Goal: Task Accomplishment & Management: Manage account settings

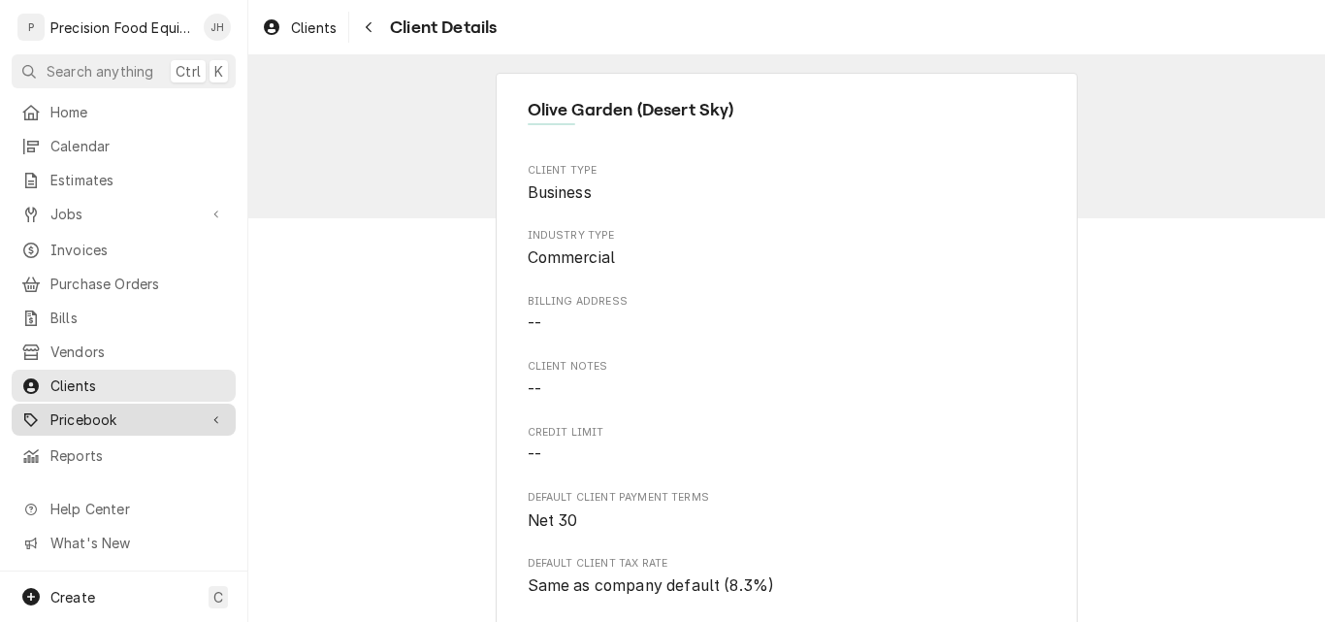
click at [97, 409] on span "Pricebook" at bounding box center [123, 419] width 146 height 20
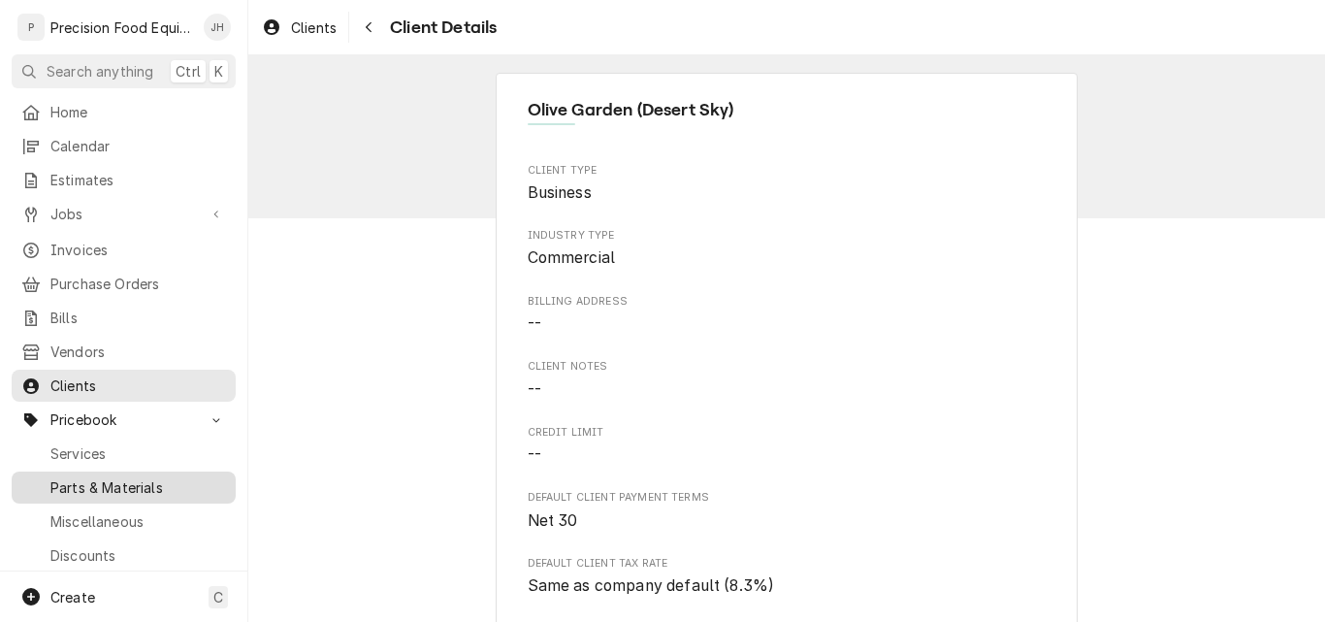
click at [118, 477] on span "Parts & Materials" at bounding box center [138, 487] width 176 height 20
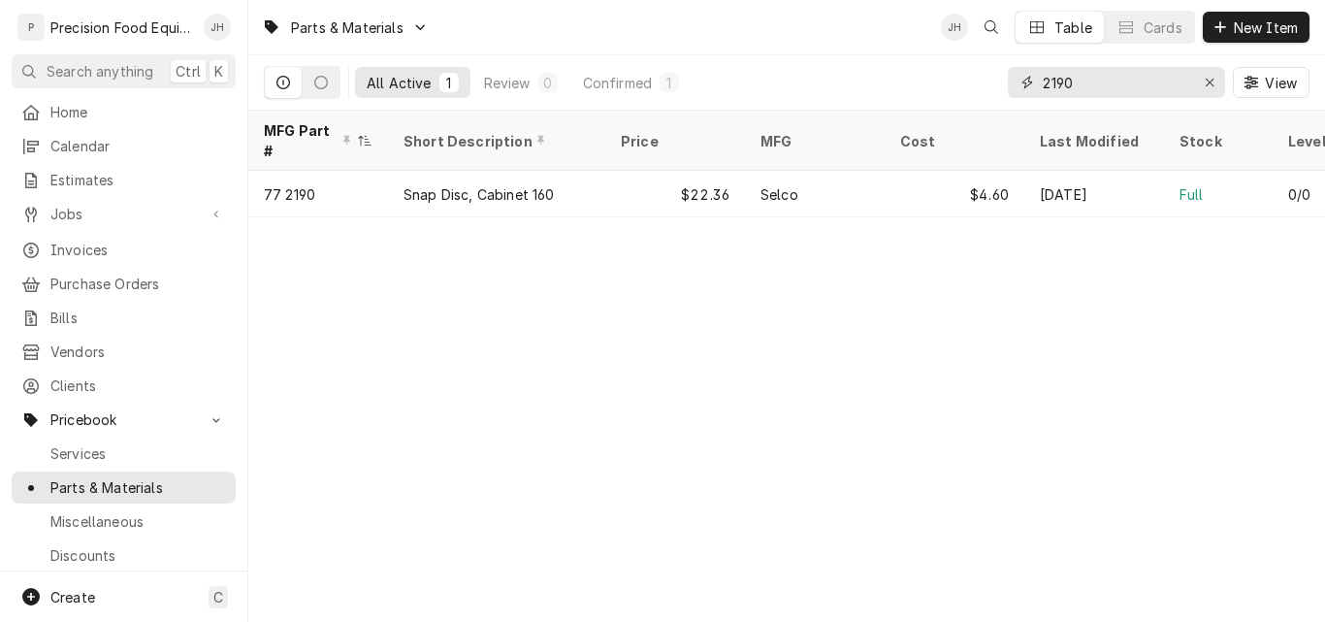
drag, startPoint x: 1108, startPoint y: 81, endPoint x: 898, endPoint y: 98, distance: 211.1
click at [898, 98] on div "All Active 1 Review 0 Confirmed 1 2190 View" at bounding box center [786, 82] width 1045 height 54
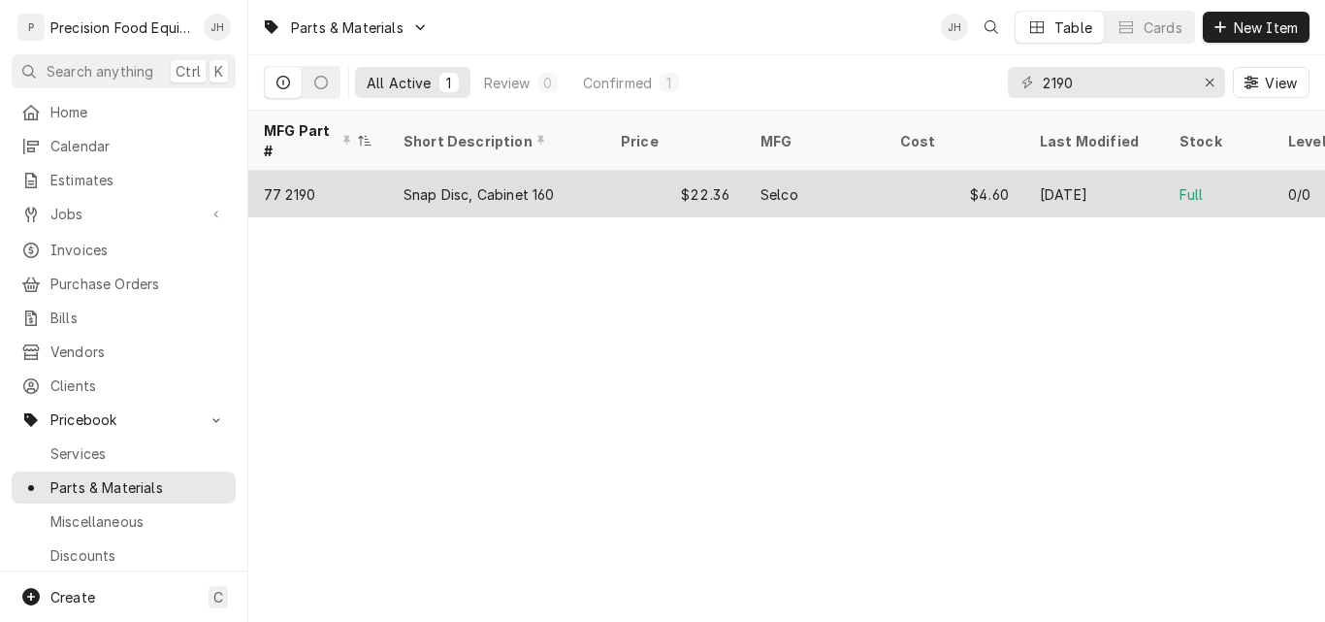
click at [830, 171] on div "Selco" at bounding box center [815, 194] width 140 height 47
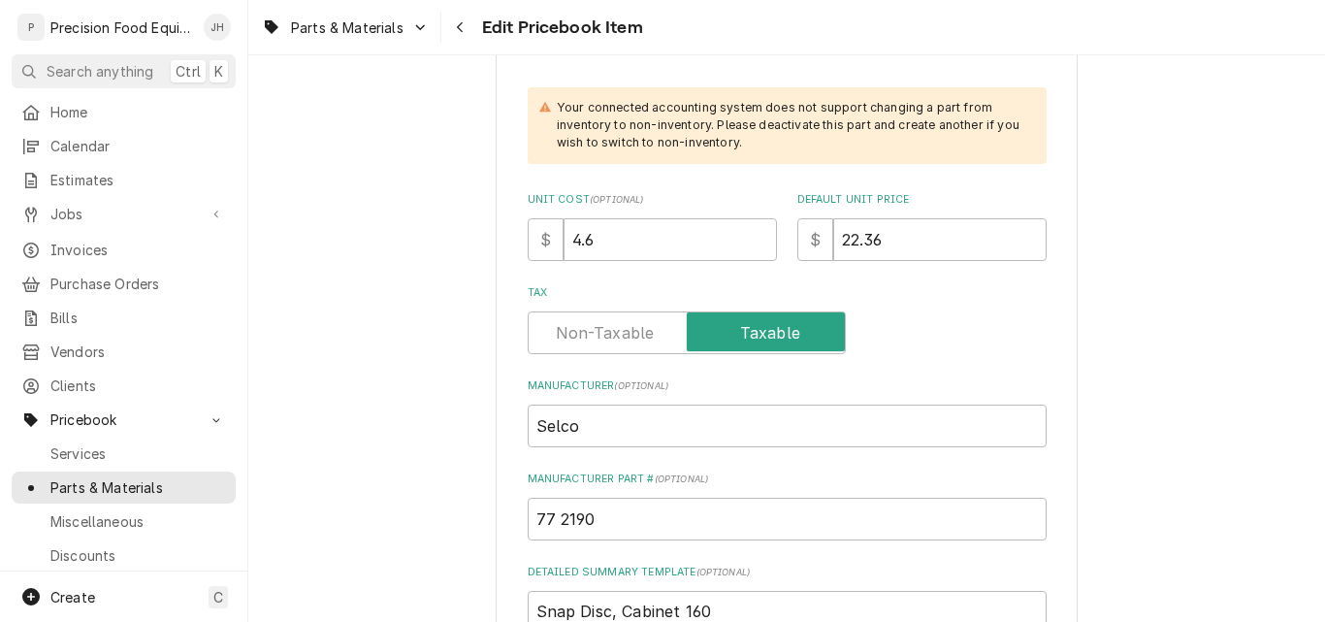
scroll to position [582, 0]
drag, startPoint x: 614, startPoint y: 234, endPoint x: 520, endPoint y: 241, distance: 94.4
click at [528, 241] on div "$ 4.6" at bounding box center [652, 238] width 249 height 43
type textarea "x"
type input "6"
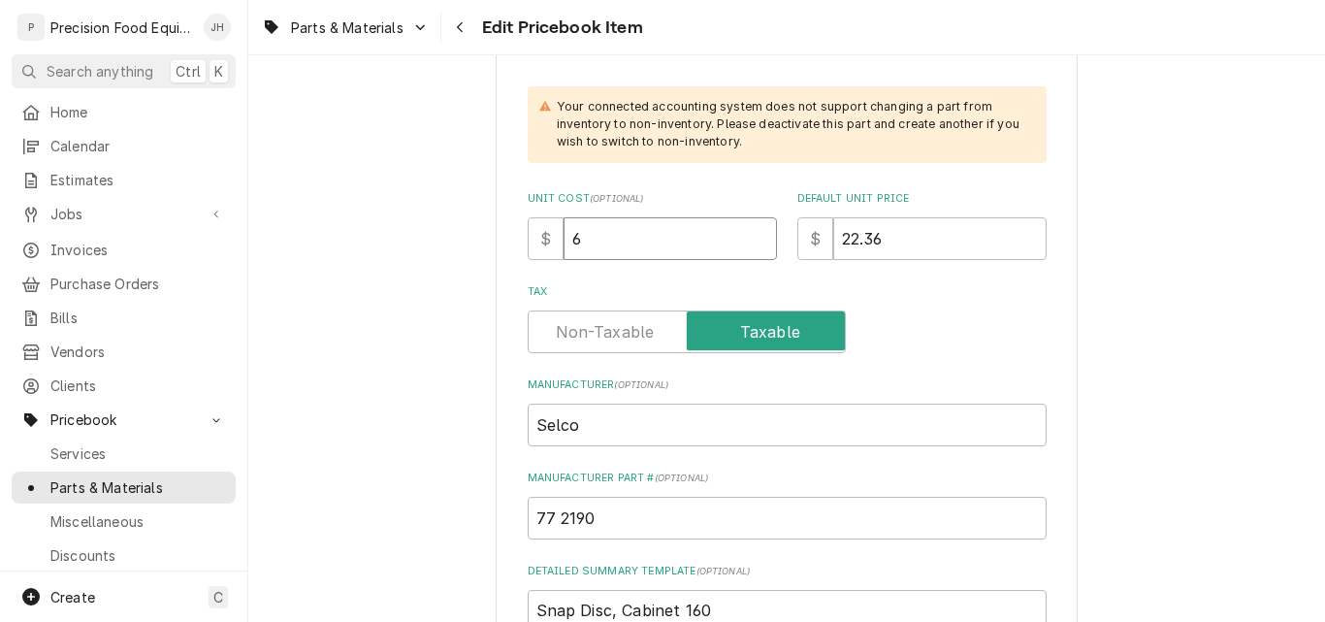
type textarea "x"
type input "6.9"
type textarea "x"
type input "6.95"
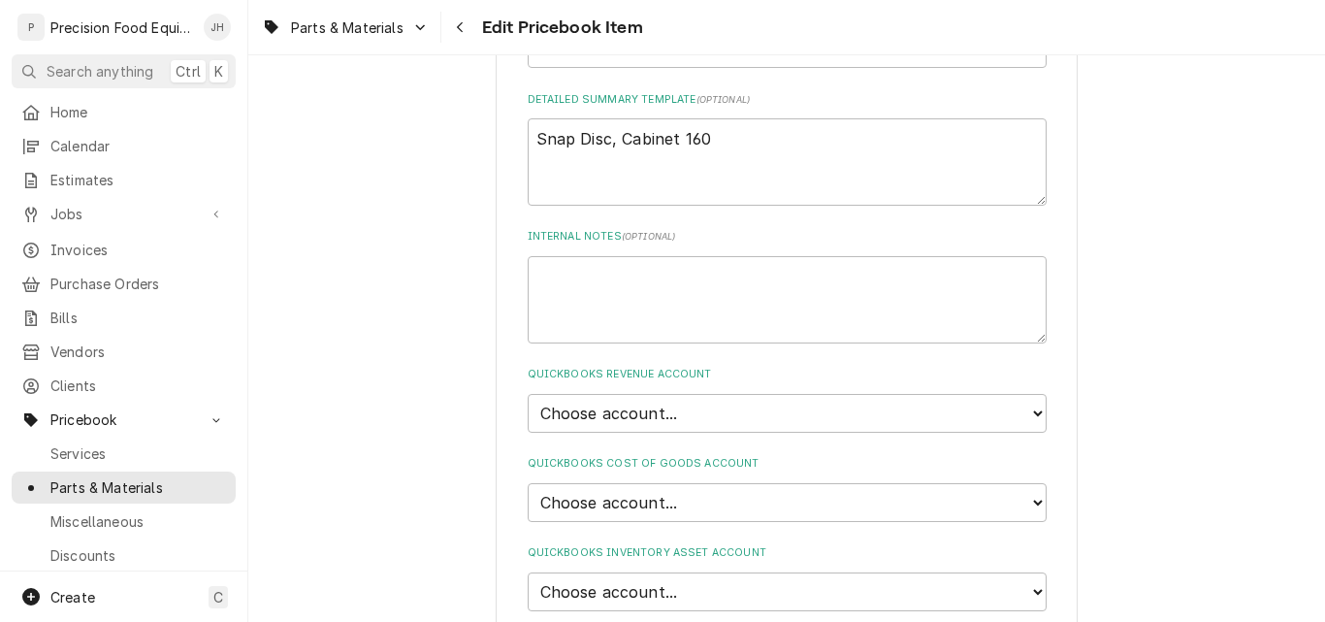
scroll to position [1164, 0]
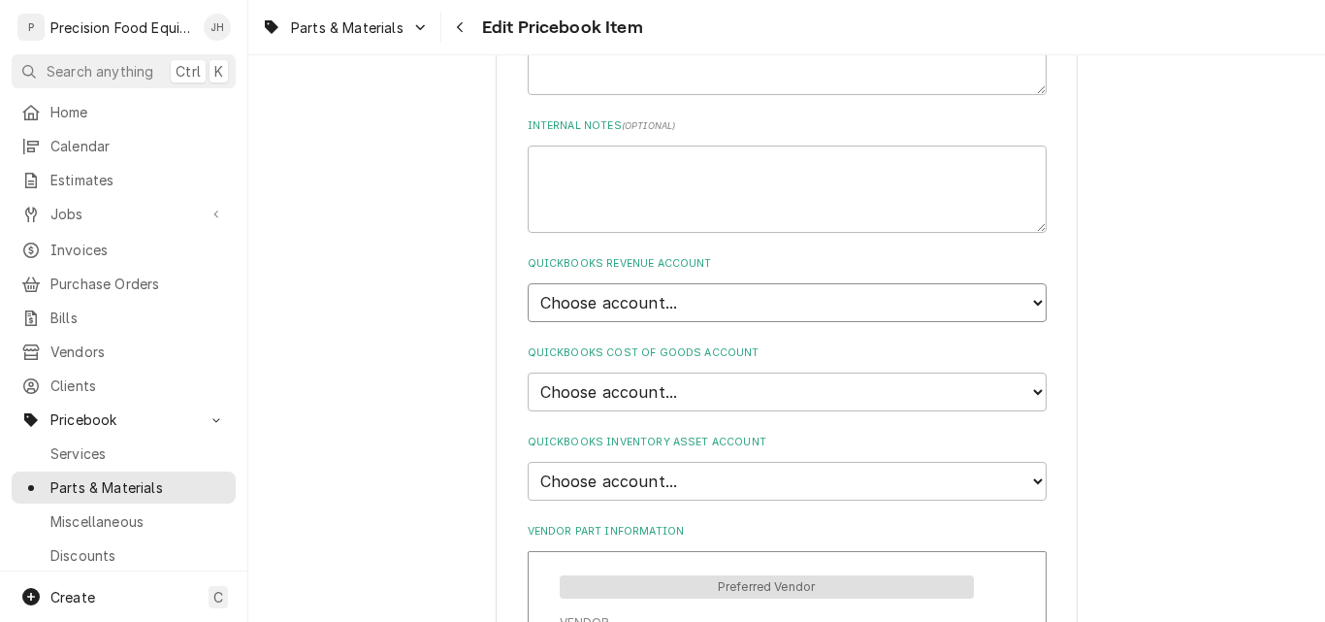
click at [828, 300] on select "Choose account... Discount Income Misc Income Non taxable issues 46600: Parts a…" at bounding box center [787, 302] width 519 height 39
select select "8000000A-1210141275"
click at [528, 283] on select "Choose account... Discount Income Misc Income Non taxable issues 46600: Parts a…" at bounding box center [787, 302] width 519 height 39
type textarea "x"
click at [749, 391] on select "Choose account... Loss Expense Loss Expense 11/3/2014 Loss Expense 11/4/2014 Co…" at bounding box center [787, 391] width 519 height 39
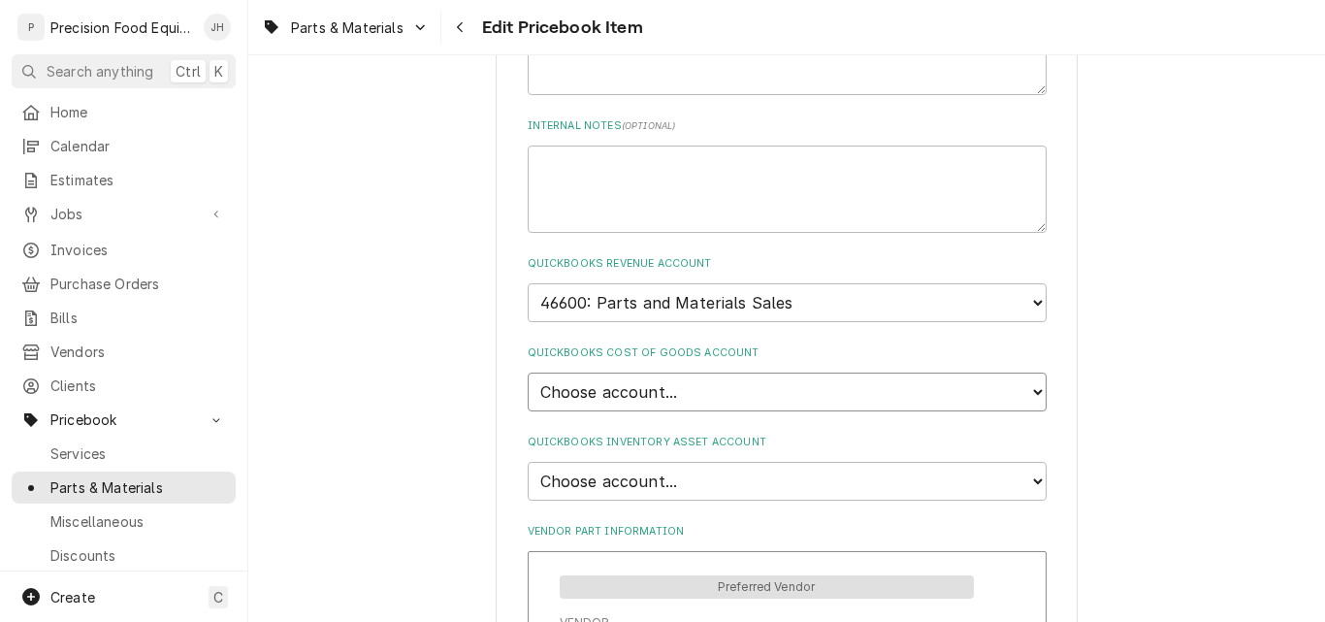
select select "80000023-1210145225"
click at [528, 372] on select "Choose account... Loss Expense Loss Expense 11/3/2014 Loss Expense 11/4/2014 Co…" at bounding box center [787, 391] width 519 height 39
type textarea "x"
click at [719, 483] on select "Choose account... Undeposited Funds Inventory Asset Payroll Asset" at bounding box center [787, 481] width 519 height 39
select select "80000022-1210145225"
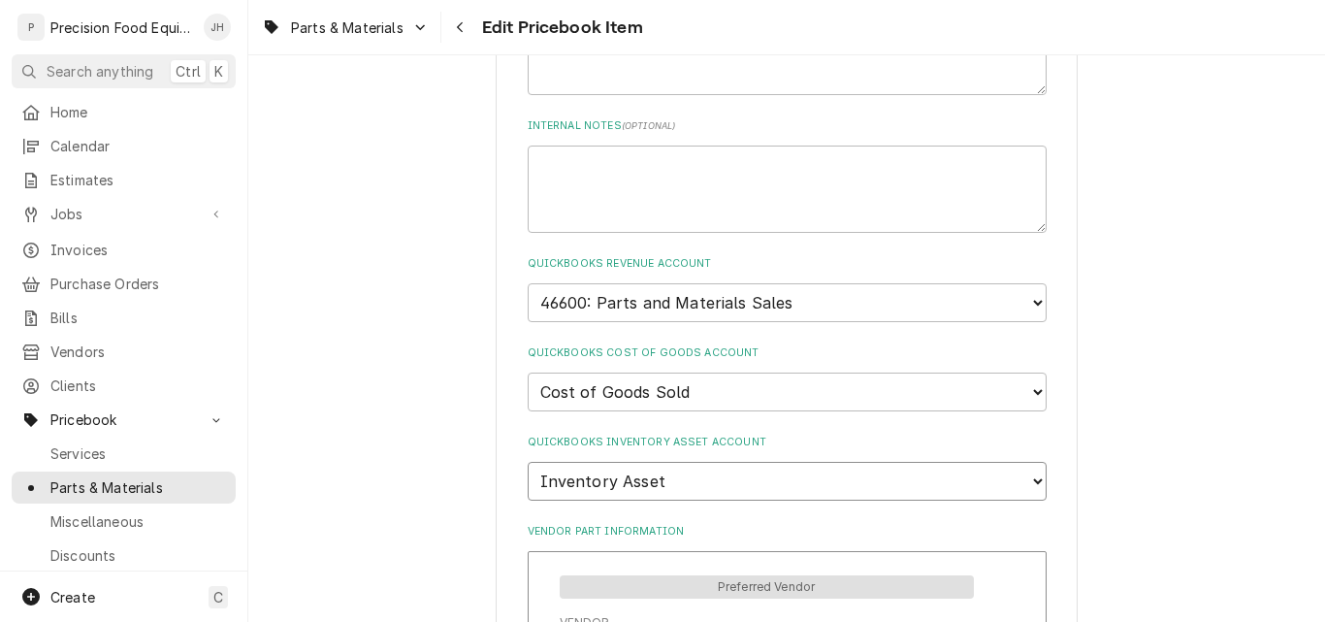
click at [528, 462] on select "Choose account... Undeposited Funds Inventory Asset Payroll Asset" at bounding box center [787, 481] width 519 height 39
type textarea "x"
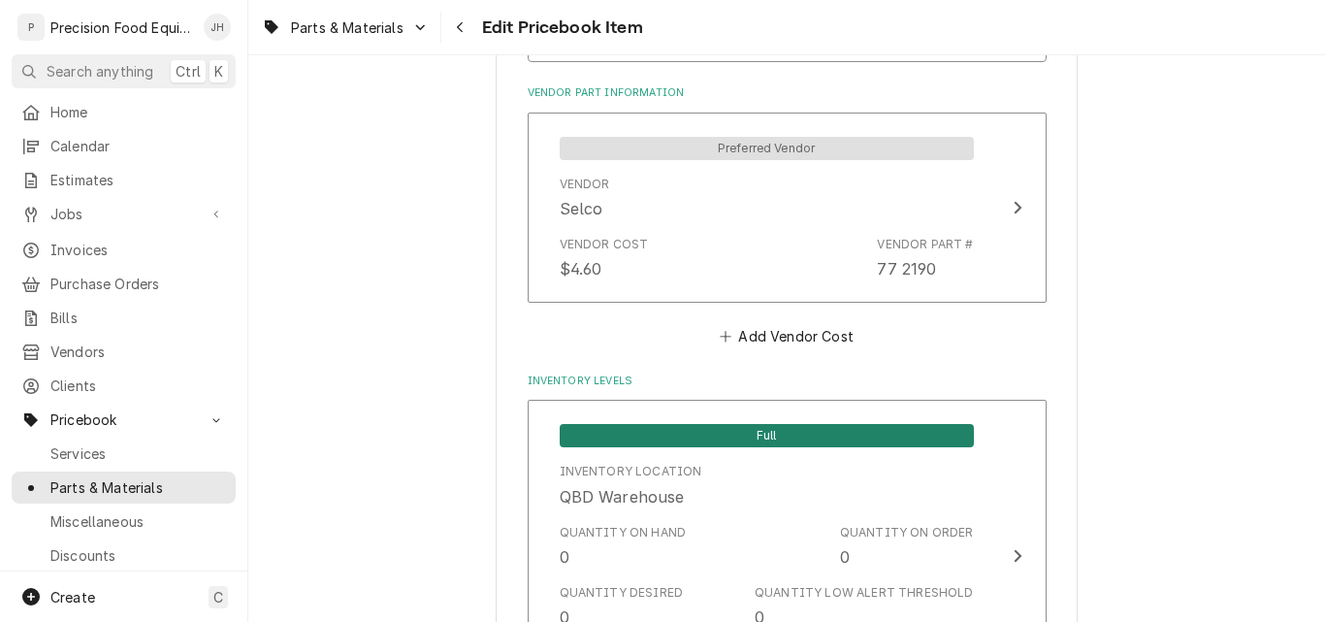
scroll to position [1649, 0]
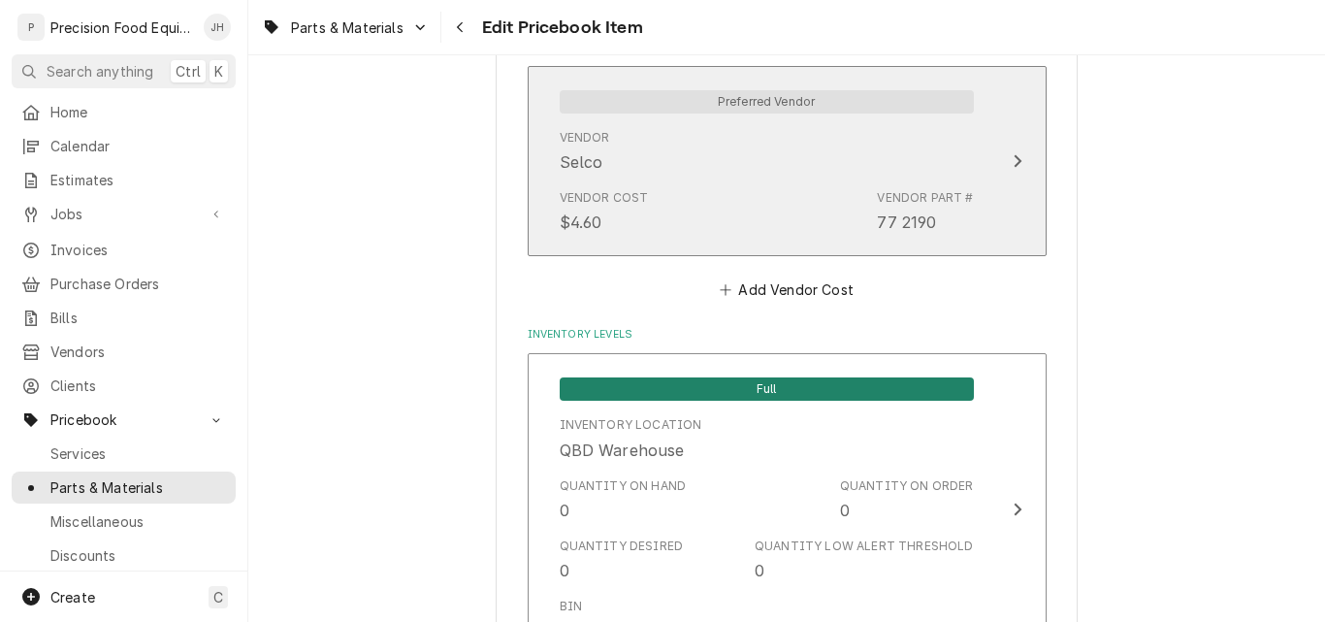
click at [732, 178] on div "Vendor Selco" at bounding box center [767, 151] width 414 height 60
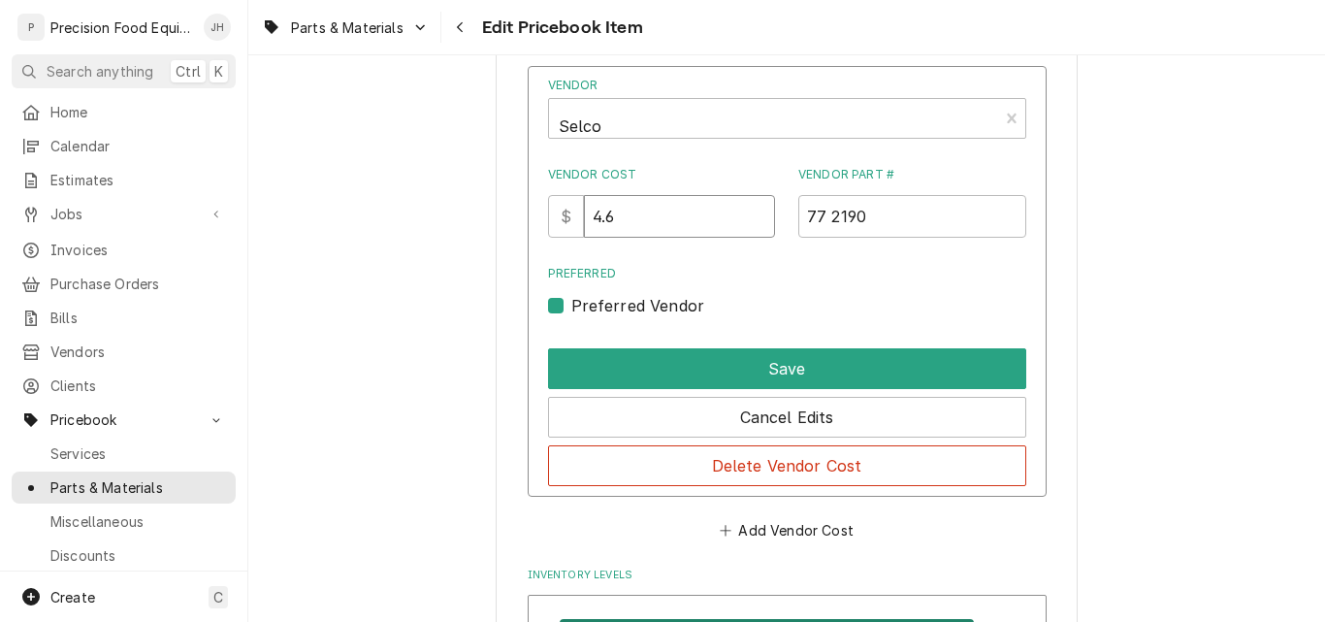
drag, startPoint x: 647, startPoint y: 217, endPoint x: 454, endPoint y: 236, distance: 193.9
type input "4"
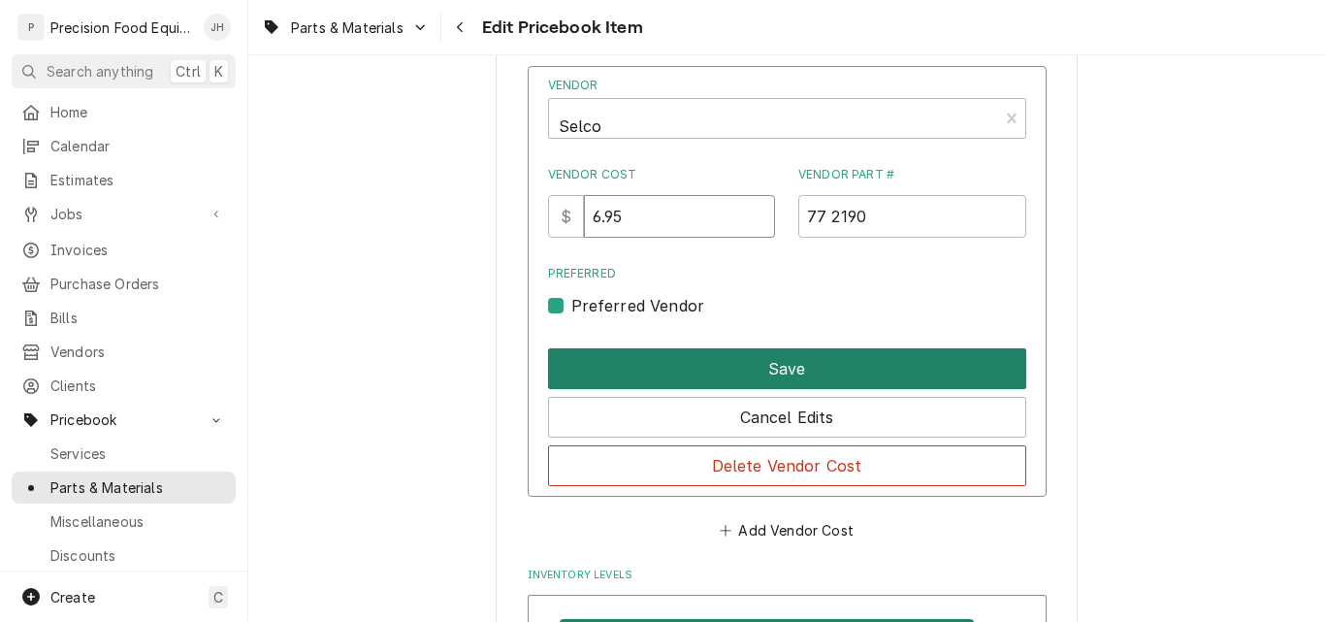
type input "6.95"
click at [805, 375] on button "Save" at bounding box center [787, 368] width 478 height 41
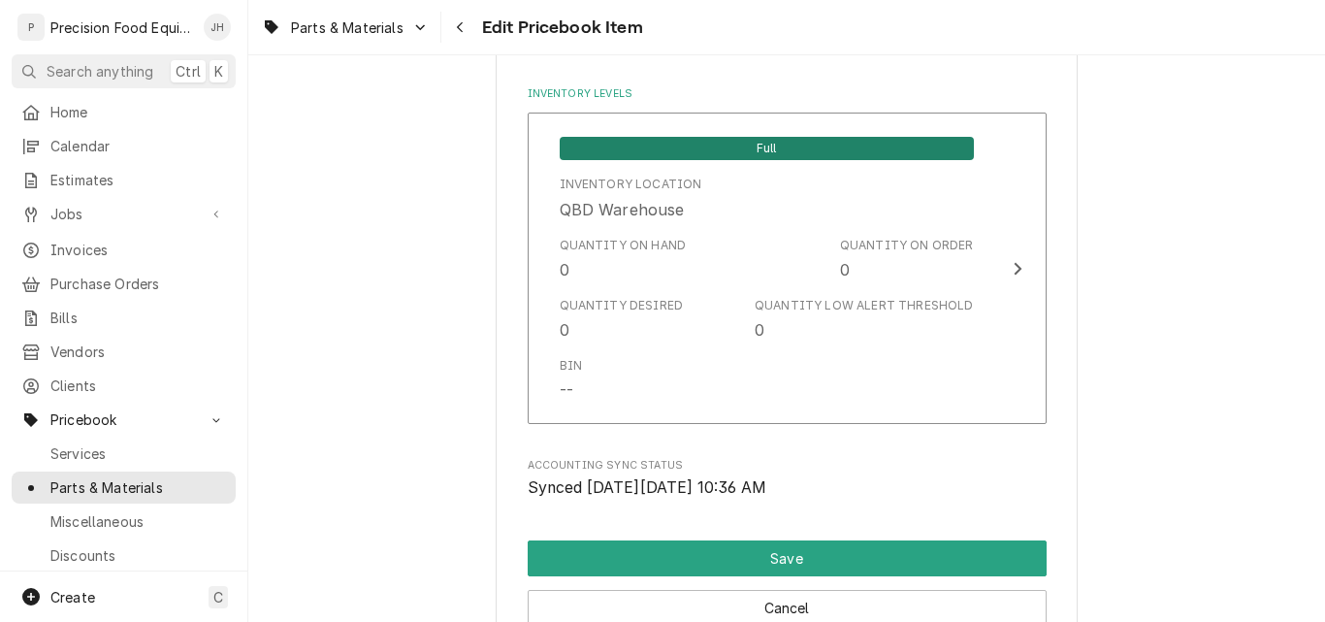
scroll to position [2036, 0]
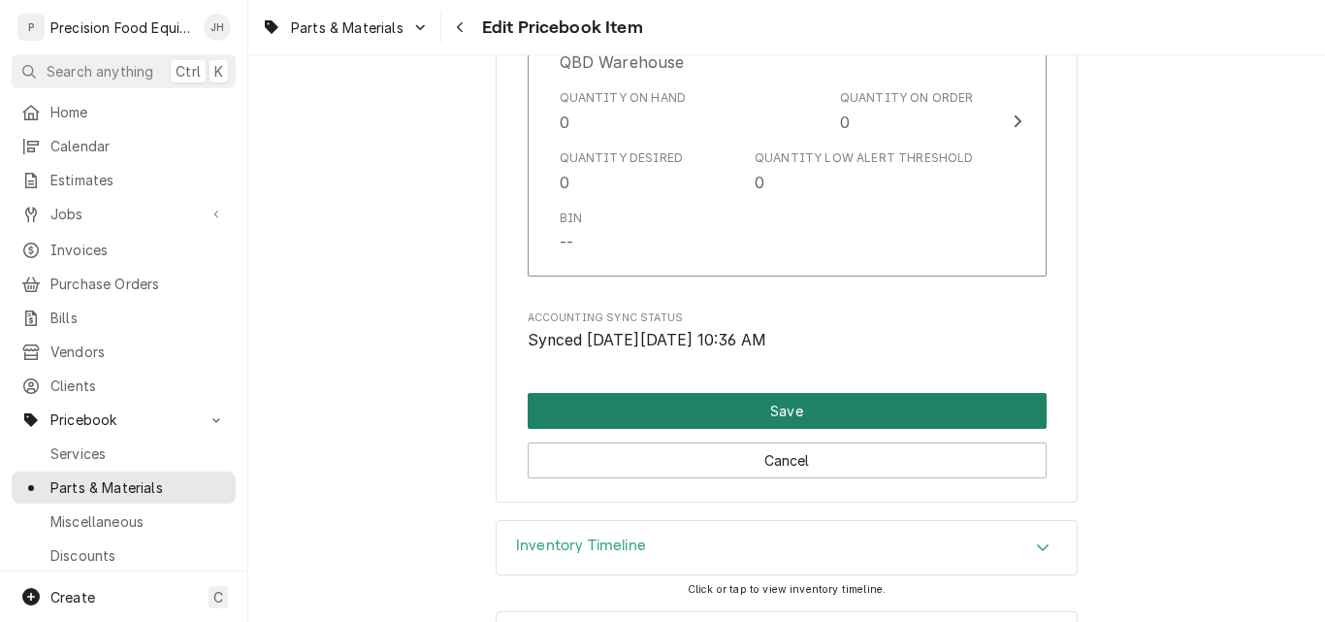
click at [843, 407] on button "Save" at bounding box center [787, 411] width 519 height 36
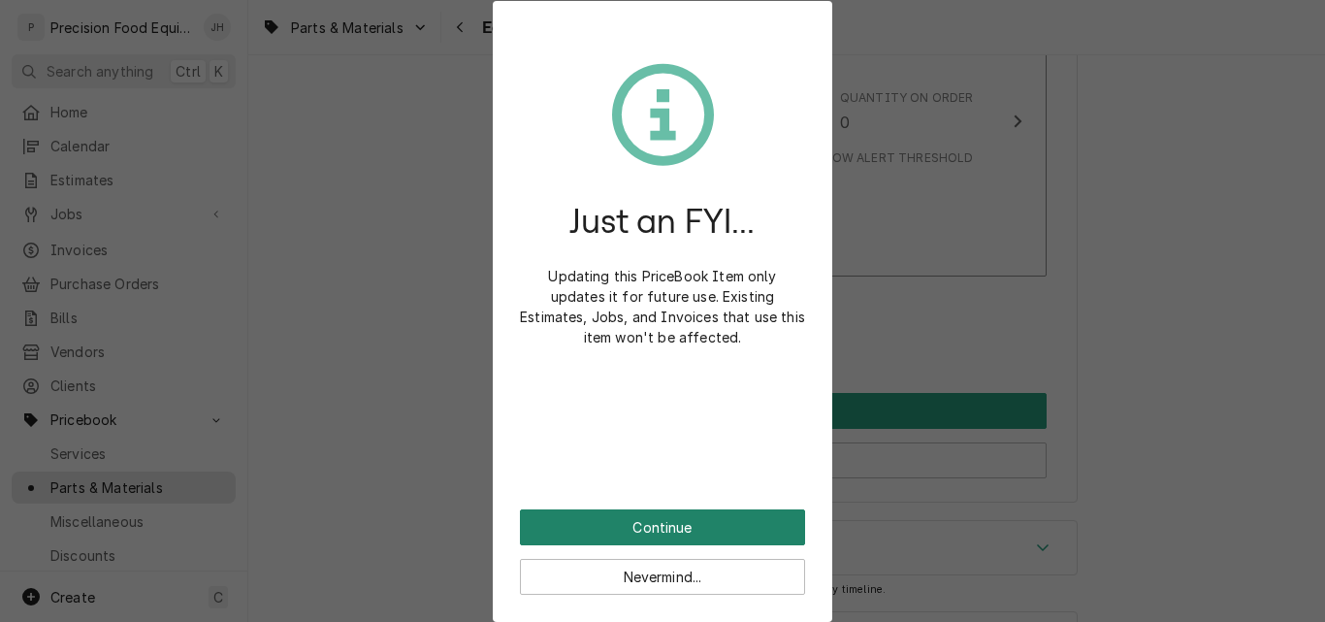
click at [653, 527] on button "Continue" at bounding box center [662, 527] width 285 height 36
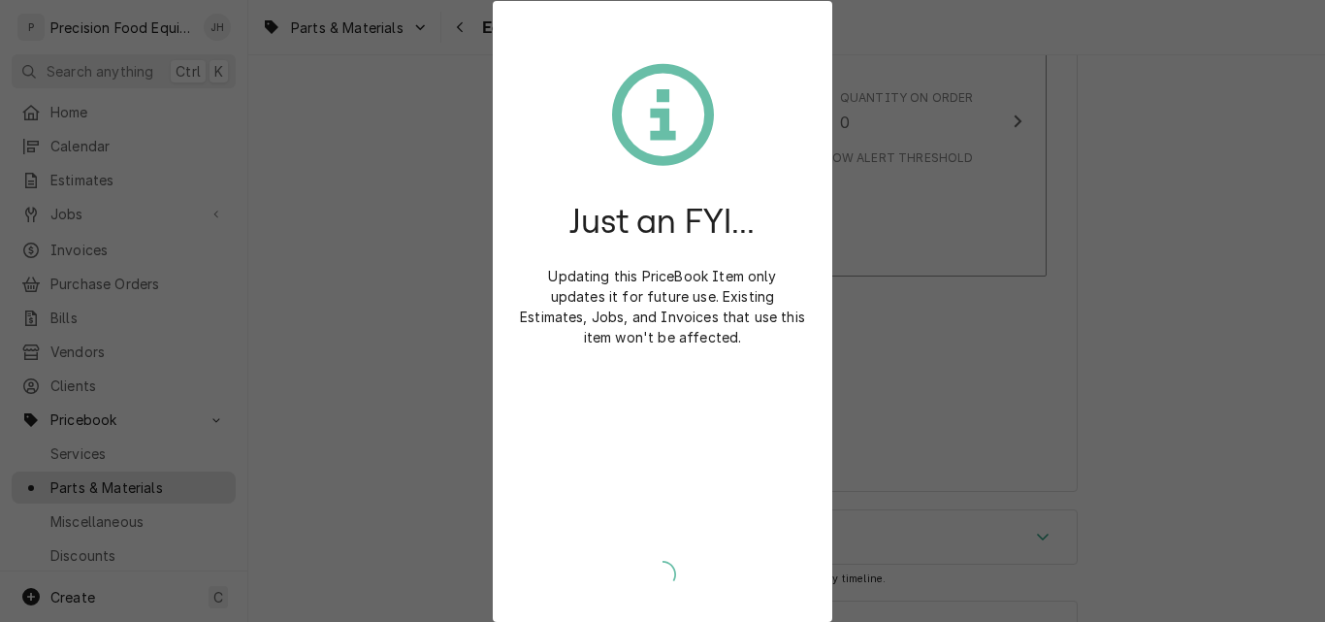
type textarea "x"
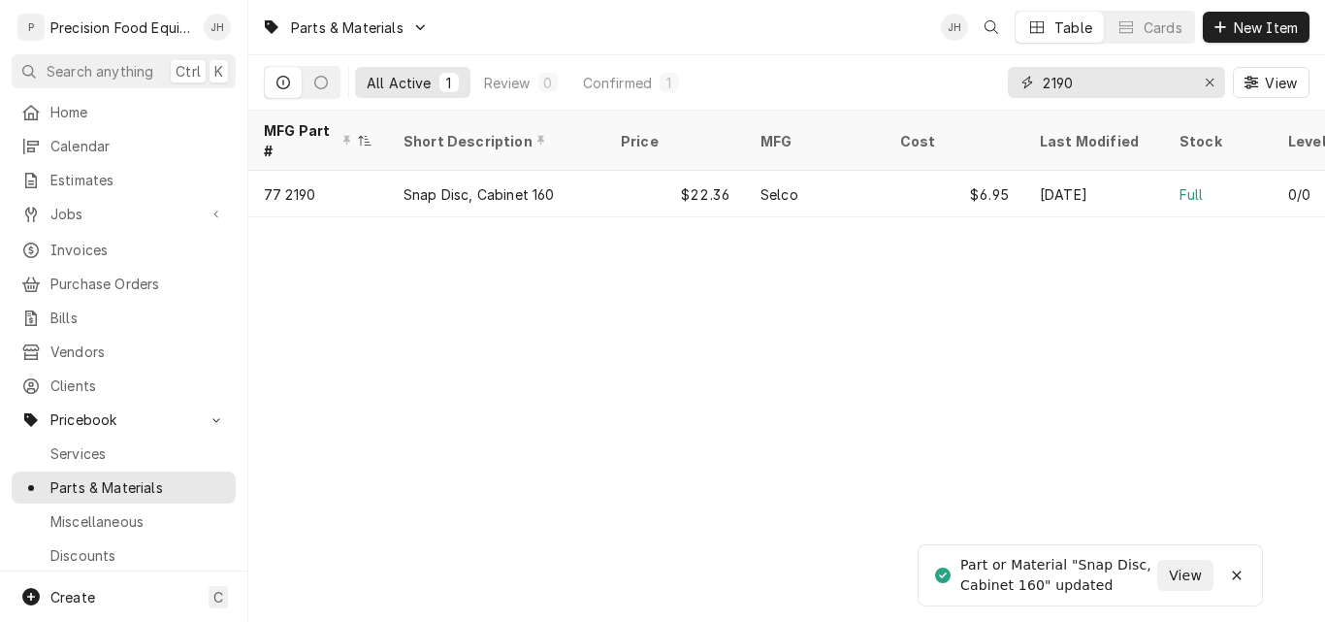
drag, startPoint x: 1053, startPoint y: 80, endPoint x: 1175, endPoint y: 75, distance: 122.3
click at [1175, 75] on input "2190" at bounding box center [1114, 82] width 145 height 31
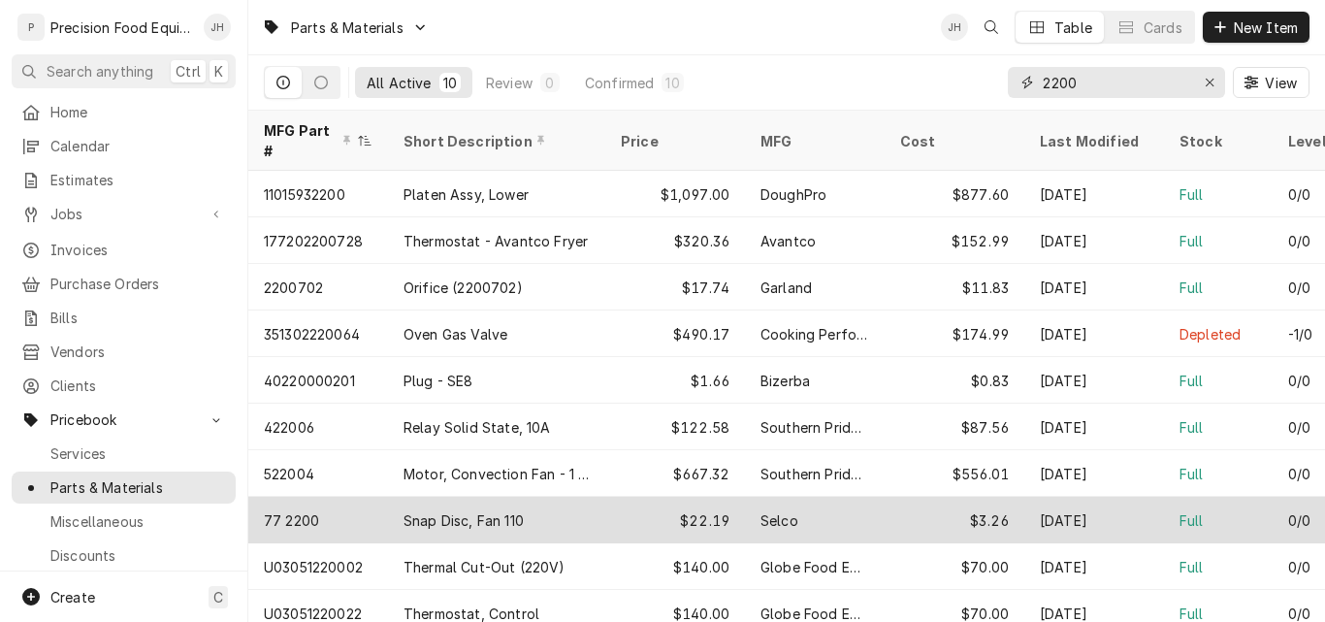
type input "2200"
click at [530, 496] on div "Snap Disc, Fan 110" at bounding box center [496, 519] width 217 height 47
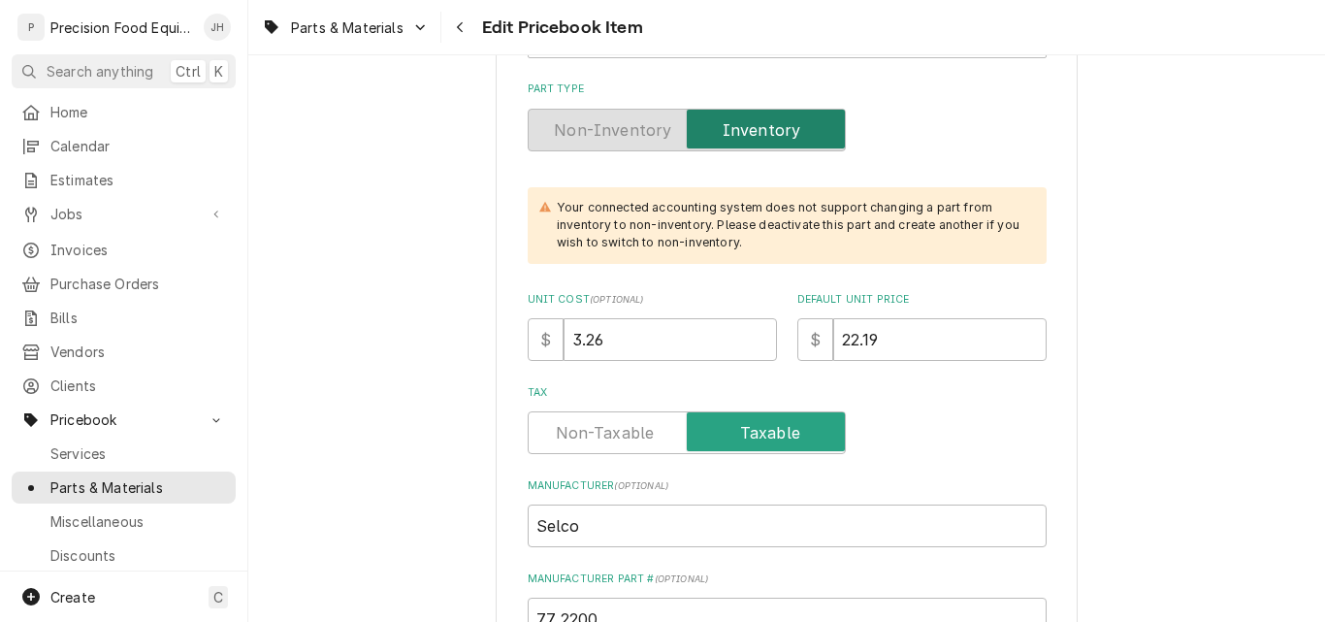
scroll to position [485, 0]
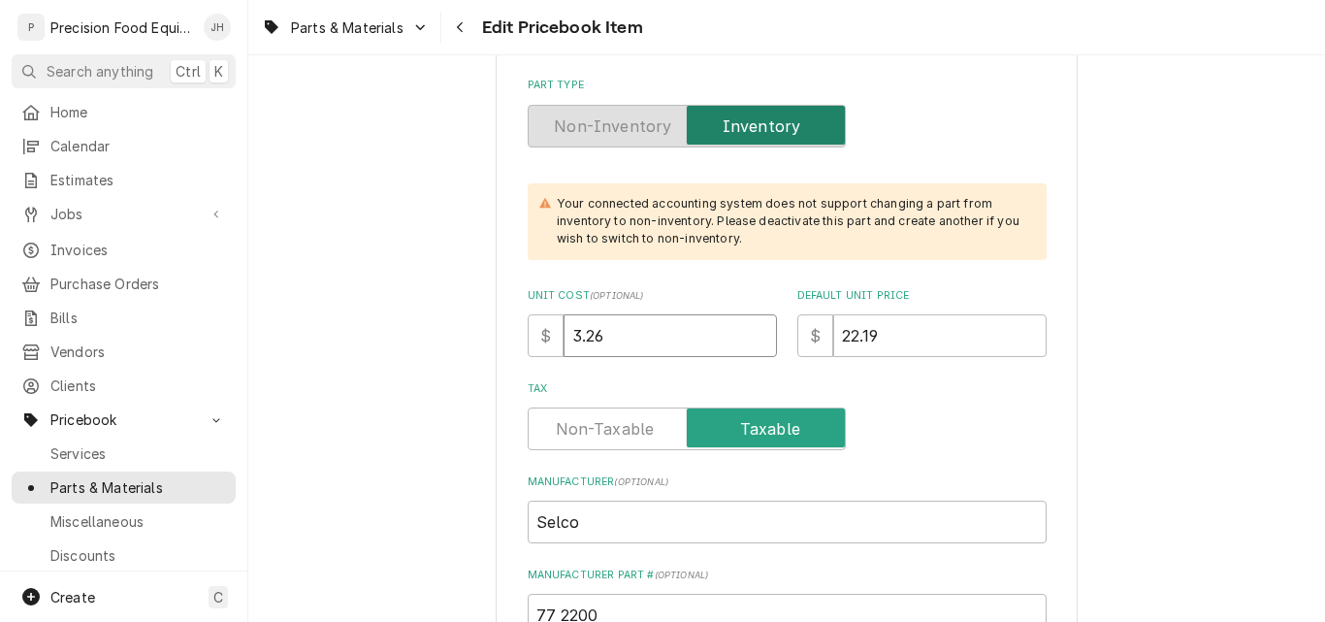
drag, startPoint x: 626, startPoint y: 341, endPoint x: 455, endPoint y: 304, distance: 175.8
type textarea "x"
type input "6"
type textarea "x"
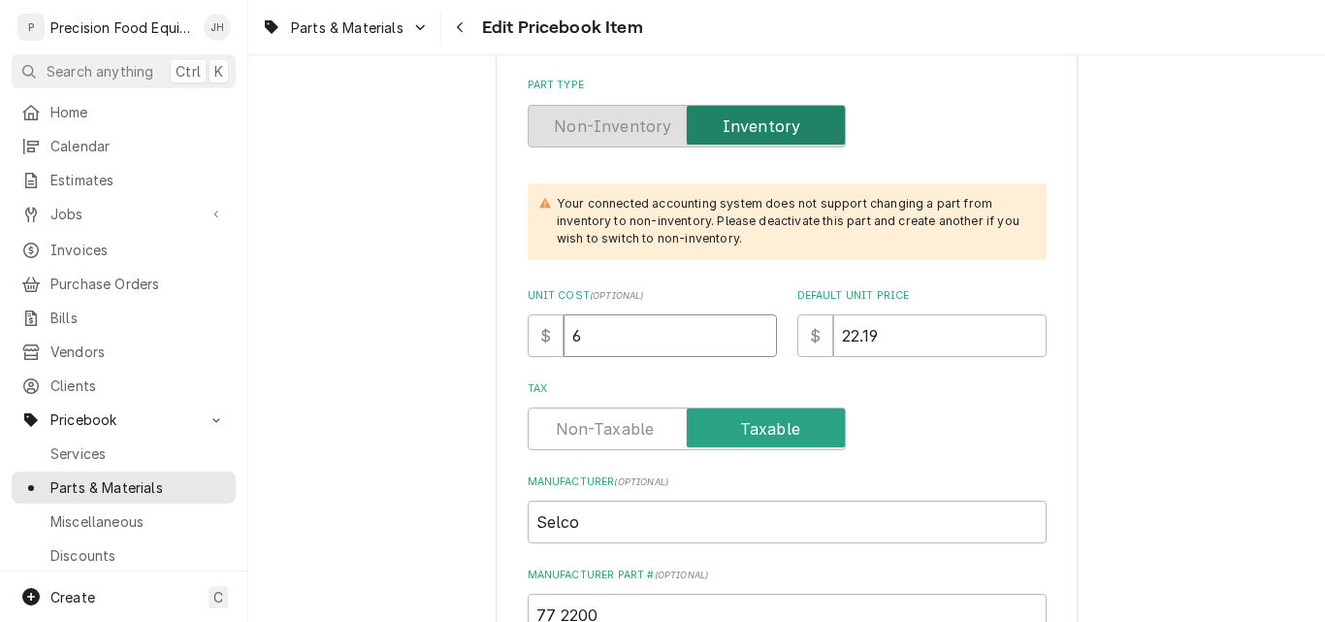
type input "6.9"
type textarea "x"
type input "6.95"
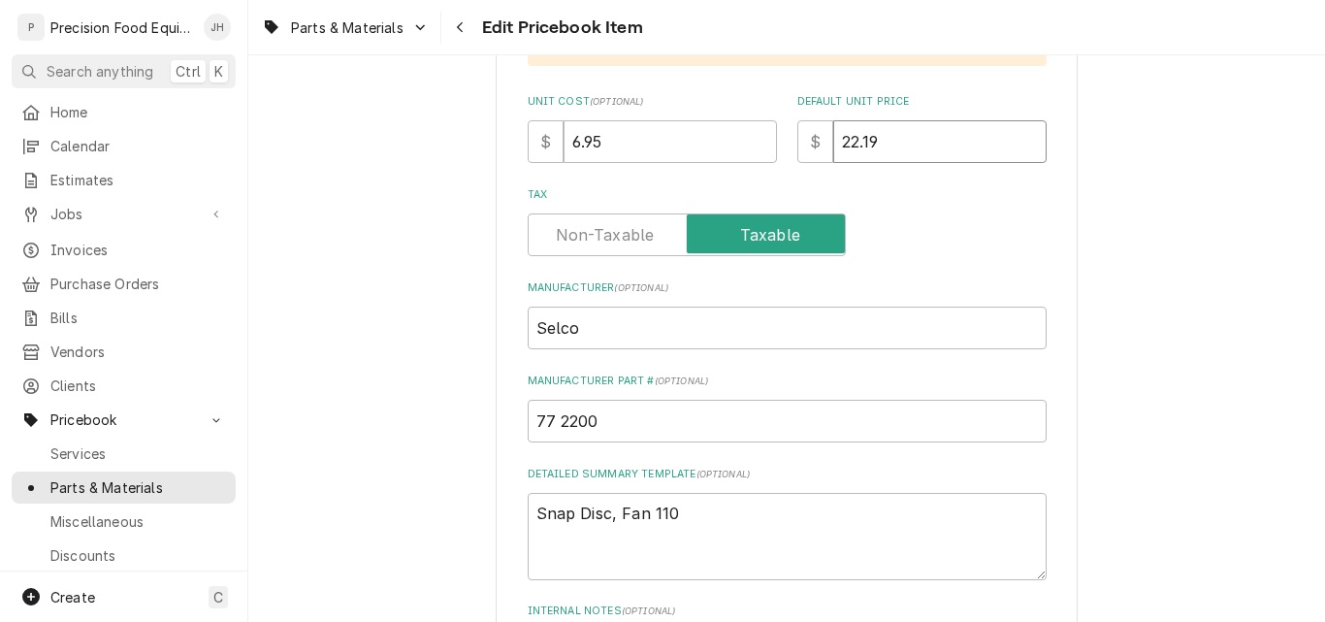
drag, startPoint x: 873, startPoint y: 140, endPoint x: 829, endPoint y: 143, distance: 43.7
click at [833, 143] on input "22.19" at bounding box center [939, 141] width 213 height 43
type textarea "x"
type input "2"
type textarea "x"
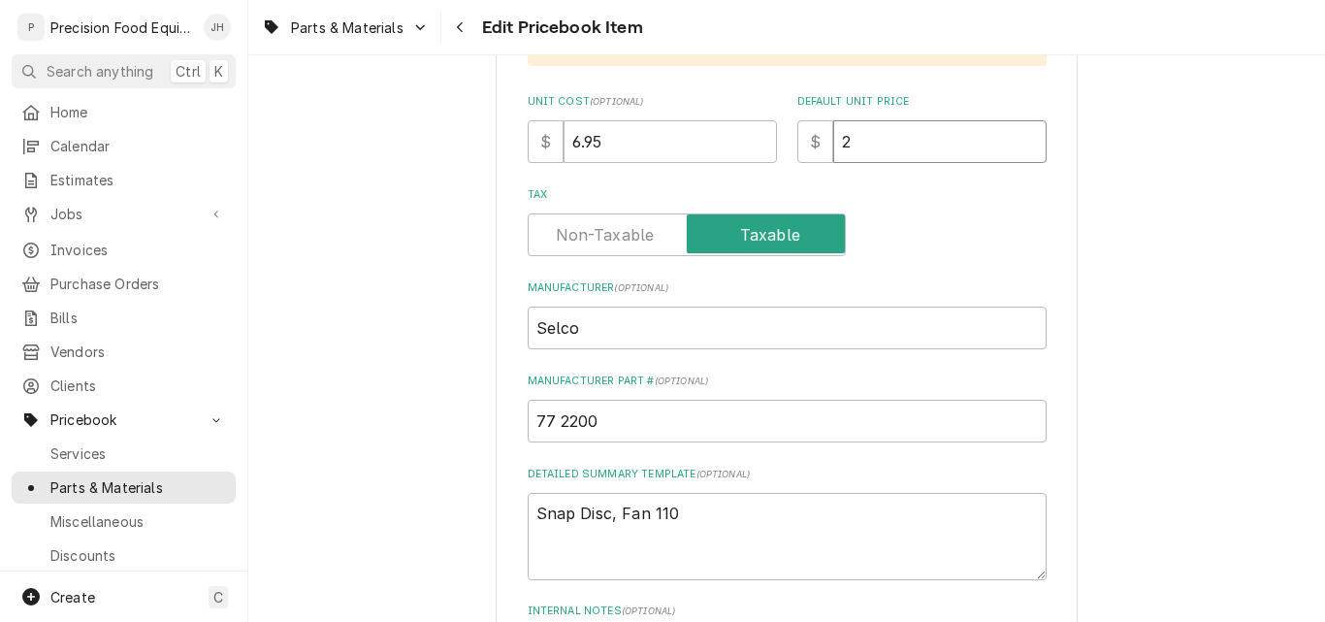
type input "27"
type textarea "x"
type input "27.8"
type textarea "x"
type input "27.80"
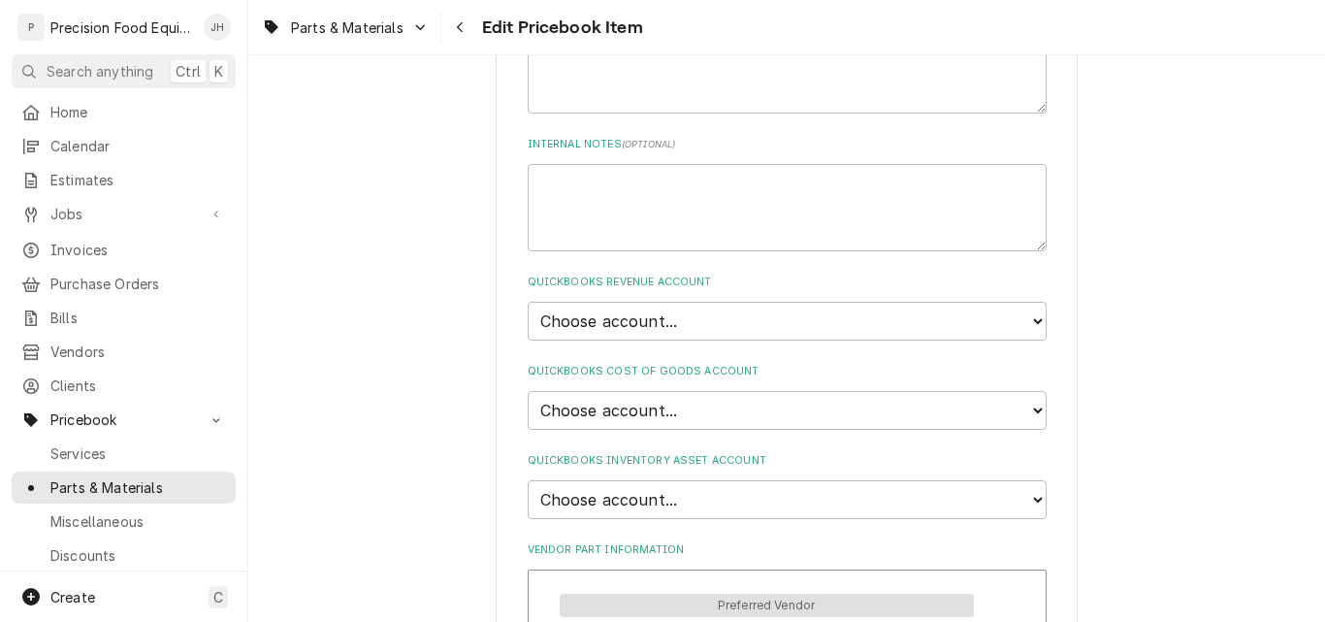
scroll to position [1164, 0]
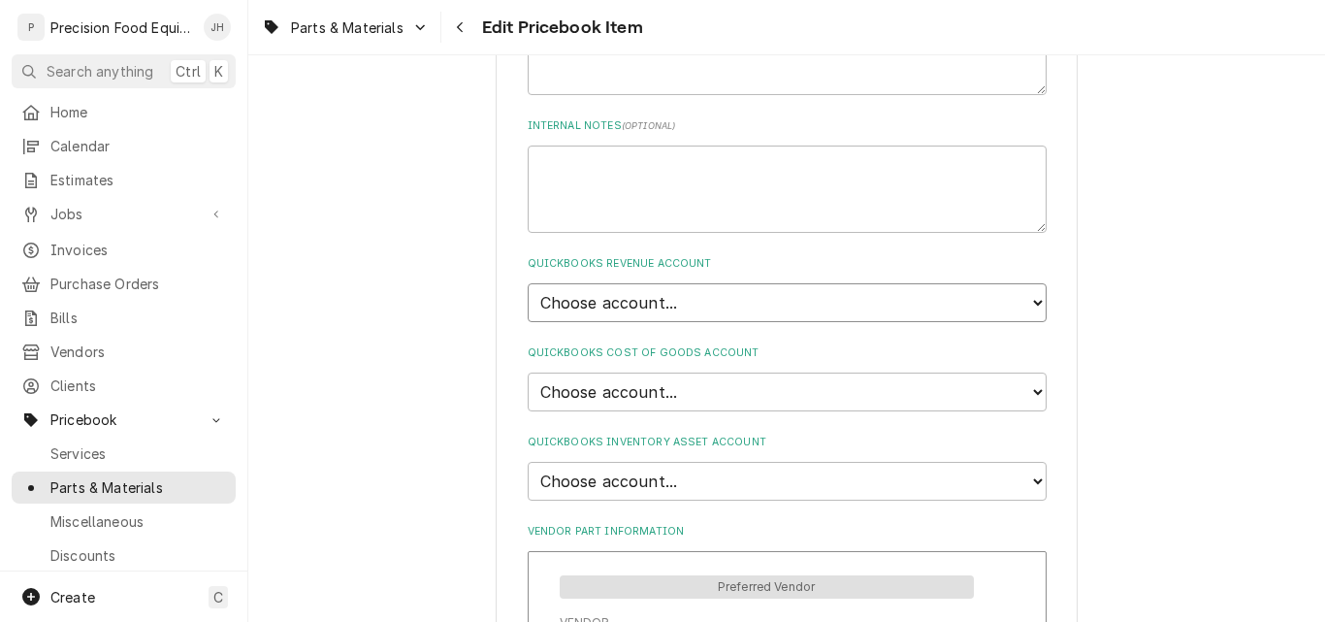
click at [721, 304] on select "Choose account... Discount Income Misc Income Non taxable issues 46600: Parts a…" at bounding box center [787, 302] width 519 height 39
select select "8000000A-1210141275"
click at [528, 283] on select "Choose account... Discount Income Misc Income Non taxable issues 46600: Parts a…" at bounding box center [787, 302] width 519 height 39
type textarea "x"
click at [671, 390] on select "Choose account... Loss Expense Loss Expense [DATE] Loss Expense [DATE] Cost of …" at bounding box center [787, 391] width 519 height 39
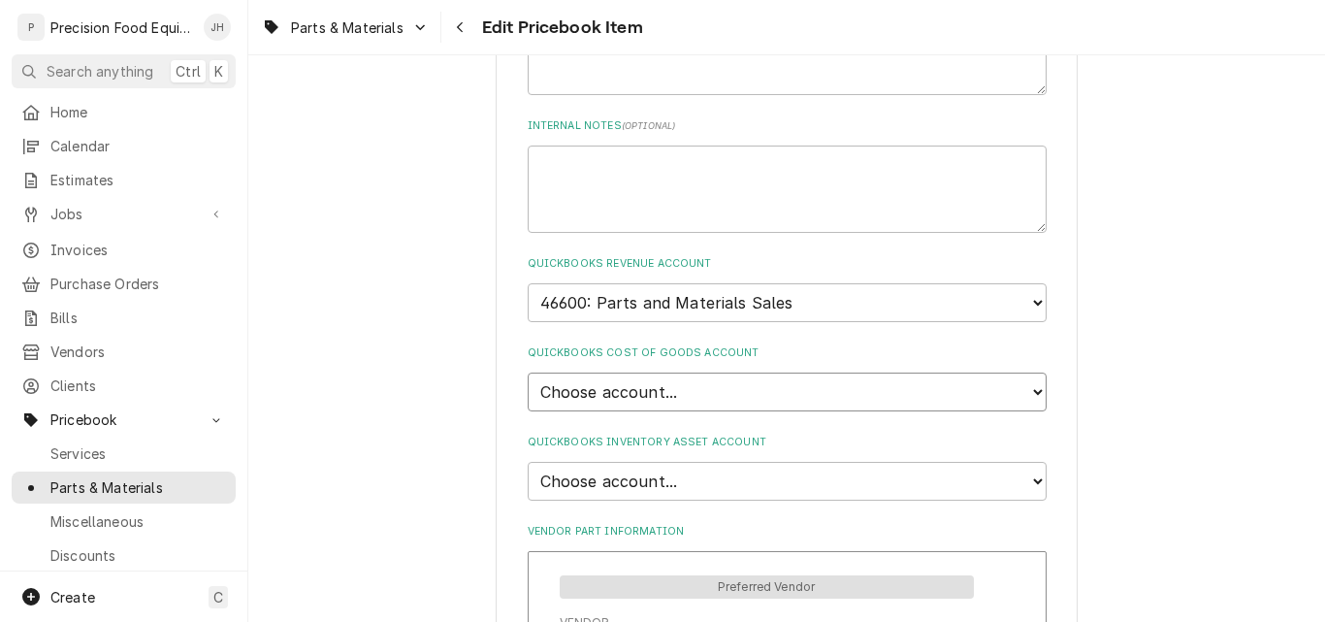
select select "80000023-1210145225"
click at [528, 372] on select "Choose account... Loss Expense Loss Expense [DATE] Loss Expense [DATE] Cost of …" at bounding box center [787, 391] width 519 height 39
type textarea "x"
click at [672, 473] on select "Choose account... Undeposited Funds Inventory Asset Payroll Asset" at bounding box center [787, 481] width 519 height 39
select select "80000022-1210145225"
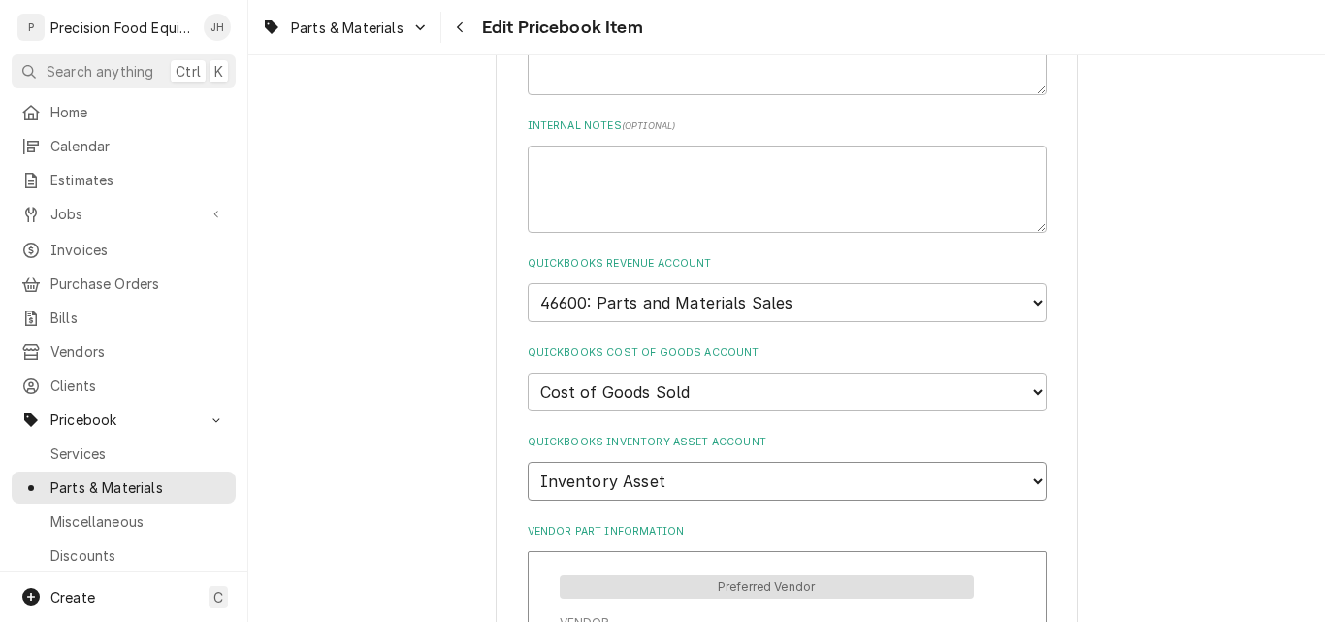
click at [528, 462] on select "Choose account... Undeposited Funds Inventory Asset Payroll Asset" at bounding box center [787, 481] width 519 height 39
type textarea "x"
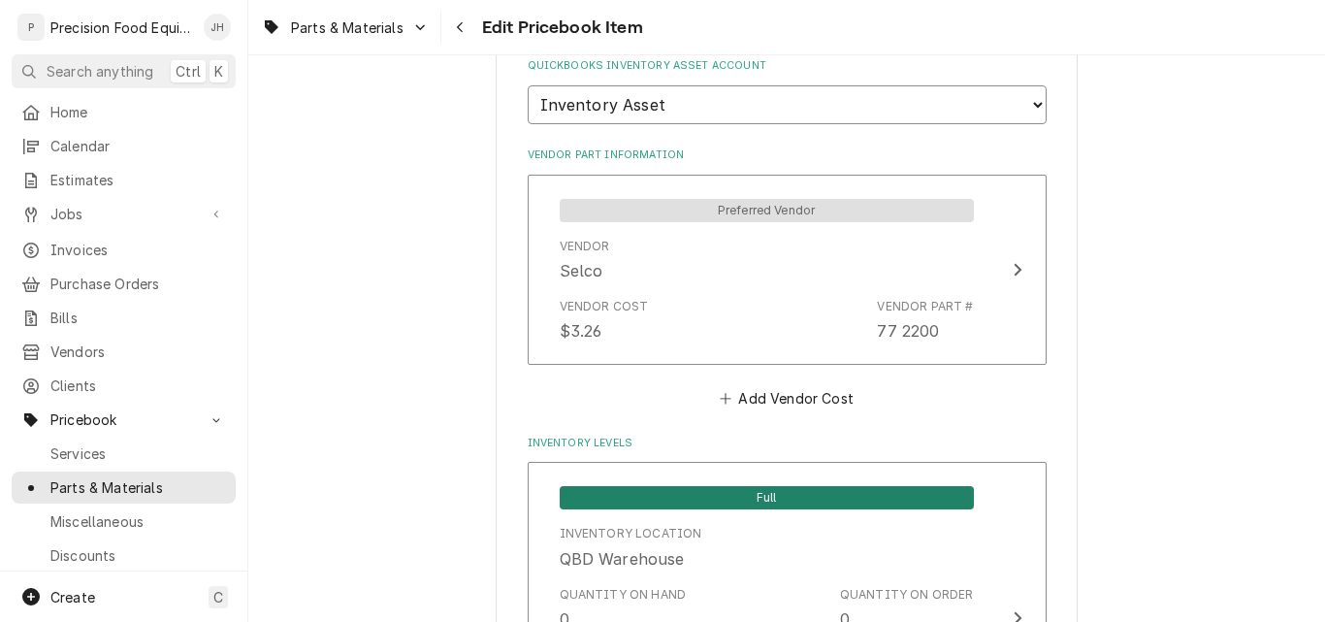
scroll to position [1552, 0]
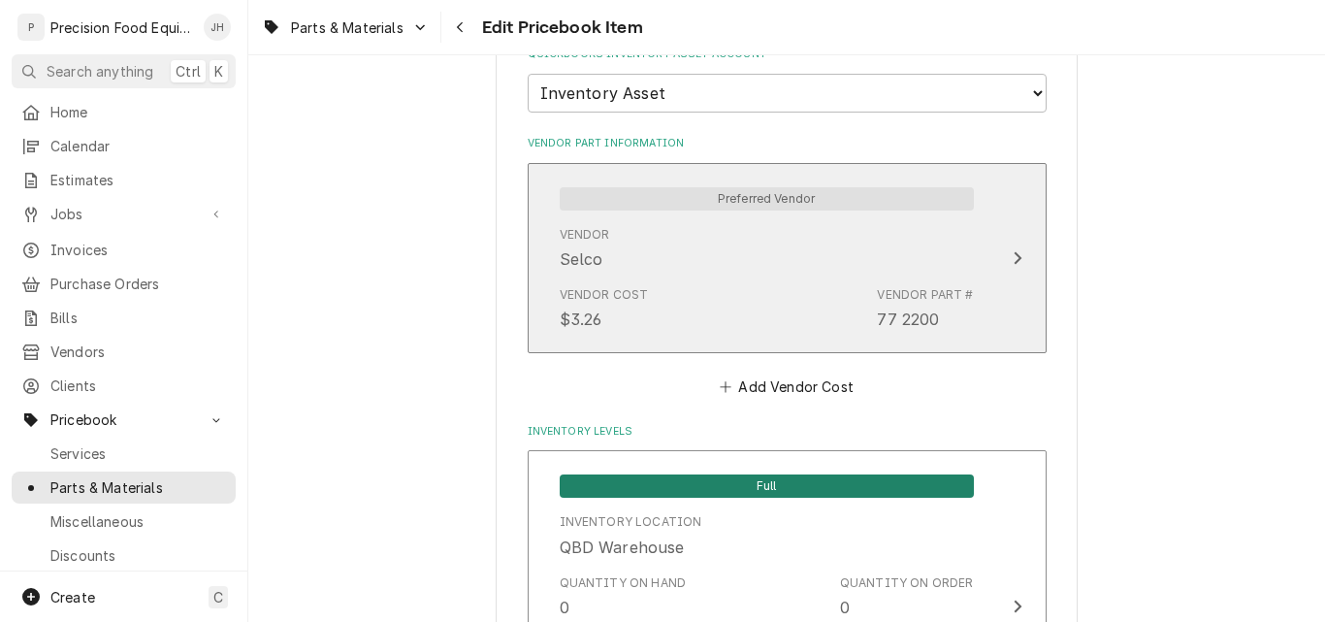
click at [769, 287] on div "Vendor Cost $3.26 Vendor Part # 77 2200" at bounding box center [767, 308] width 414 height 60
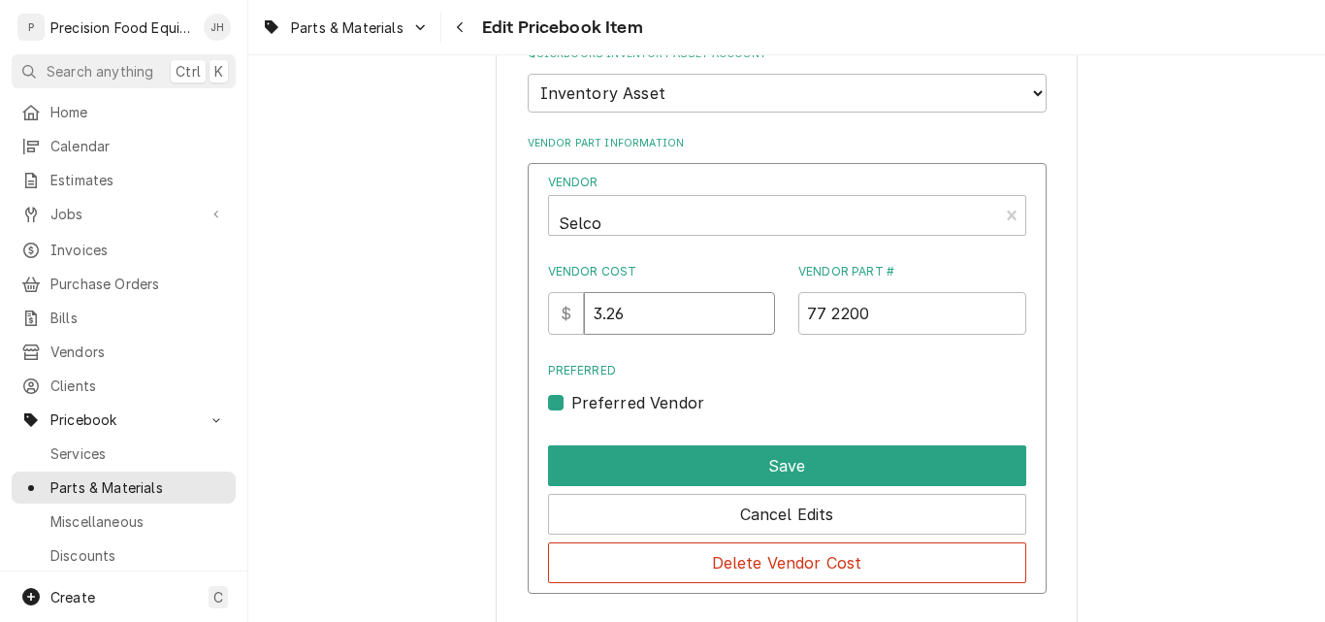
drag, startPoint x: 659, startPoint y: 316, endPoint x: 445, endPoint y: 294, distance: 215.5
type input "6.95"
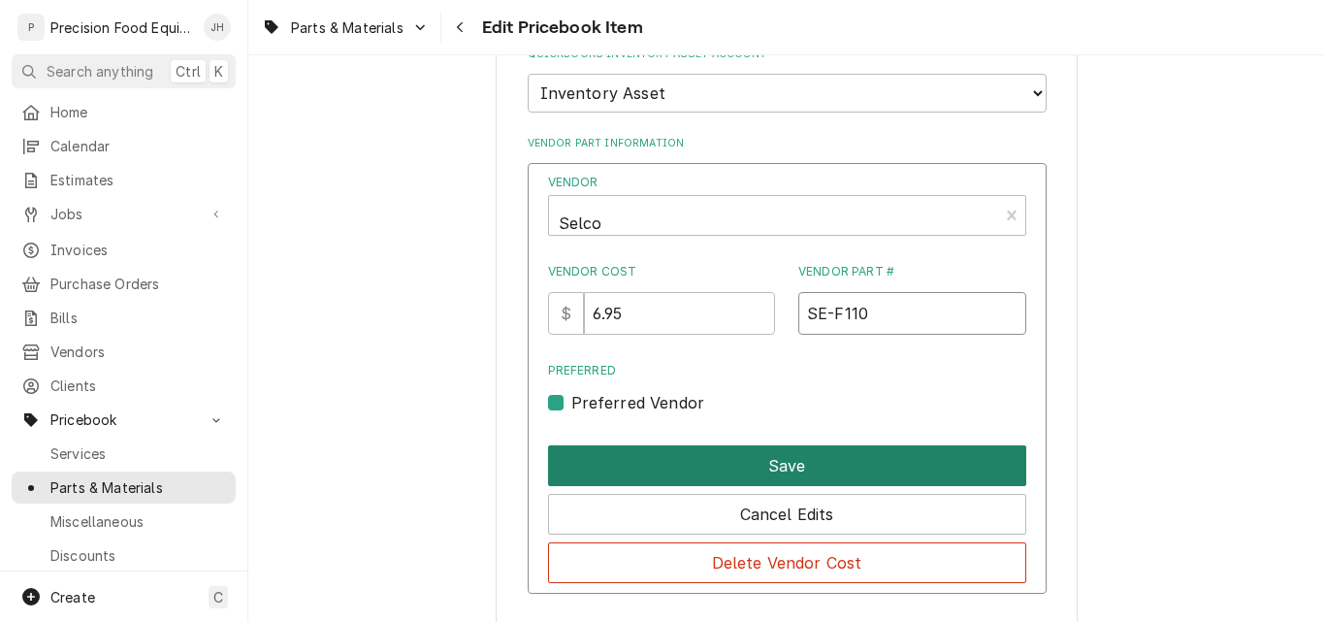
type input "SE-F110"
click at [772, 454] on button "Save" at bounding box center [787, 465] width 478 height 41
type textarea "x"
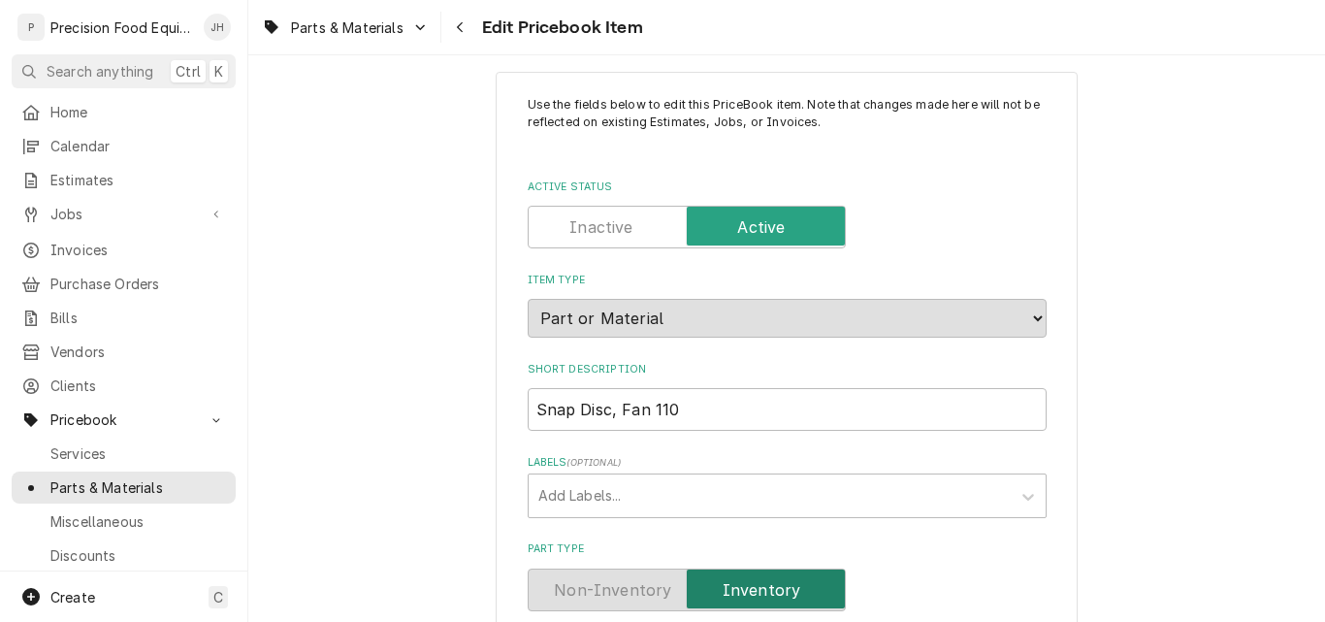
scroll to position [0, 0]
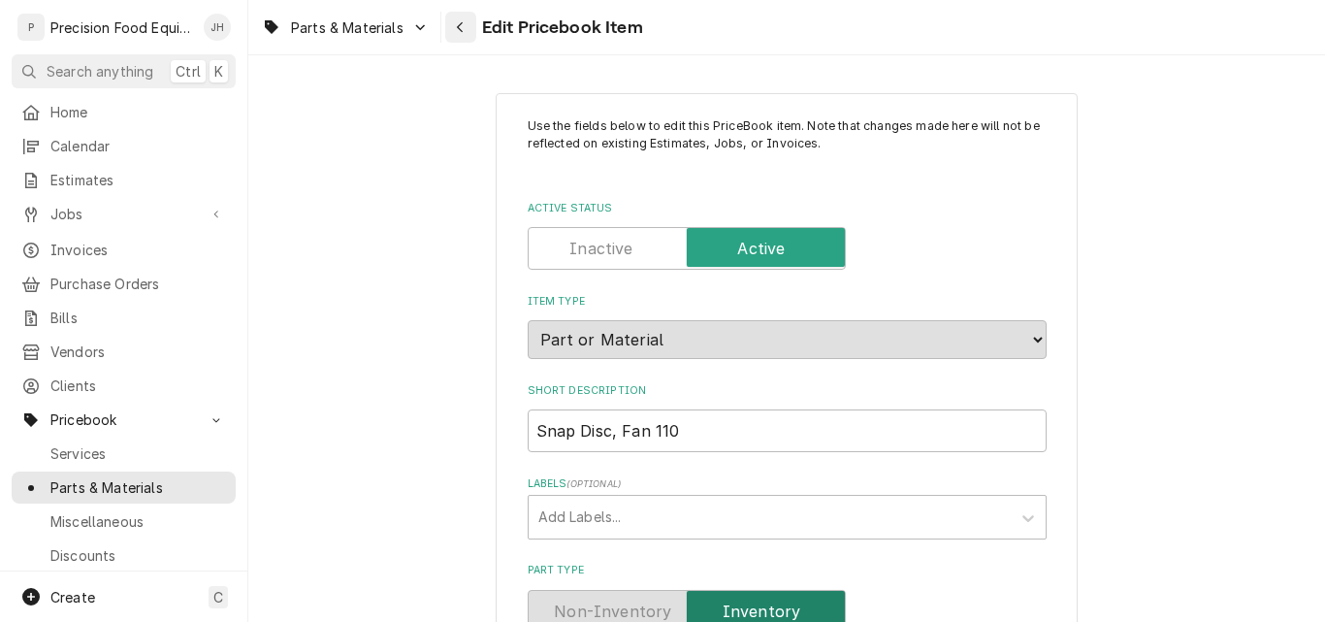
click at [463, 26] on icon "Navigate back" at bounding box center [460, 27] width 9 height 14
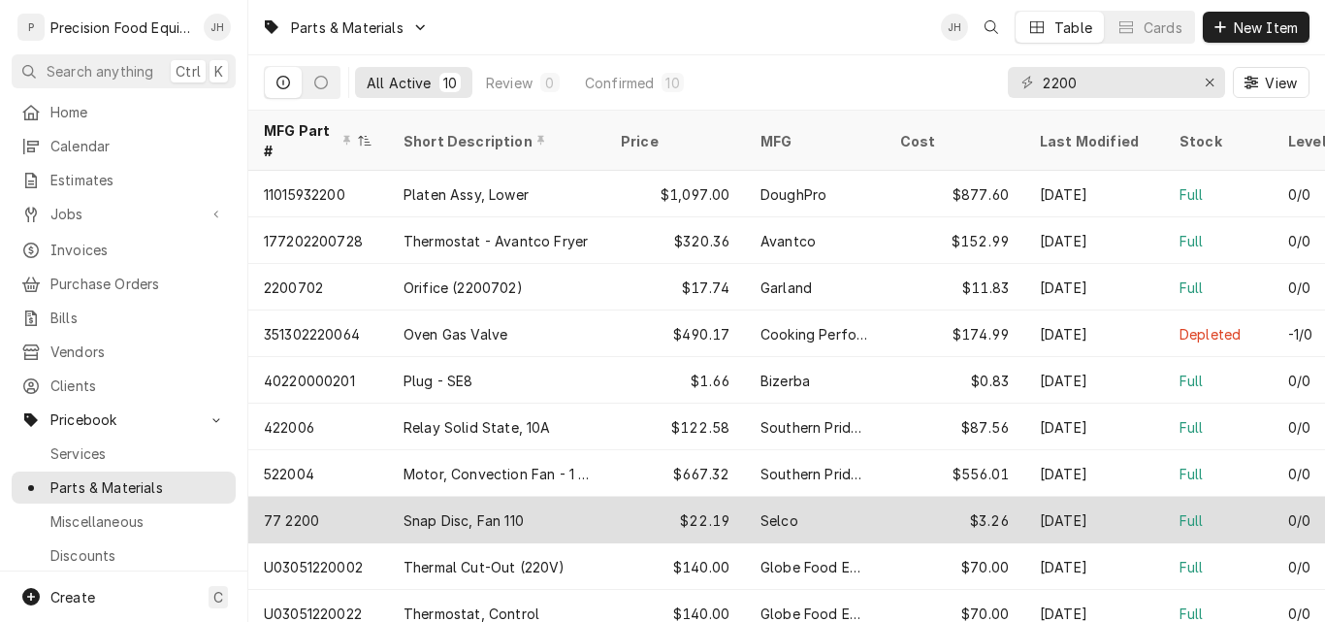
click at [586, 496] on div "Snap Disc, Fan 110" at bounding box center [496, 519] width 217 height 47
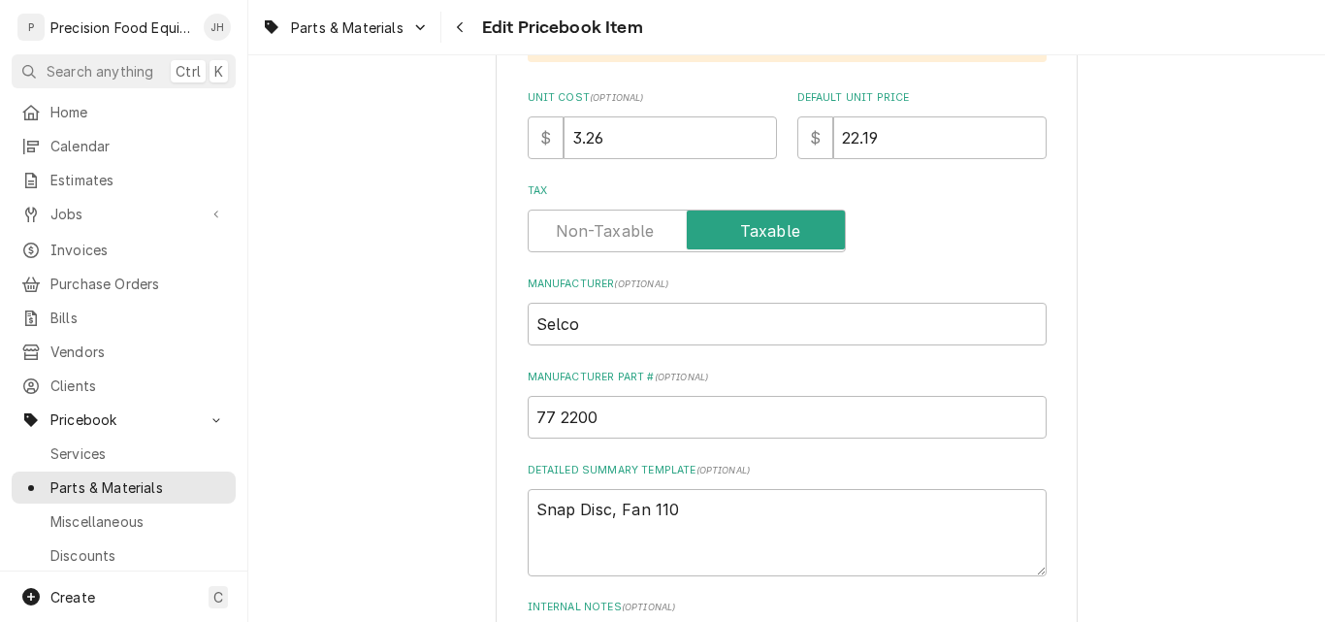
scroll to position [679, 0]
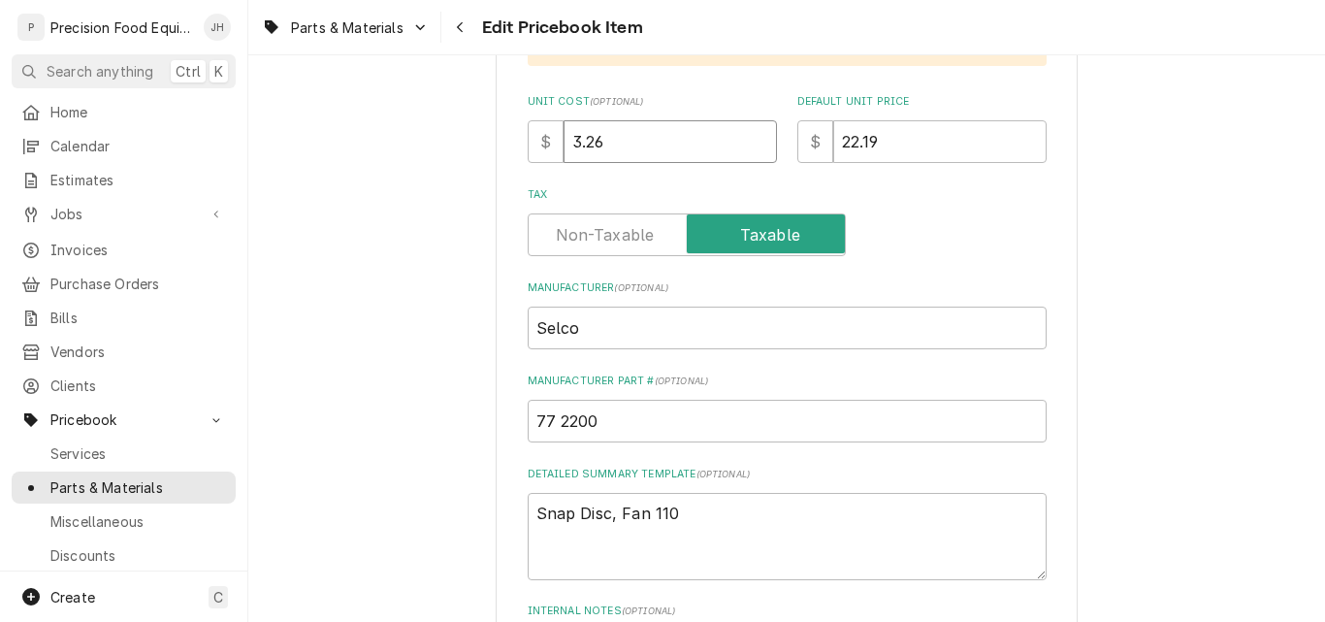
drag, startPoint x: 620, startPoint y: 144, endPoint x: 510, endPoint y: 158, distance: 110.5
type textarea "x"
type input "6"
type textarea "x"
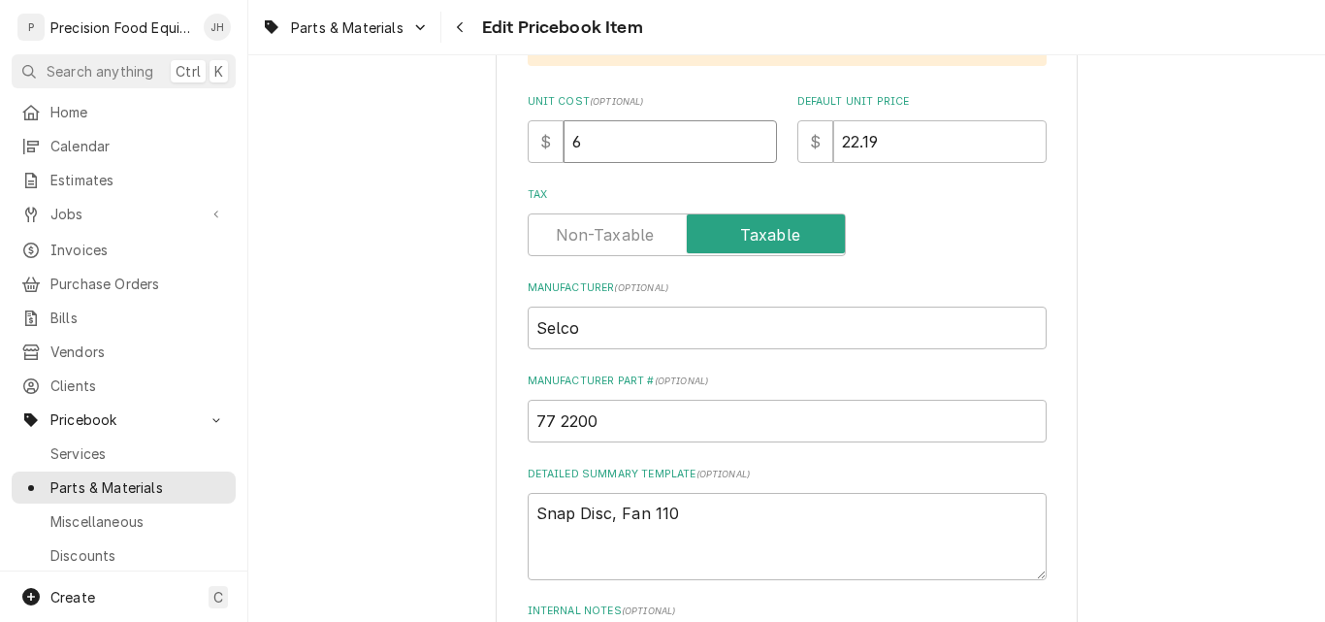
type input "6.9"
type textarea "x"
type input "6.95"
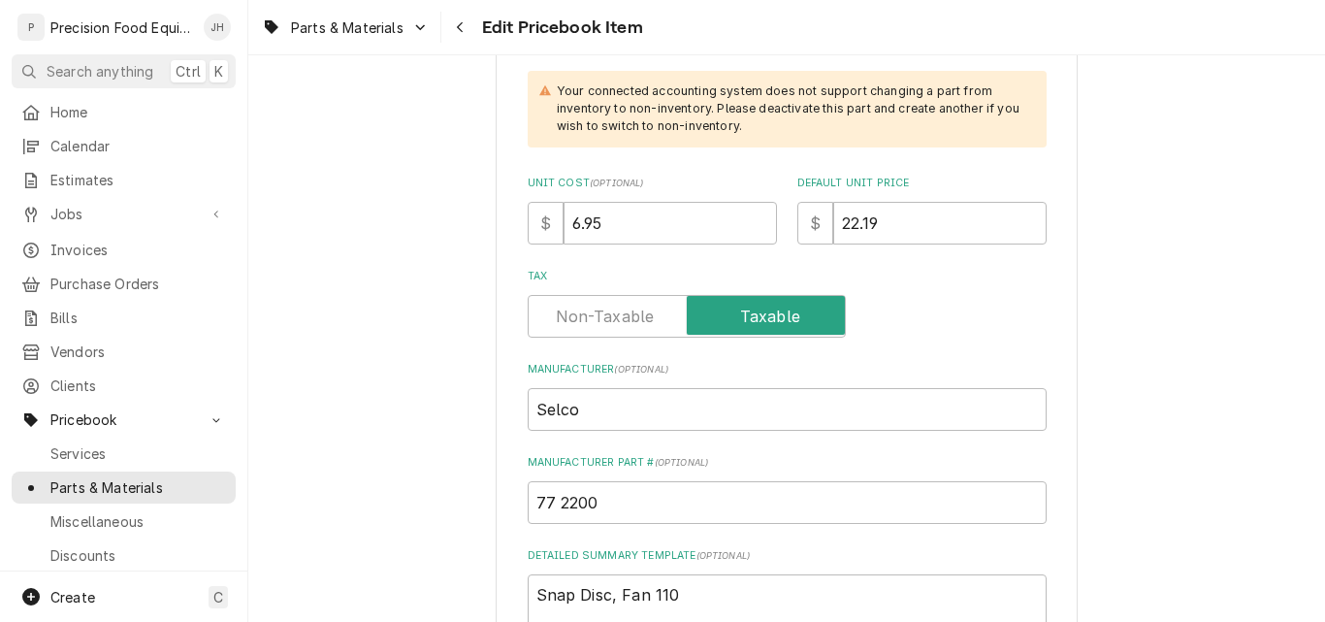
scroll to position [582, 0]
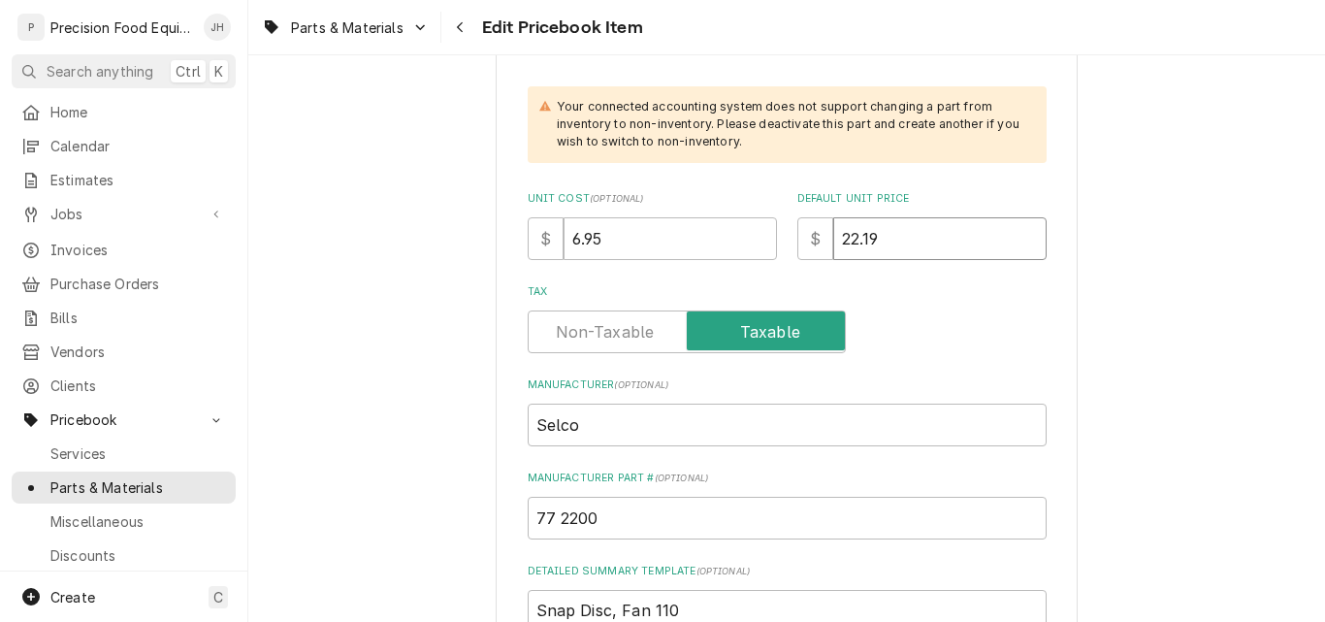
drag, startPoint x: 1152, startPoint y: 259, endPoint x: 1138, endPoint y: 259, distance: 13.6
drag, startPoint x: 874, startPoint y: 245, endPoint x: 700, endPoint y: 247, distance: 173.6
click at [700, 247] on div "Unit Cost ( optional ) $ 6.95 Default Unit Price $ 22.19" at bounding box center [787, 225] width 519 height 69
type textarea "x"
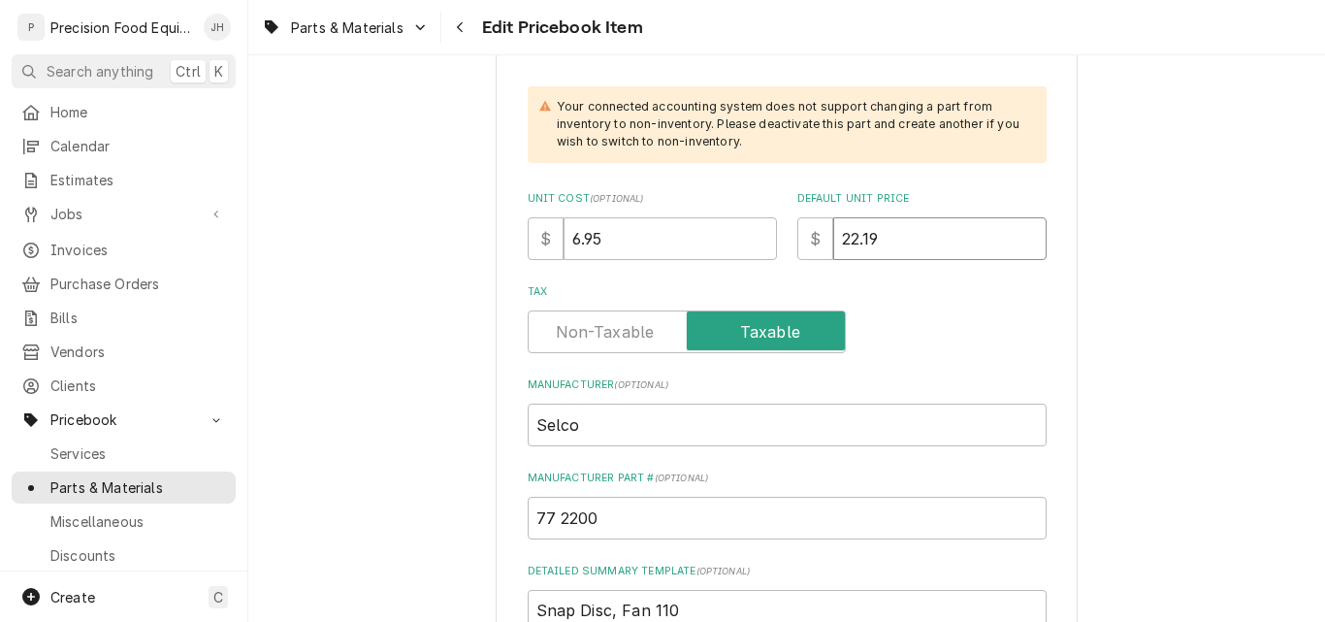
type input "2"
type textarea "x"
type input "27"
type textarea "x"
type input "27.8"
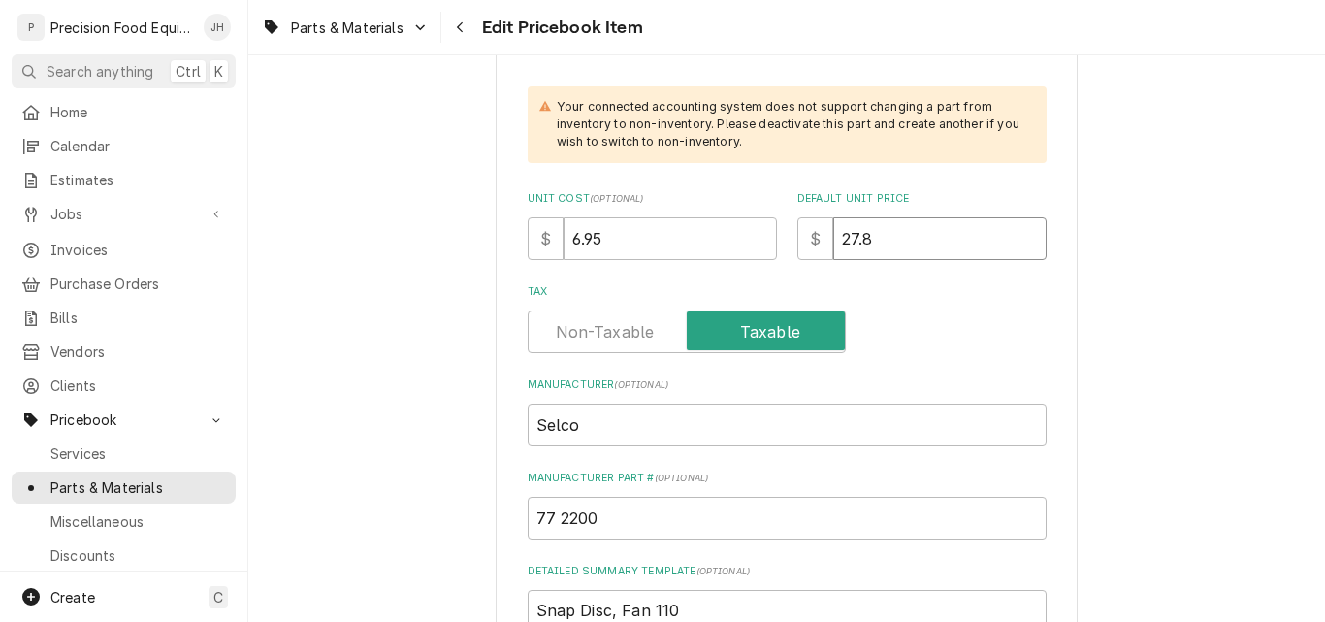
type textarea "x"
type input "27.80"
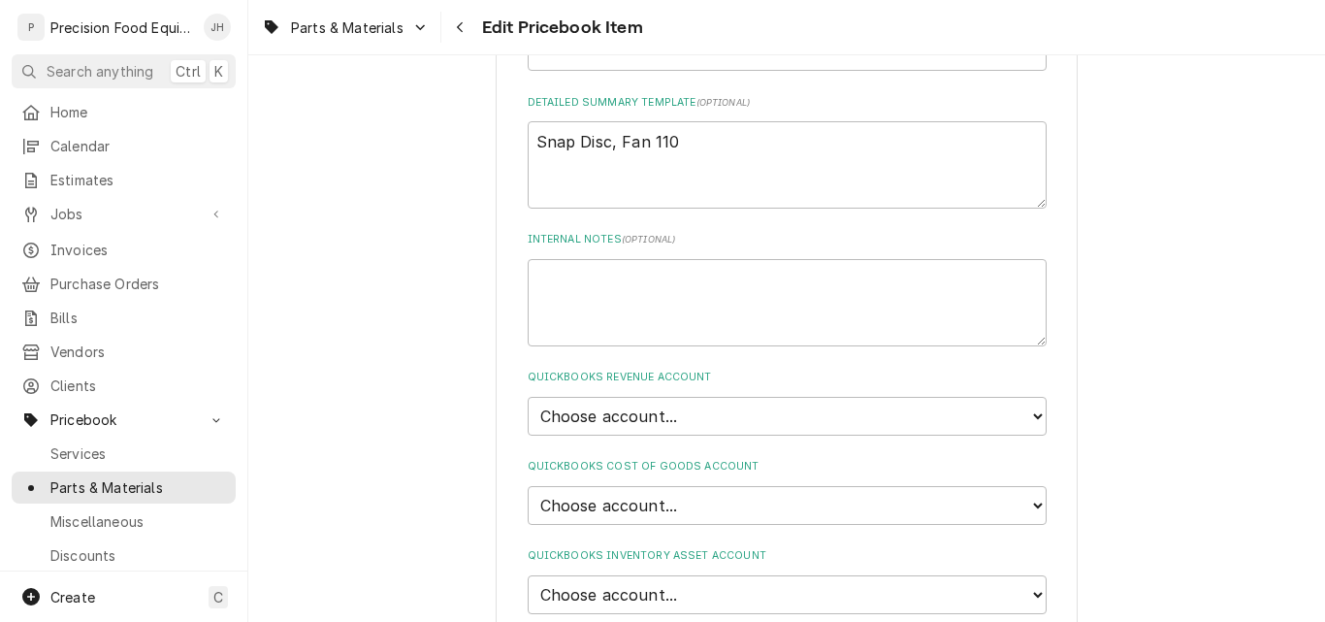
scroll to position [1261, 0]
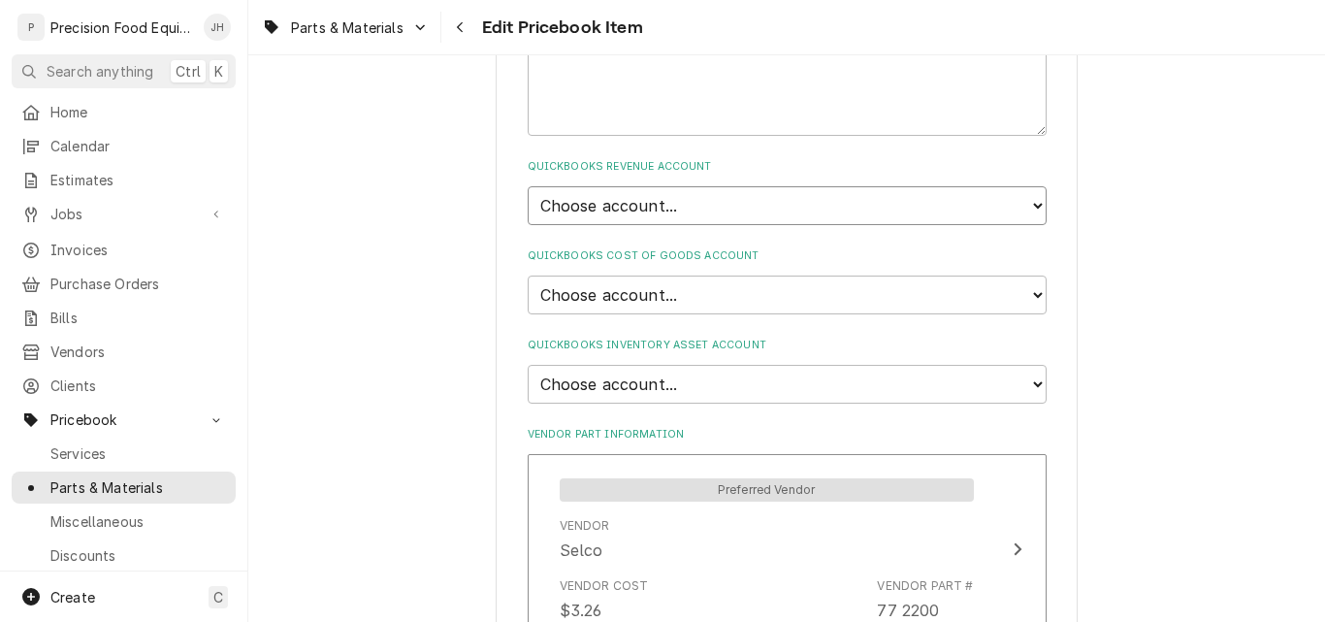
click at [743, 200] on select "Choose account... Discount Income Misc Income Non taxable issues 46600: Parts a…" at bounding box center [787, 205] width 519 height 39
select select "8000000A-1210141275"
click at [528, 186] on select "Choose account... Discount Income Misc Income Non taxable issues 46600: Parts a…" at bounding box center [787, 205] width 519 height 39
type textarea "x"
click at [715, 297] on select "Choose account... Loss Expense Loss Expense [DATE] Loss Expense [DATE] Cost of …" at bounding box center [787, 294] width 519 height 39
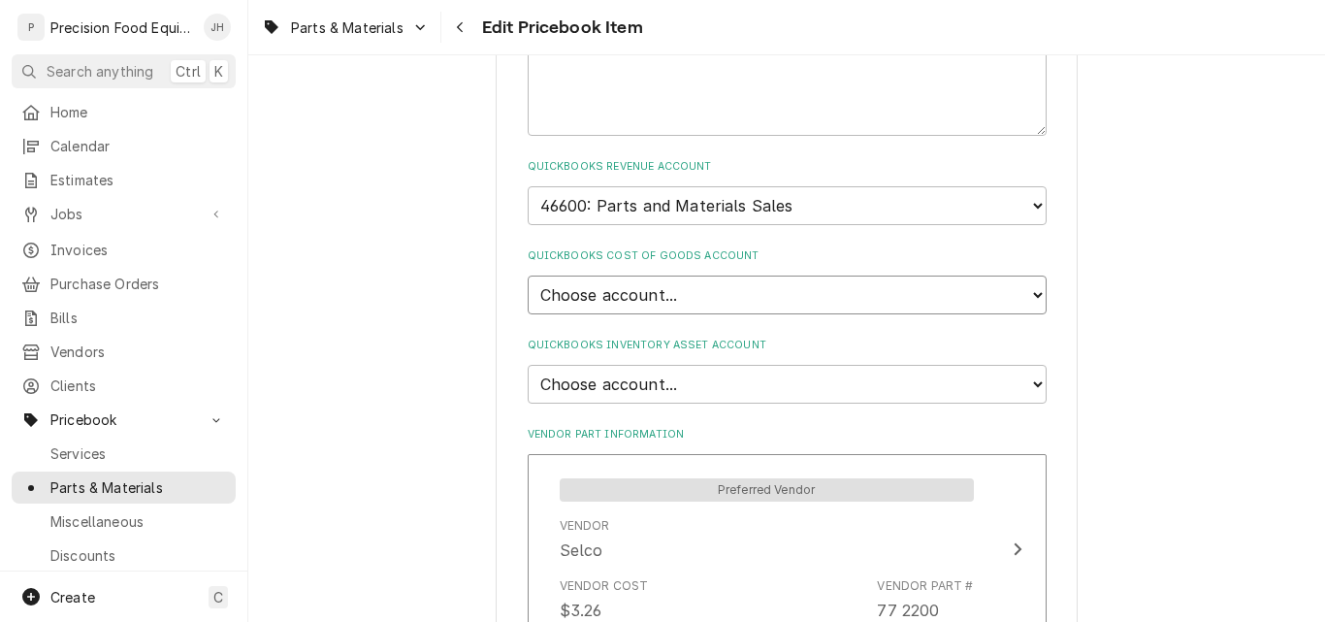
select select "80000023-1210145225"
click at [528, 275] on select "Choose account... Loss Expense Loss Expense [DATE] Loss Expense [DATE] Cost of …" at bounding box center [787, 294] width 519 height 39
type textarea "x"
click at [712, 386] on select "Choose account... Undeposited Funds Inventory Asset Payroll Asset" at bounding box center [787, 384] width 519 height 39
select select "80000022-1210145225"
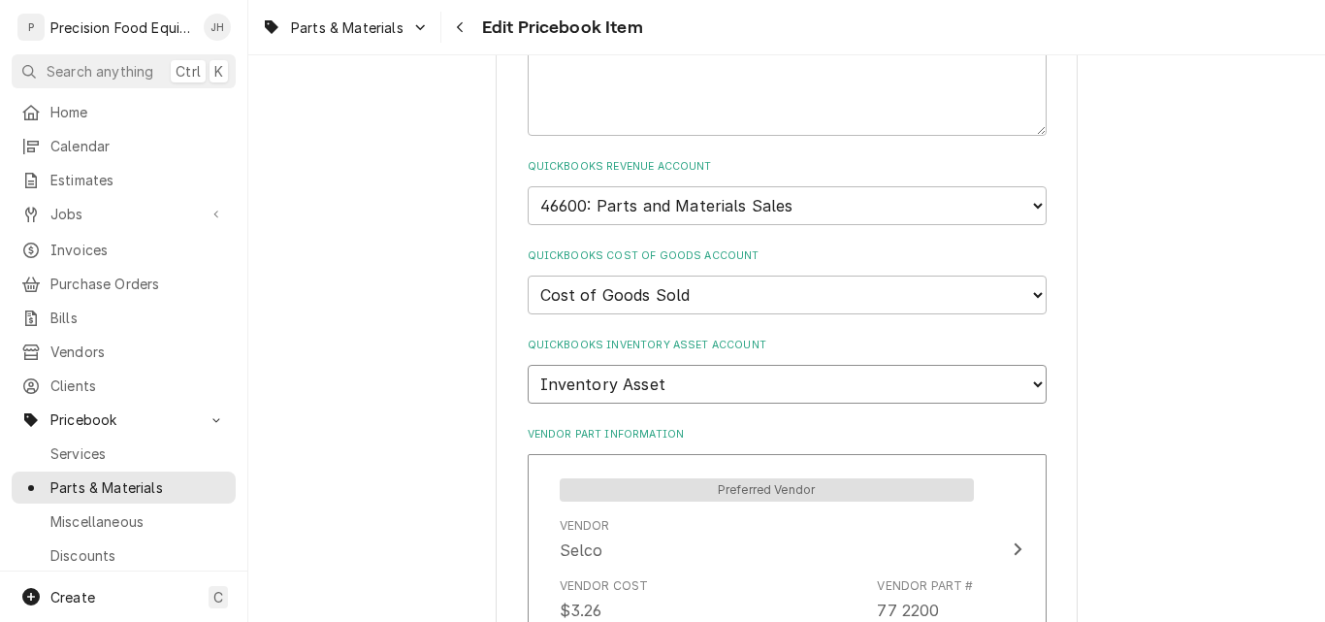
click at [528, 365] on select "Choose account... Undeposited Funds Inventory Asset Payroll Asset" at bounding box center [787, 384] width 519 height 39
type textarea "x"
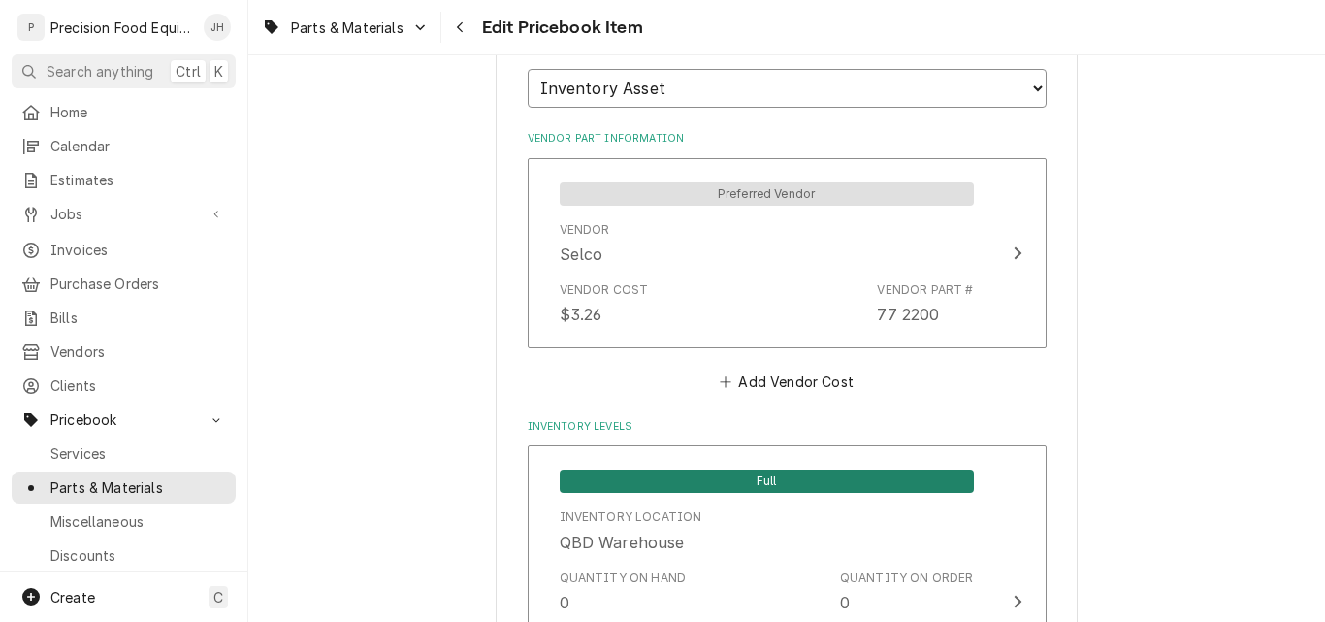
scroll to position [1455, 0]
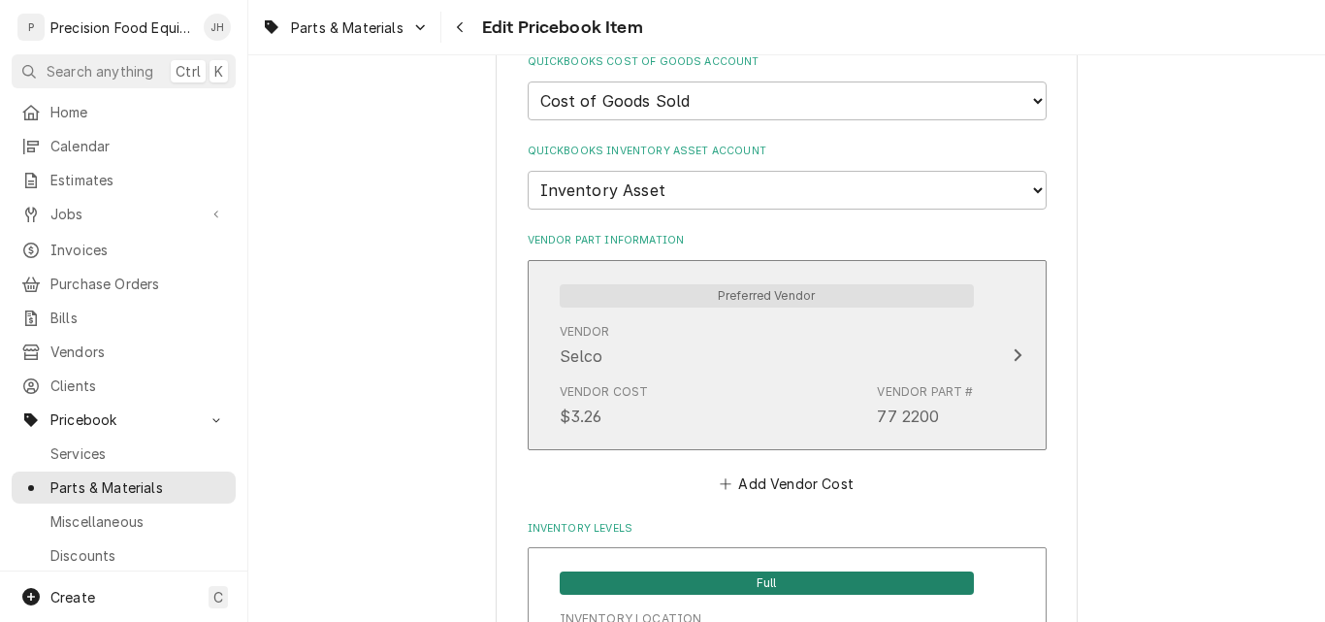
click at [687, 354] on div "Vendor Selco" at bounding box center [767, 345] width 414 height 60
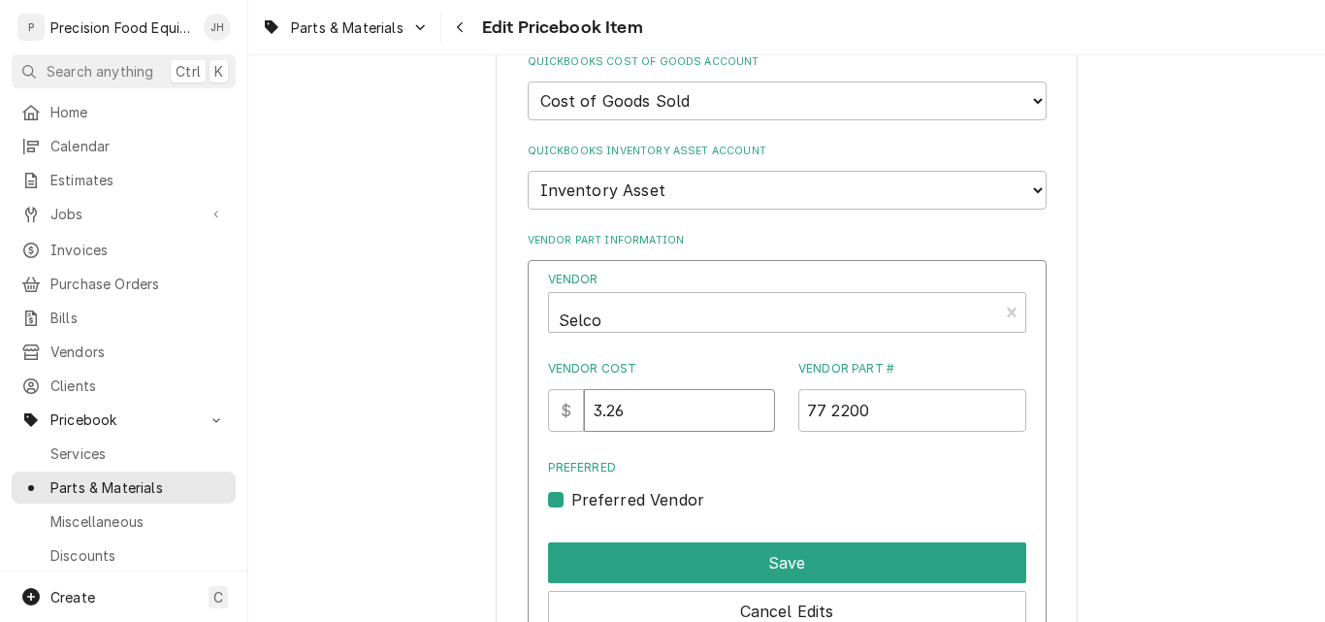
drag, startPoint x: 660, startPoint y: 417, endPoint x: 362, endPoint y: 376, distance: 301.4
type input "6.95"
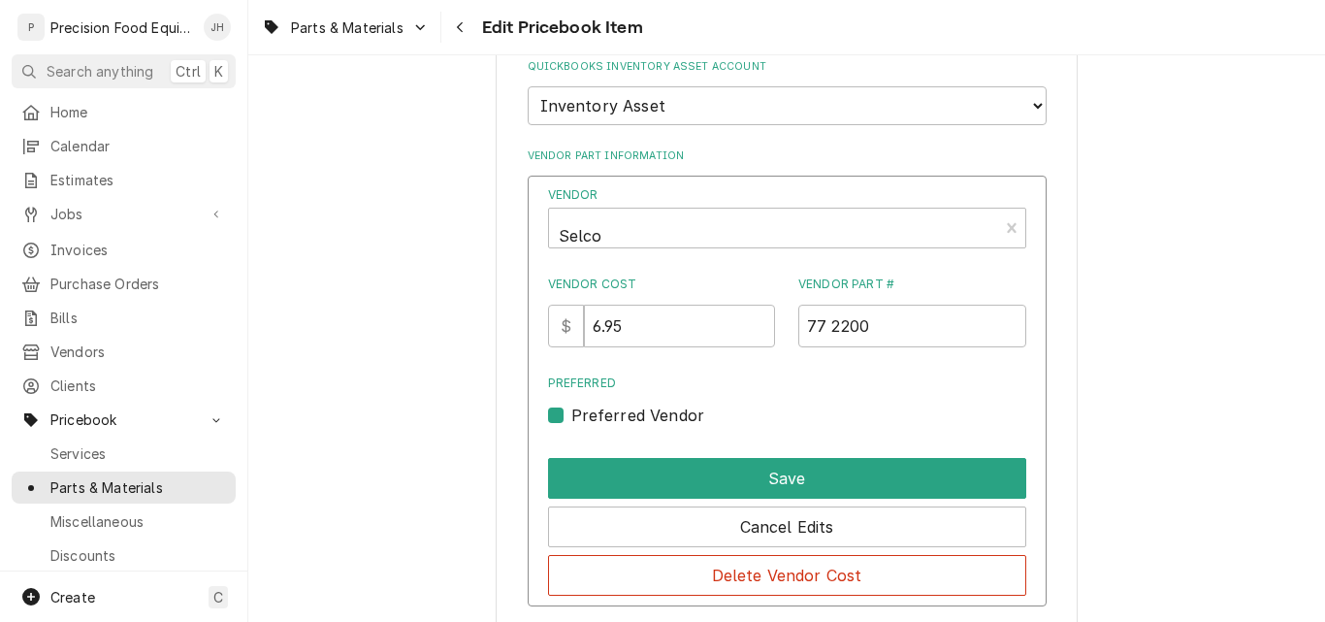
scroll to position [1649, 0]
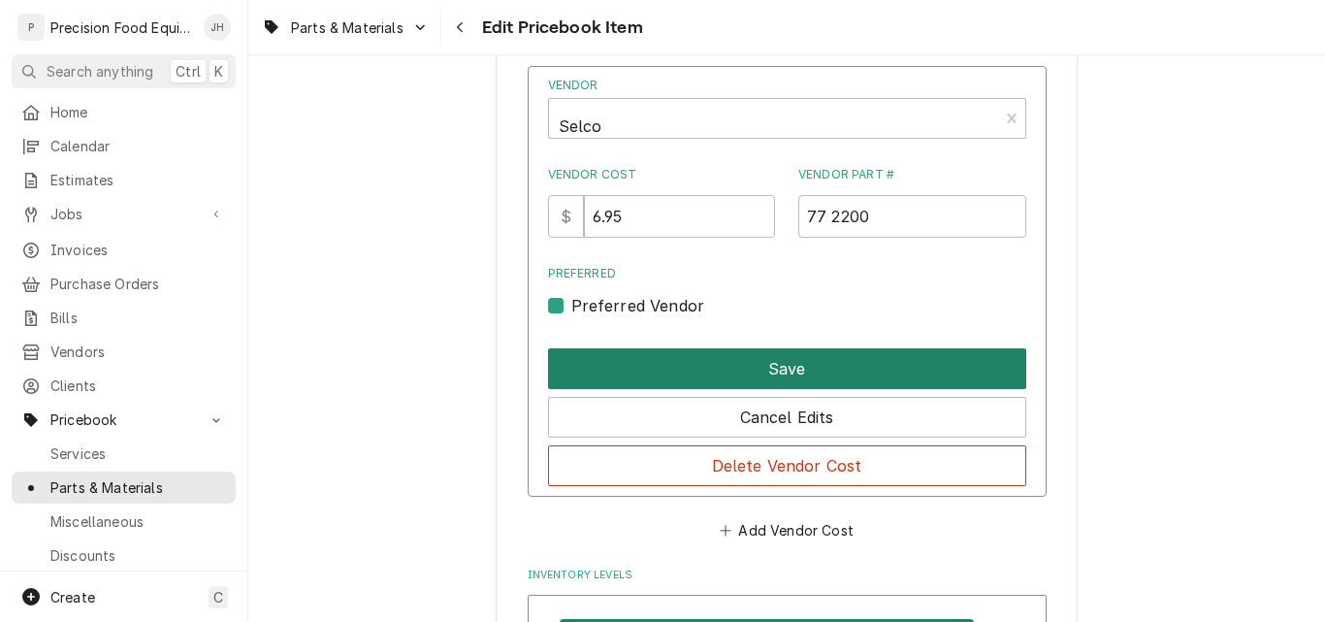
click at [731, 383] on button "Save" at bounding box center [787, 368] width 478 height 41
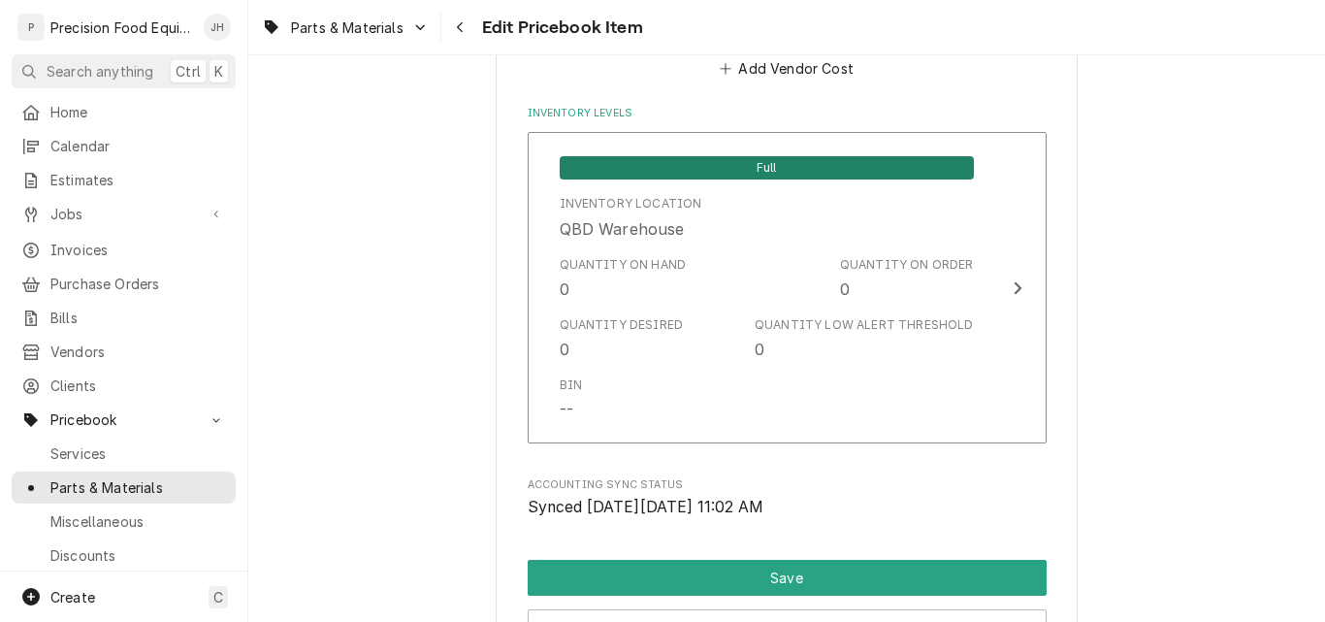
scroll to position [2117, 0]
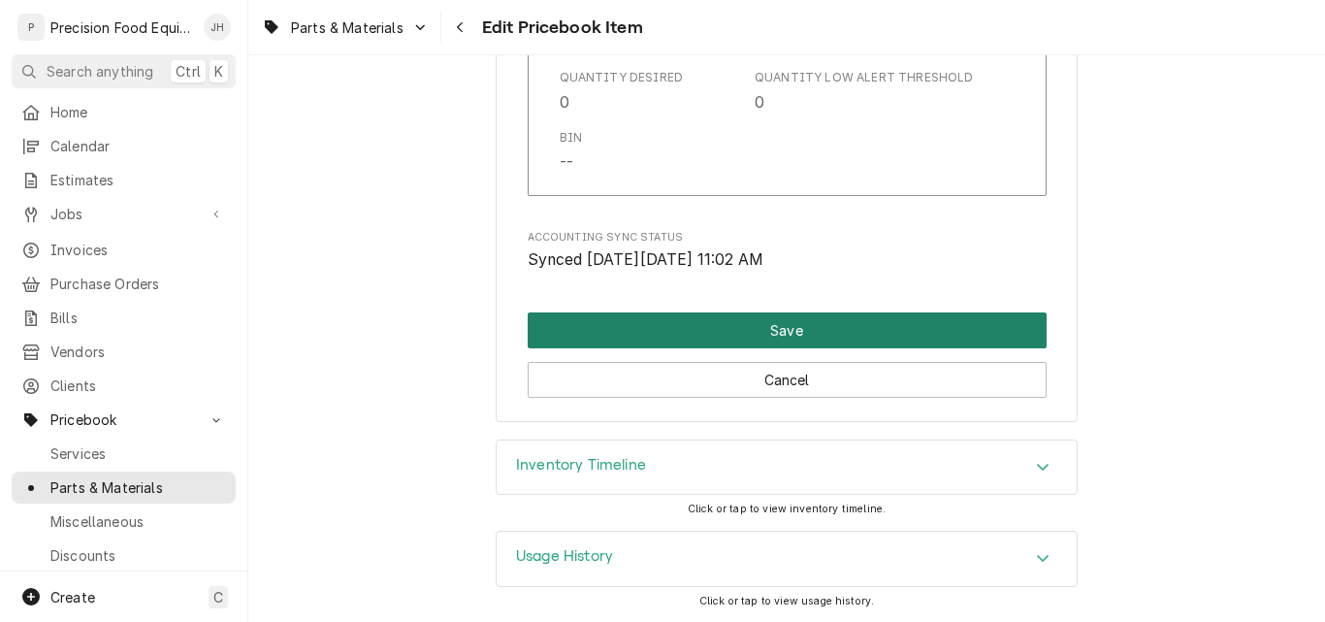
click at [776, 333] on button "Save" at bounding box center [787, 330] width 519 height 36
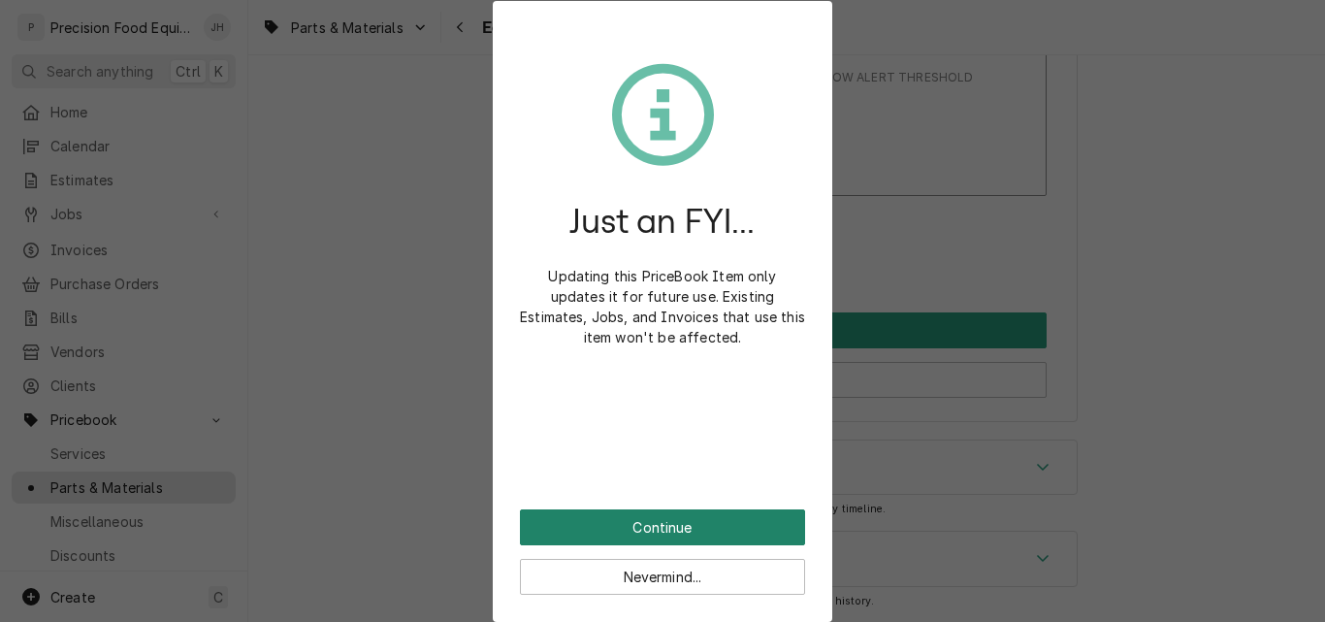
click at [657, 529] on button "Continue" at bounding box center [662, 527] width 285 height 36
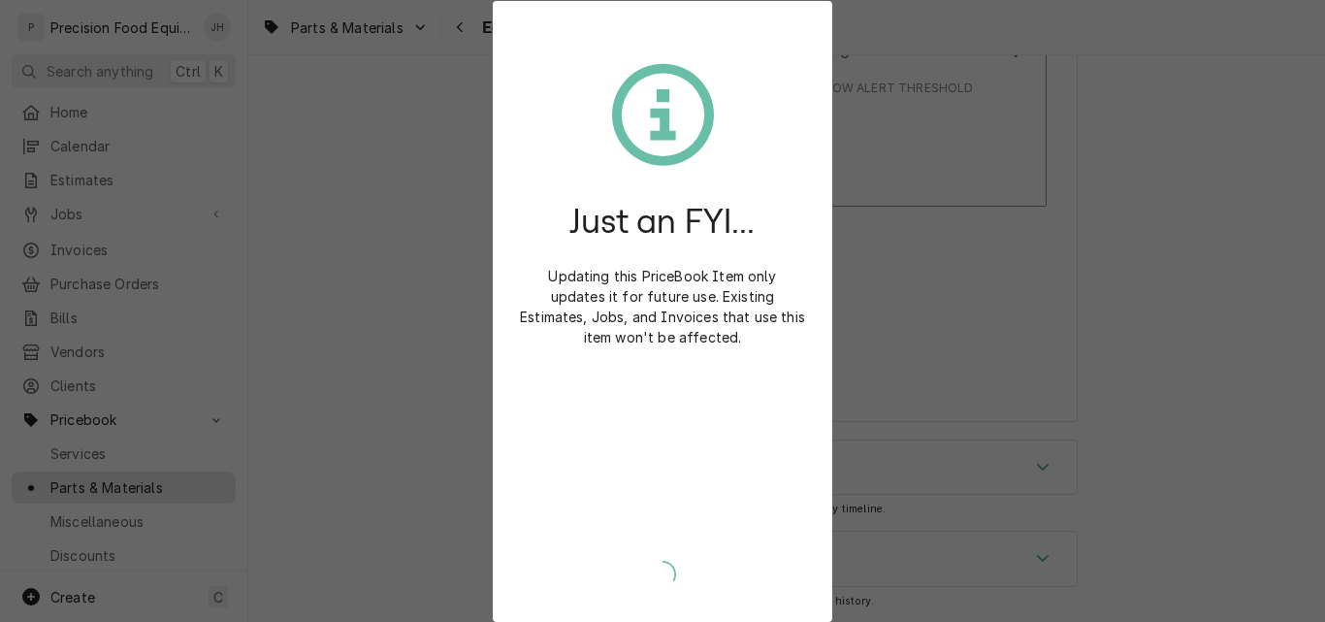
type textarea "x"
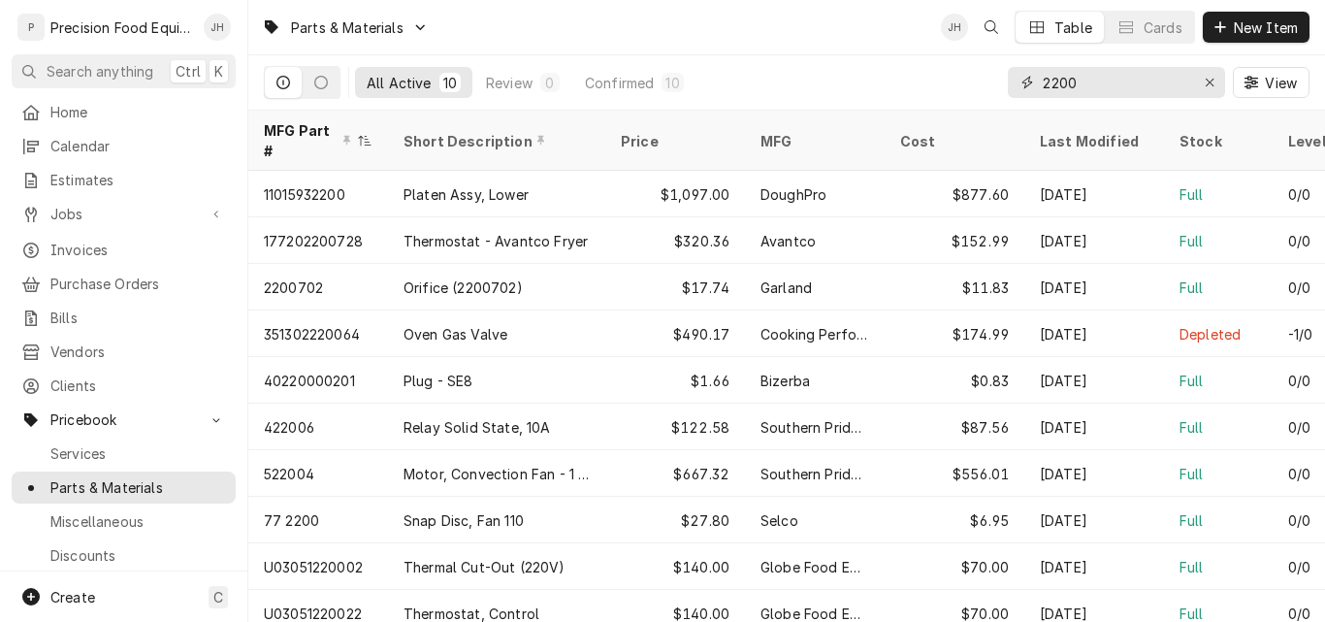
drag, startPoint x: 1095, startPoint y: 89, endPoint x: 956, endPoint y: 89, distance: 138.7
click at [956, 89] on div "All Active 10 Review 0 Confirmed 10 2200 View" at bounding box center [786, 82] width 1045 height 54
type input "2030"
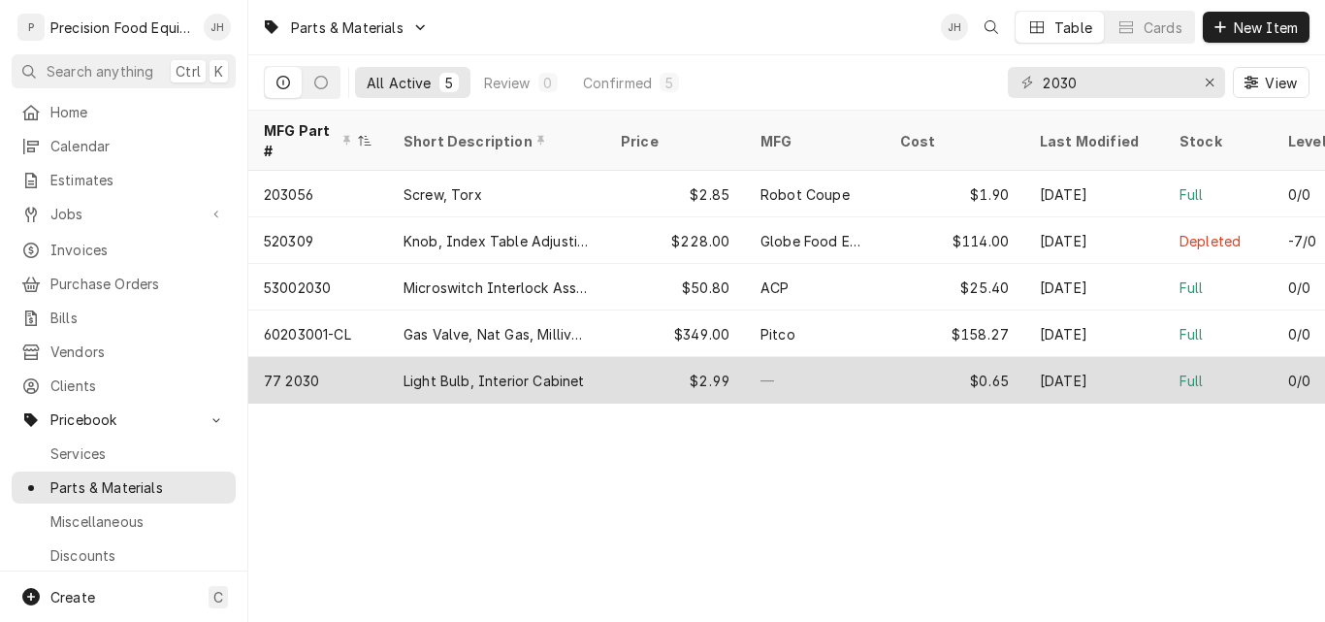
click at [358, 357] on div "77 2030" at bounding box center [318, 380] width 140 height 47
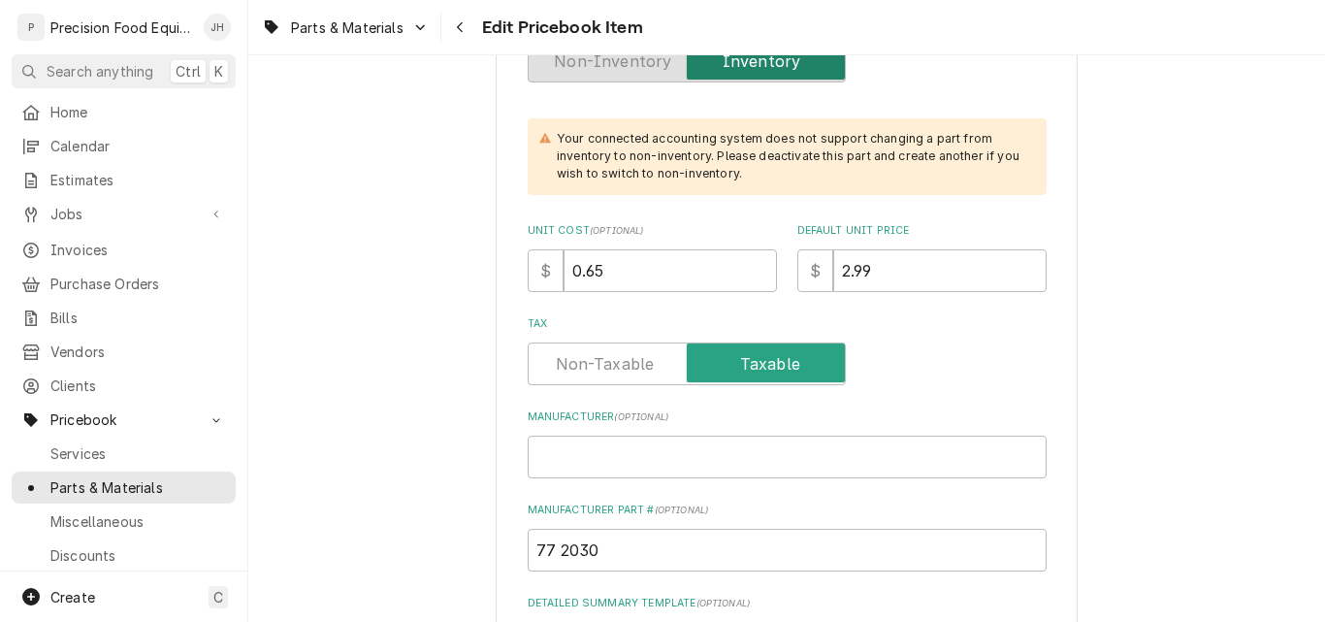
scroll to position [582, 0]
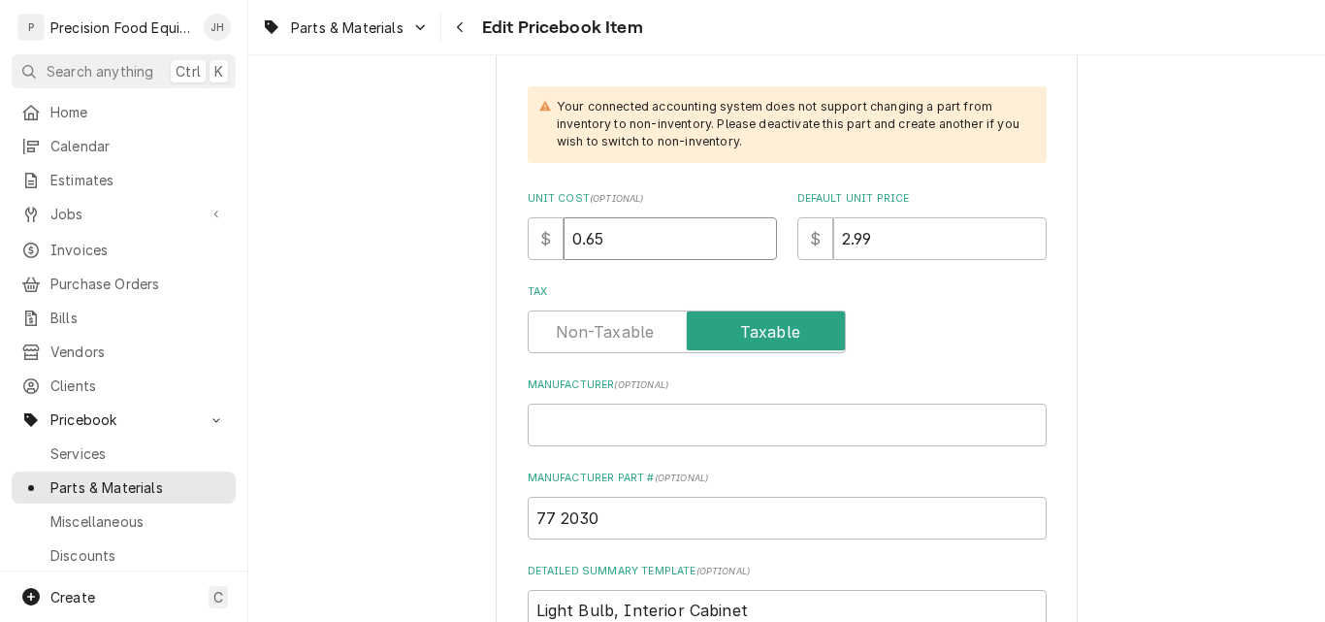
drag, startPoint x: 591, startPoint y: 238, endPoint x: 578, endPoint y: 240, distance: 12.9
click at [578, 240] on input "0.65" at bounding box center [669, 238] width 213 height 43
type textarea "x"
type input "0.7"
type textarea "x"
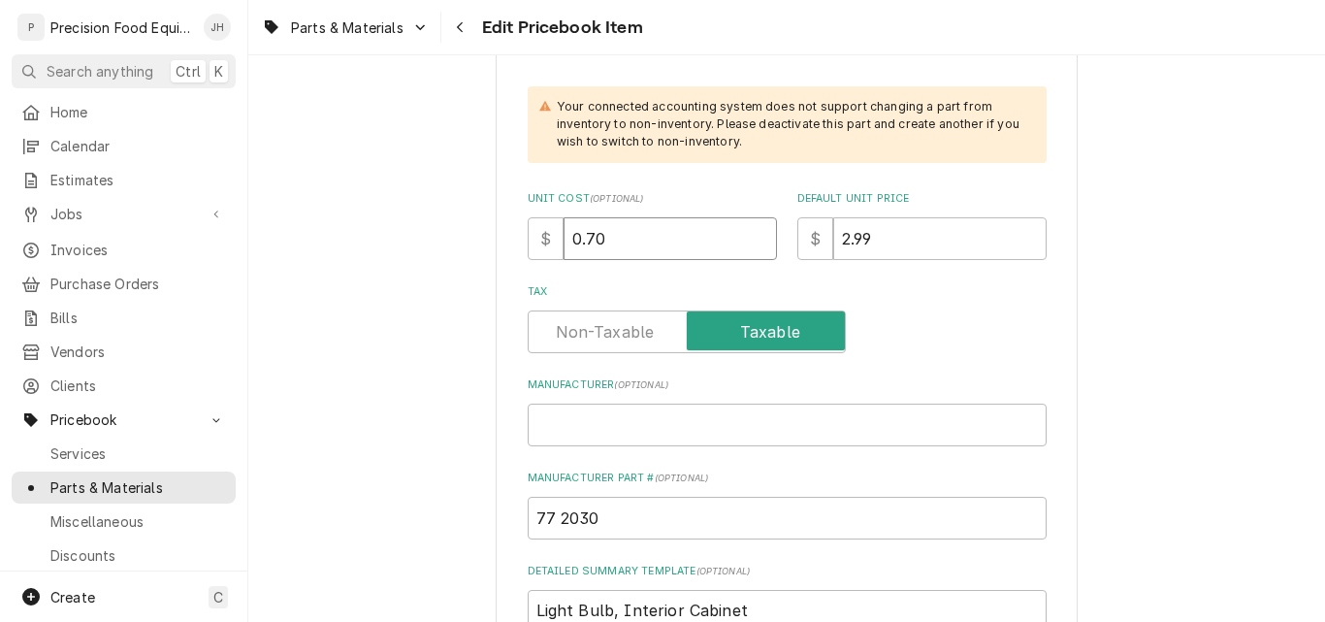
type input "0.70"
drag, startPoint x: 879, startPoint y: 238, endPoint x: 775, endPoint y: 241, distance: 103.8
click at [775, 241] on div "Unit Cost ( optional ) $ 0.70 Default Unit Price $ 2.99" at bounding box center [787, 225] width 519 height 69
type textarea "x"
type input "4"
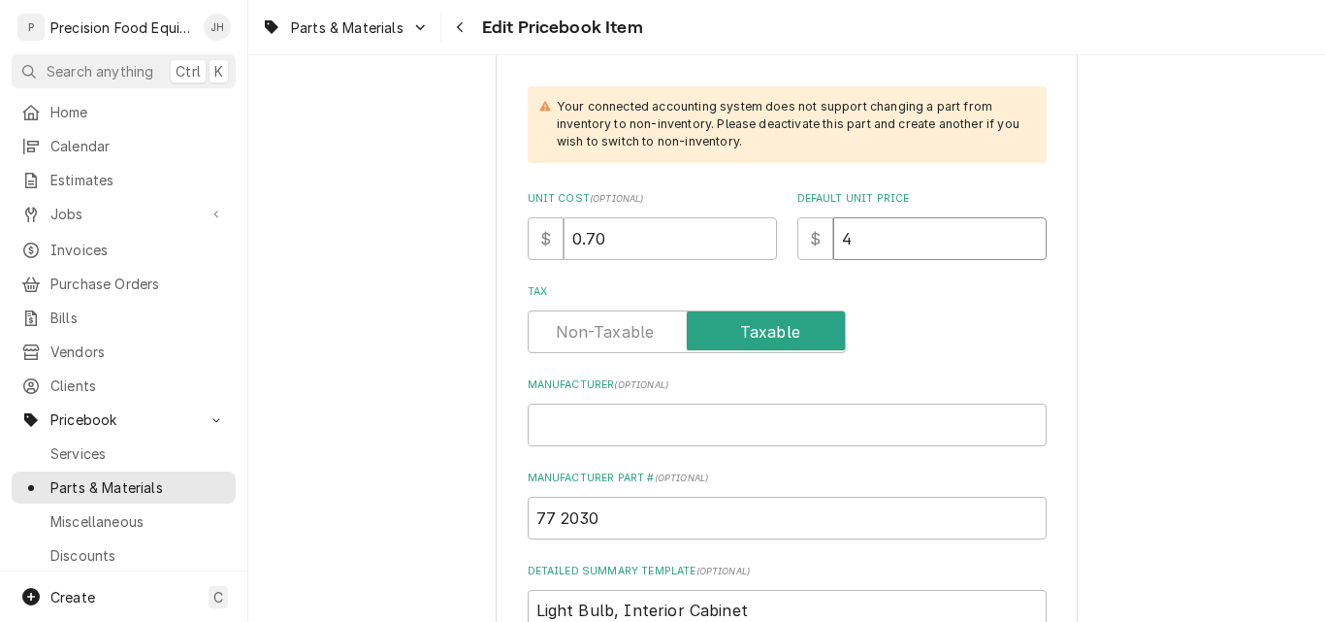
type textarea "x"
type input "4.2"
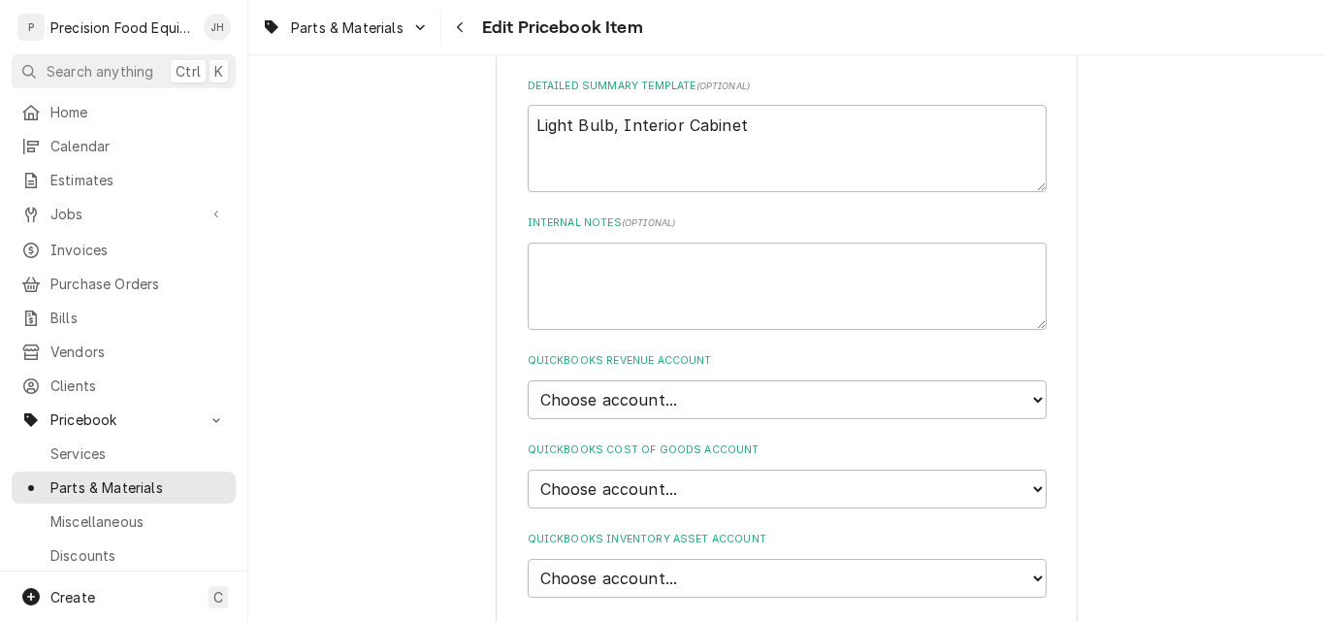
scroll to position [1164, 0]
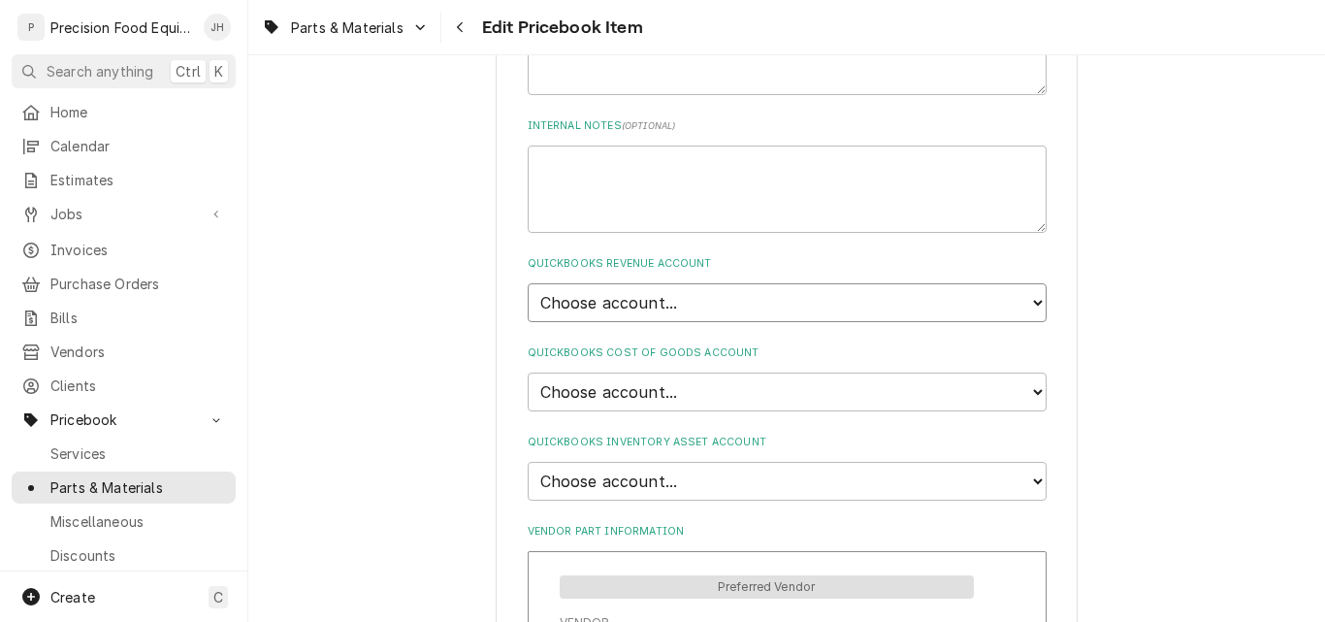
click at [709, 312] on select "Choose account... Discount Income Misc Income Non taxable issues 46600: Parts a…" at bounding box center [787, 302] width 519 height 39
select select "8000000A-1210141275"
click at [528, 283] on select "Choose account... Discount Income Misc Income Non taxable issues 46600: Parts a…" at bounding box center [787, 302] width 519 height 39
type textarea "x"
drag, startPoint x: 697, startPoint y: 391, endPoint x: 683, endPoint y: 408, distance: 22.7
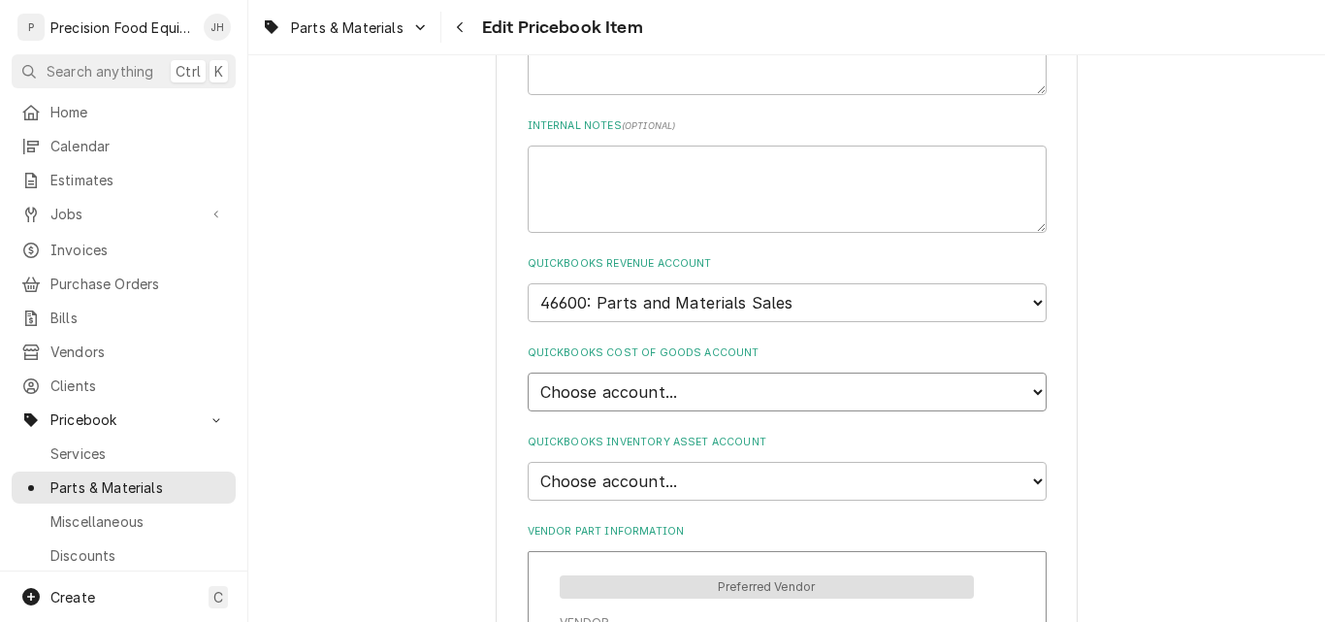
click at [697, 391] on select "Choose account... Loss Expense Loss Expense [DATE] Loss Expense [DATE] Cost of …" at bounding box center [787, 391] width 519 height 39
select select "80000023-1210145225"
click at [528, 372] on select "Choose account... Loss Expense Loss Expense [DATE] Loss Expense [DATE] Cost of …" at bounding box center [787, 391] width 519 height 39
type textarea "x"
click at [681, 486] on select "Choose account... Undeposited Funds Inventory Asset Payroll Asset" at bounding box center [787, 481] width 519 height 39
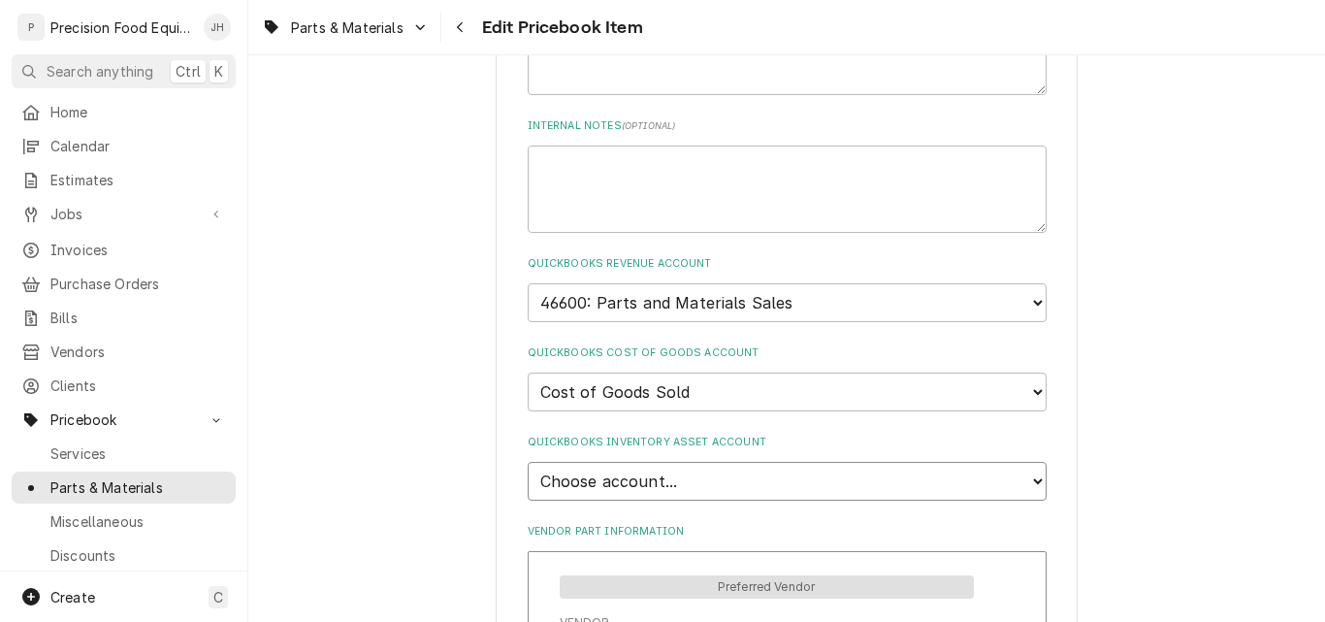
select select "80000022-1210145225"
click at [528, 462] on select "Choose account... Undeposited Funds Inventory Asset Payroll Asset" at bounding box center [787, 481] width 519 height 39
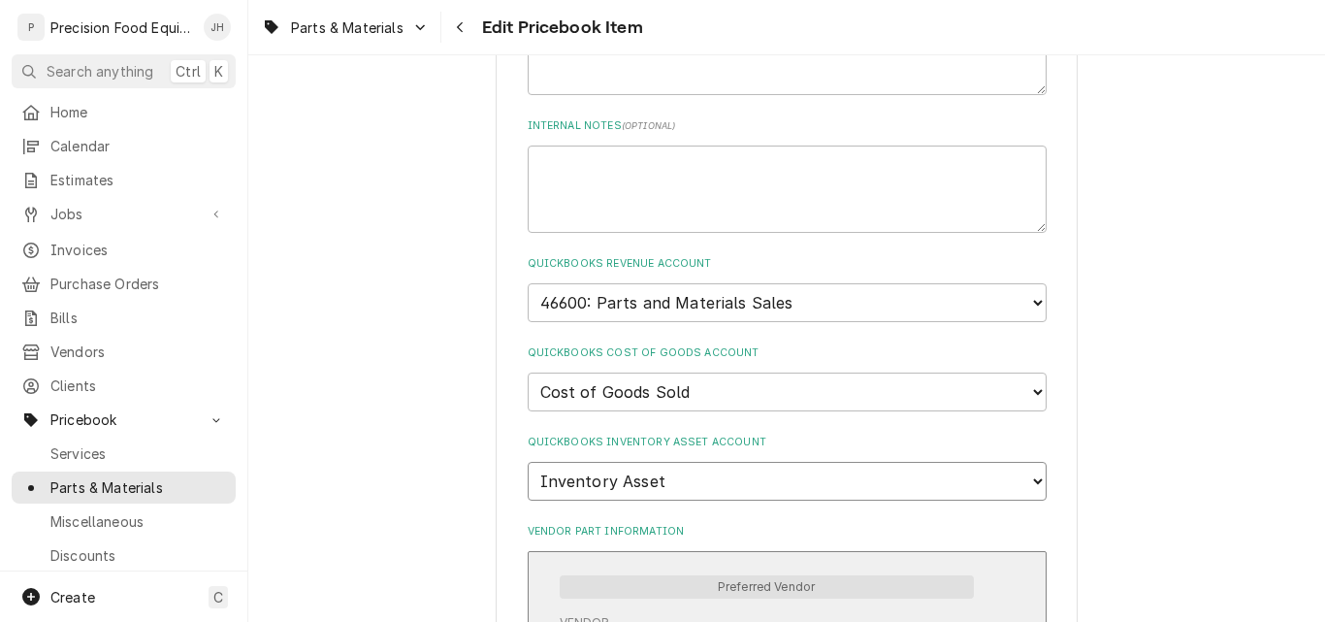
type textarea "x"
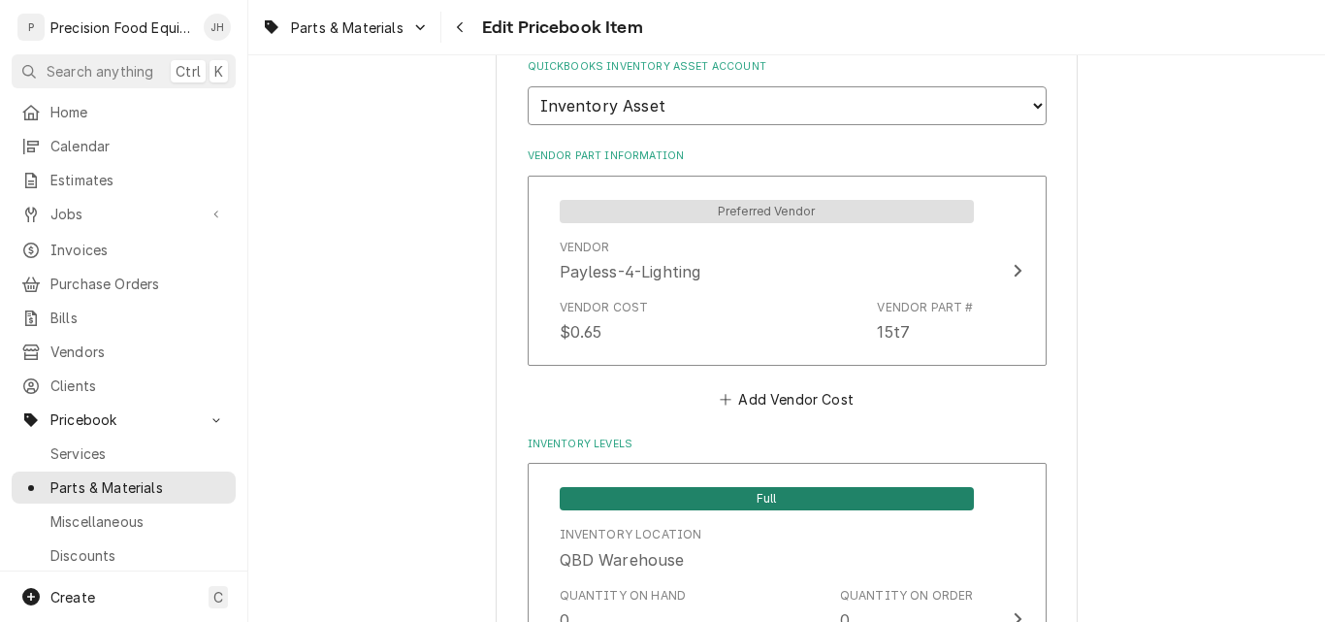
scroll to position [1552, 0]
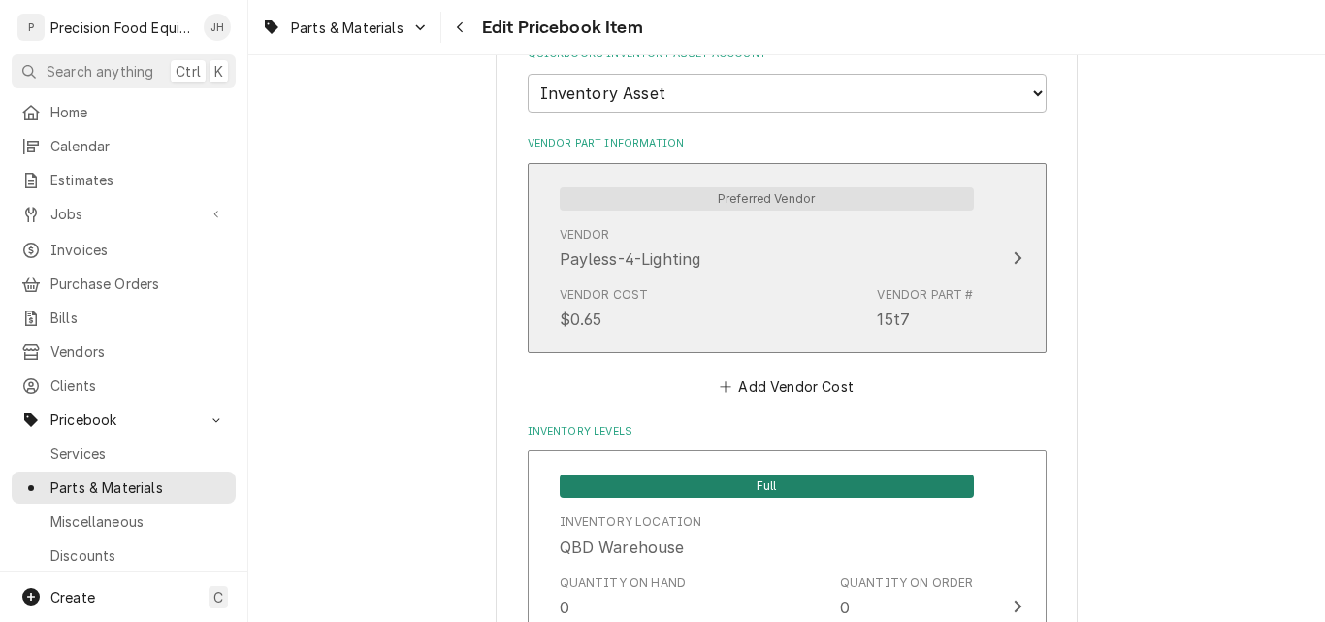
click at [831, 273] on div "Vendor Payless-4-Lighting" at bounding box center [767, 248] width 414 height 60
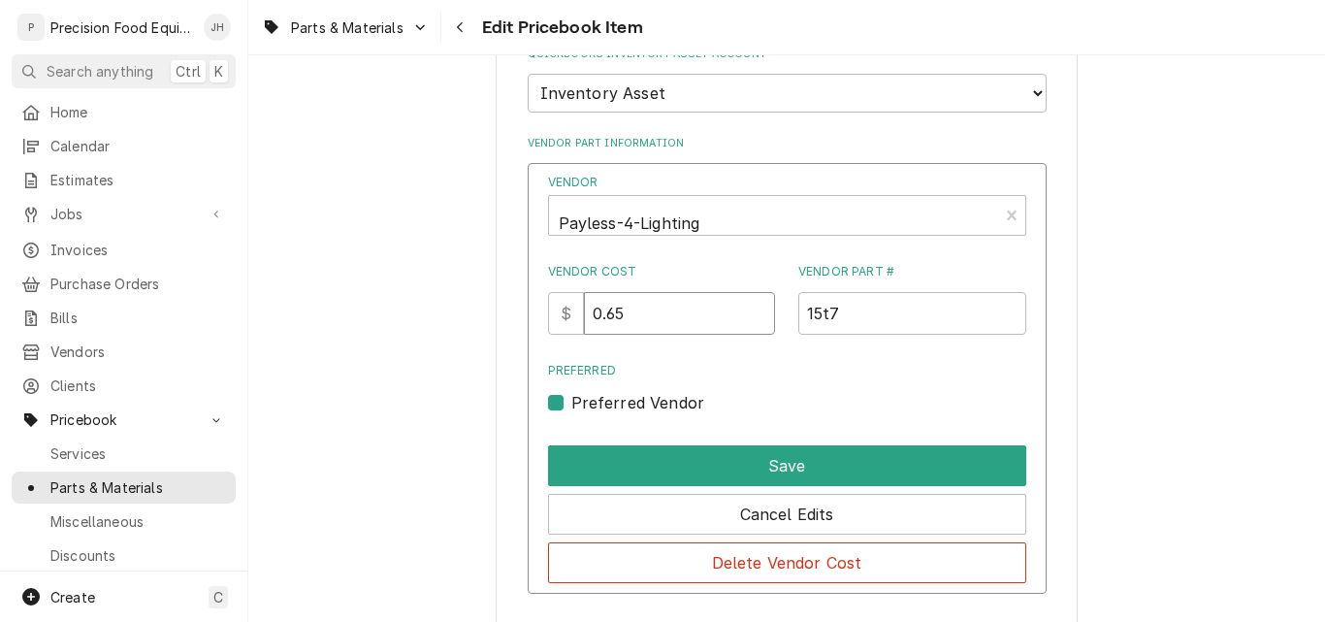
drag, startPoint x: 619, startPoint y: 313, endPoint x: 651, endPoint y: 318, distance: 32.4
click at [651, 318] on input "0.65" at bounding box center [679, 313] width 191 height 43
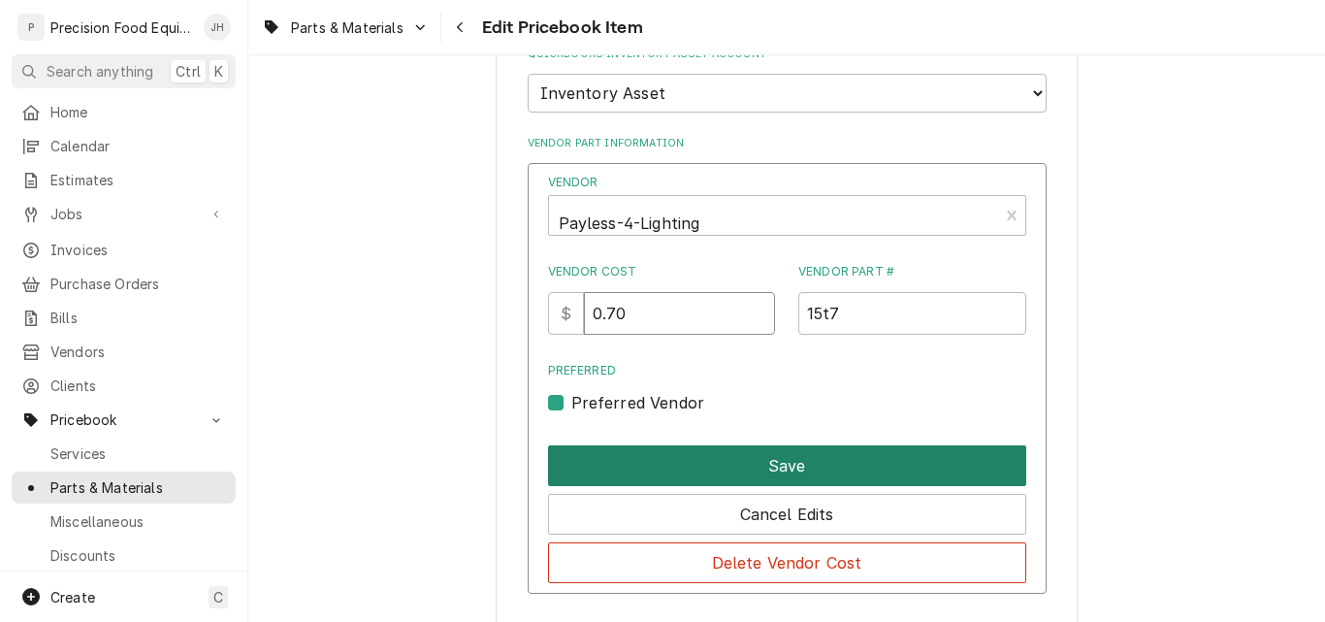
type input "0.70"
click at [813, 468] on button "Save" at bounding box center [787, 465] width 478 height 41
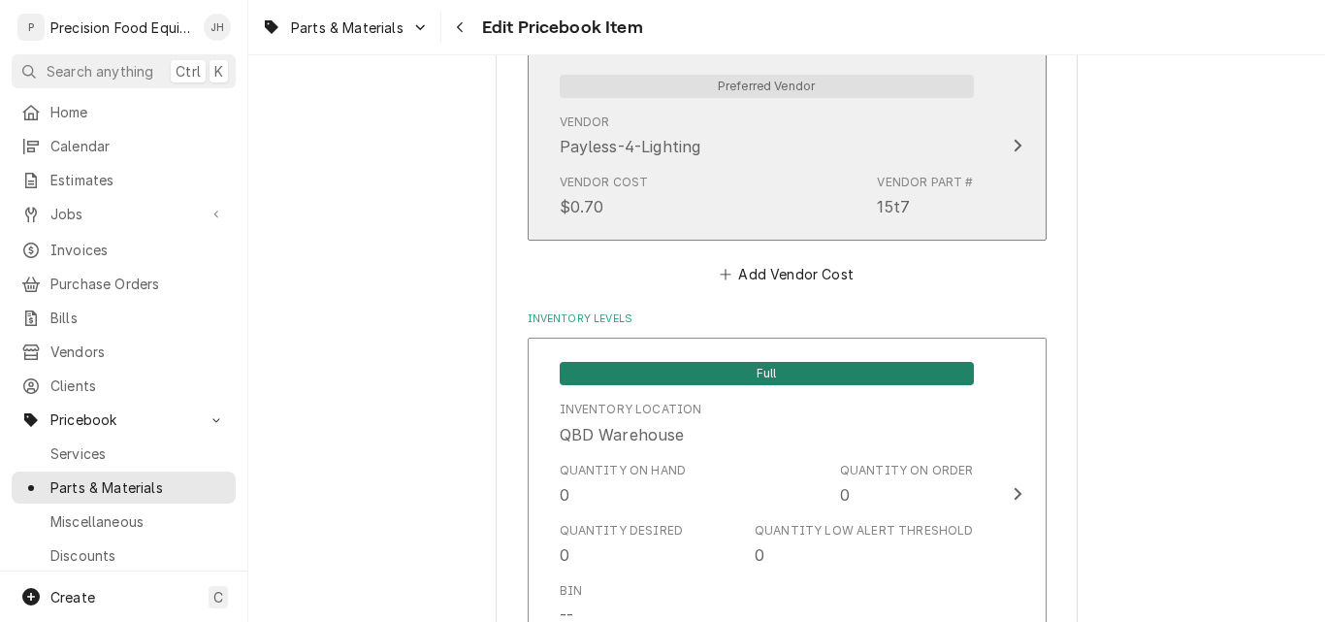
scroll to position [1939, 0]
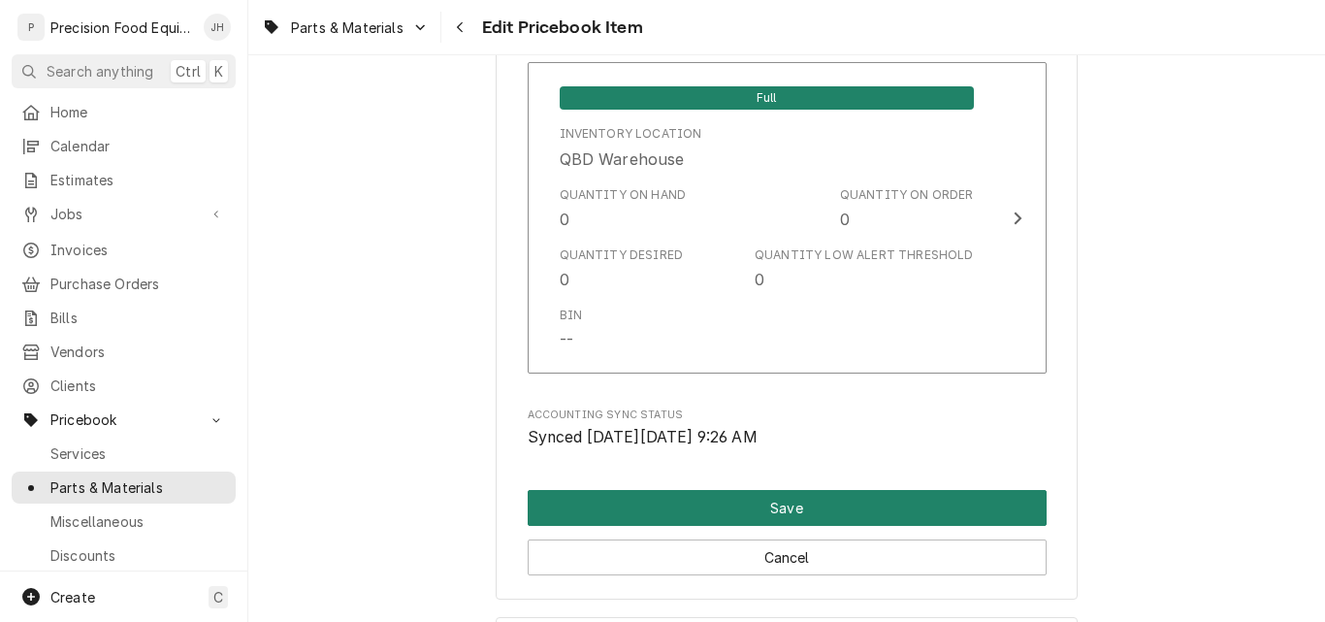
click at [767, 506] on button "Save" at bounding box center [787, 508] width 519 height 36
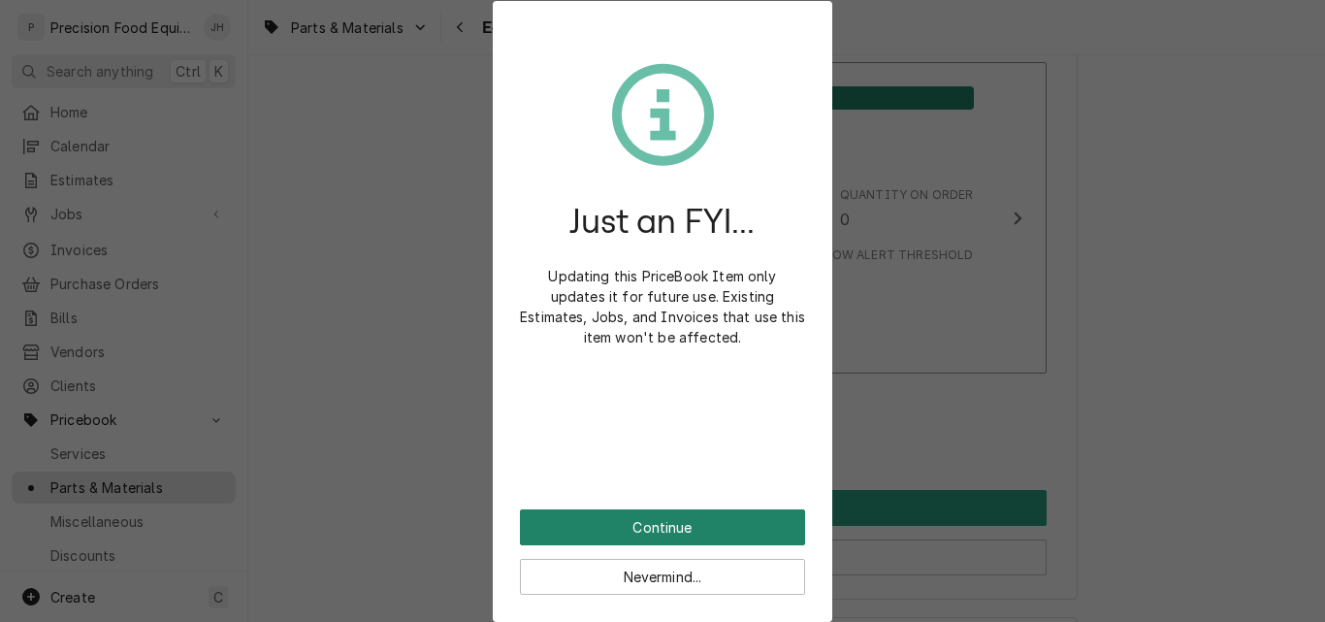
click at [728, 538] on button "Continue" at bounding box center [662, 527] width 285 height 36
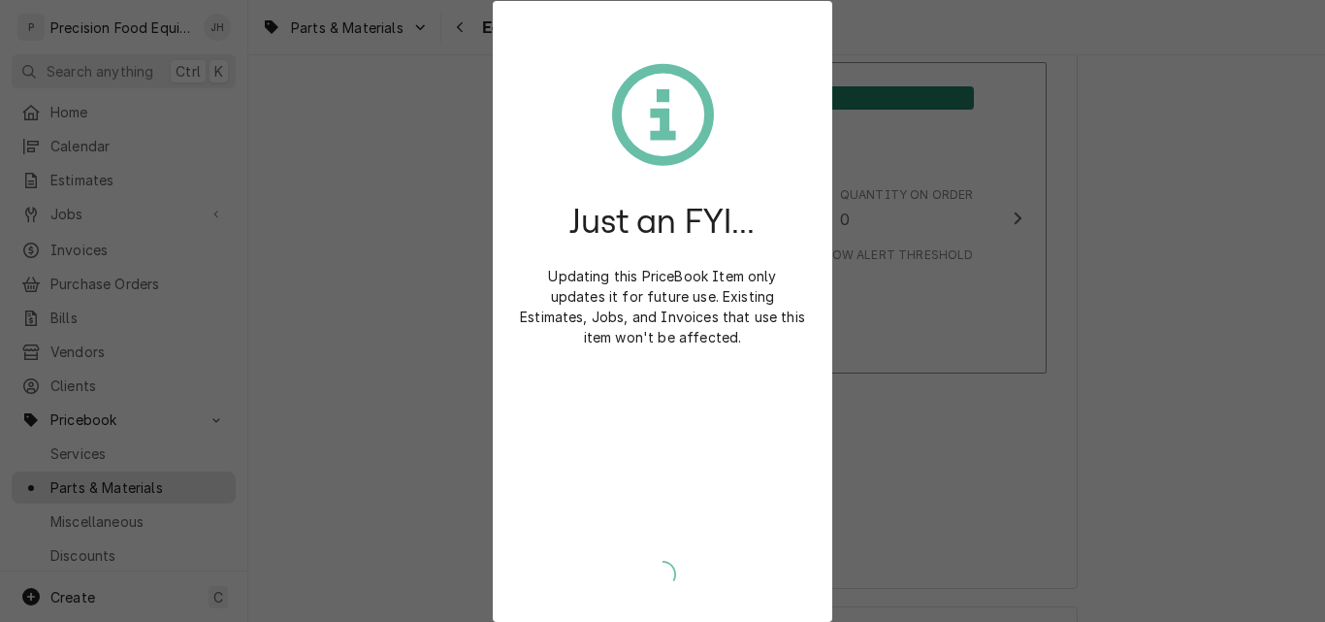
type textarea "x"
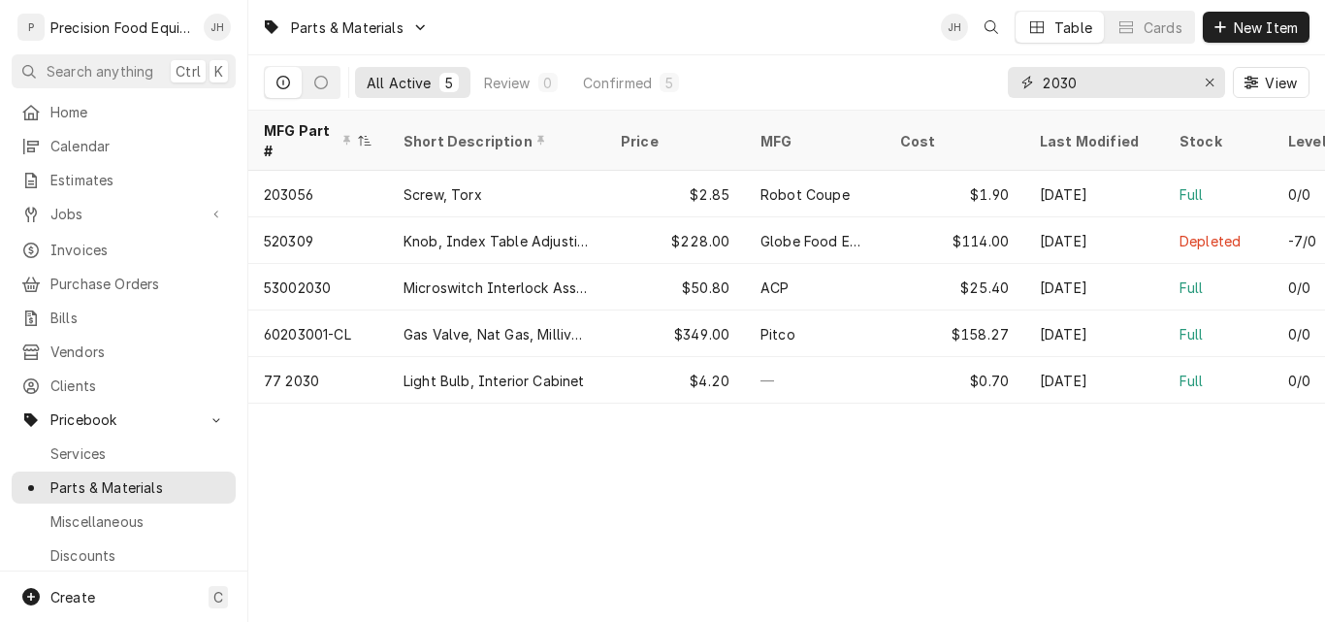
drag, startPoint x: 1086, startPoint y: 76, endPoint x: 932, endPoint y: 82, distance: 154.3
click at [932, 82] on div "All Active 5 Review 0 Confirmed 5 2030 View" at bounding box center [786, 82] width 1045 height 54
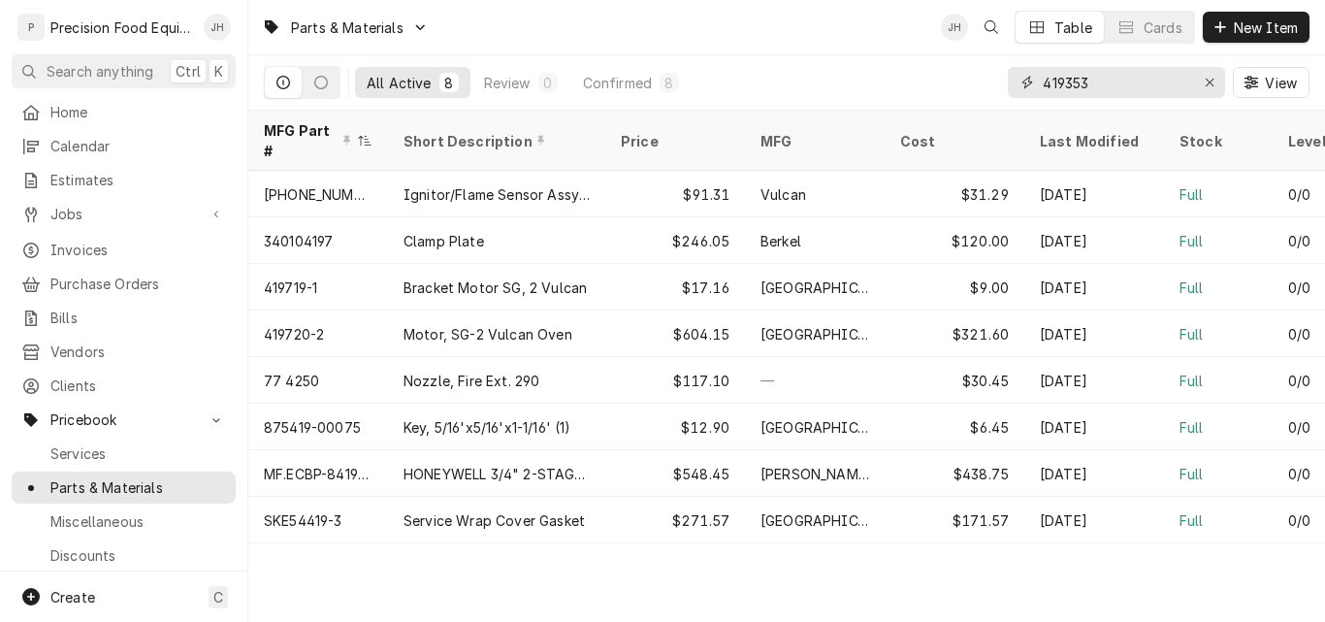
type input "419353"
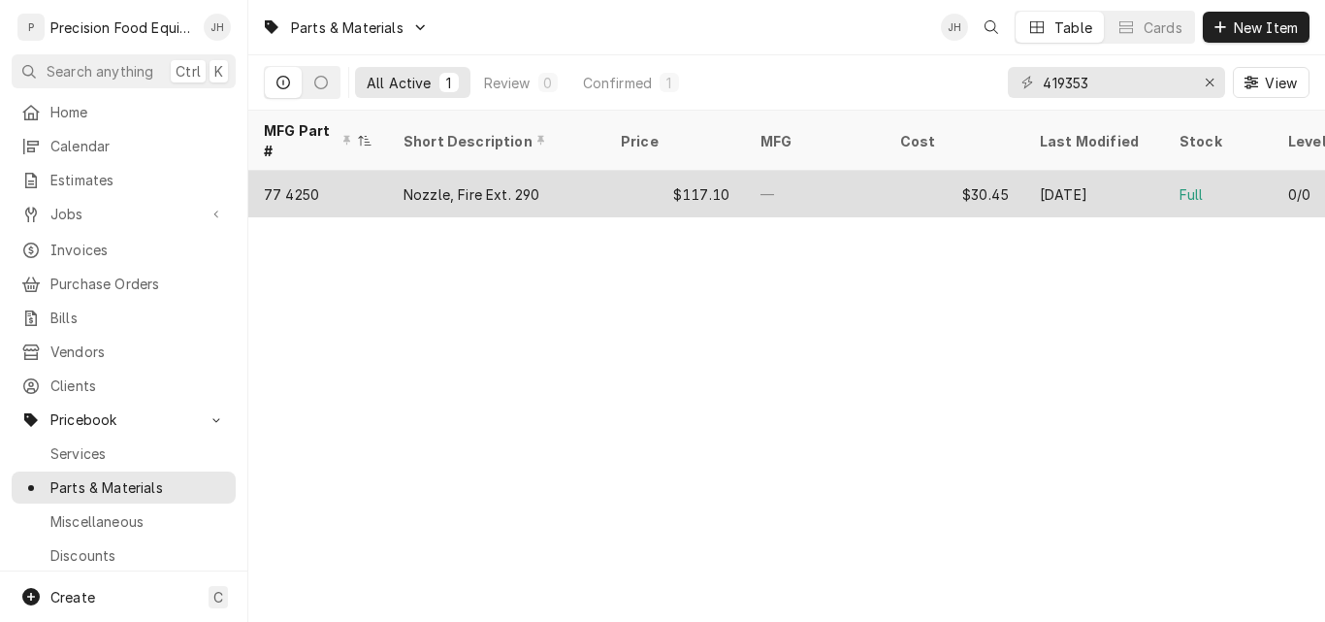
click at [855, 171] on div "—" at bounding box center [815, 194] width 140 height 47
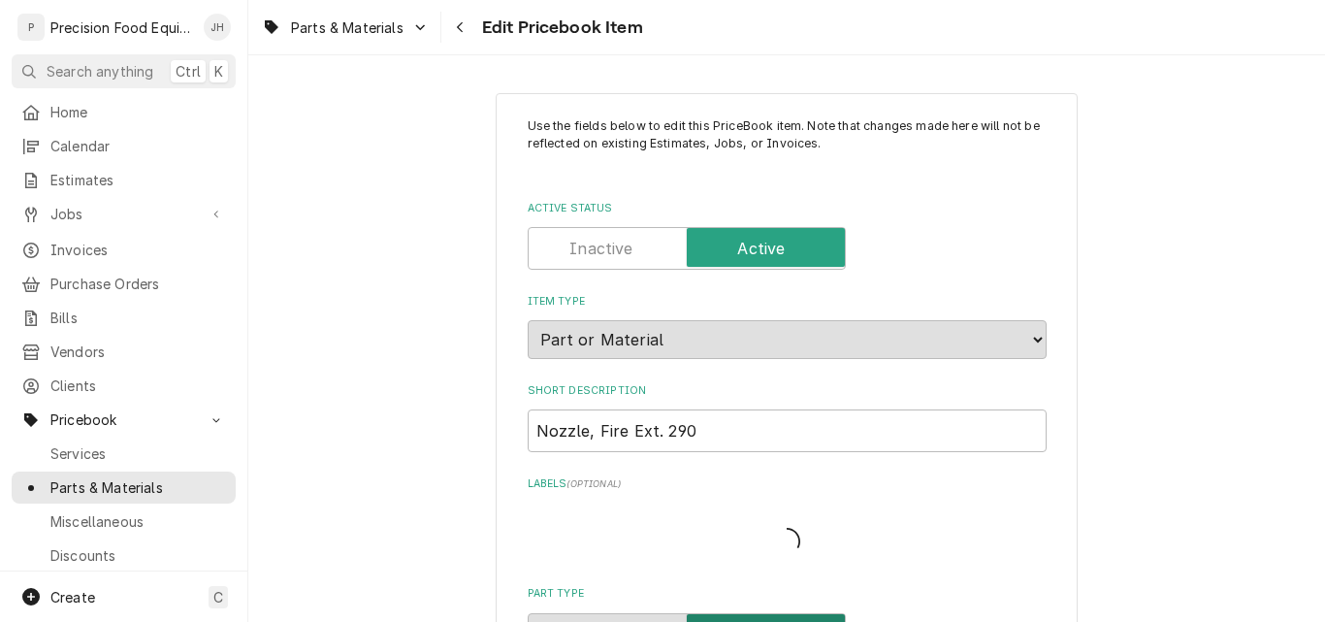
type textarea "x"
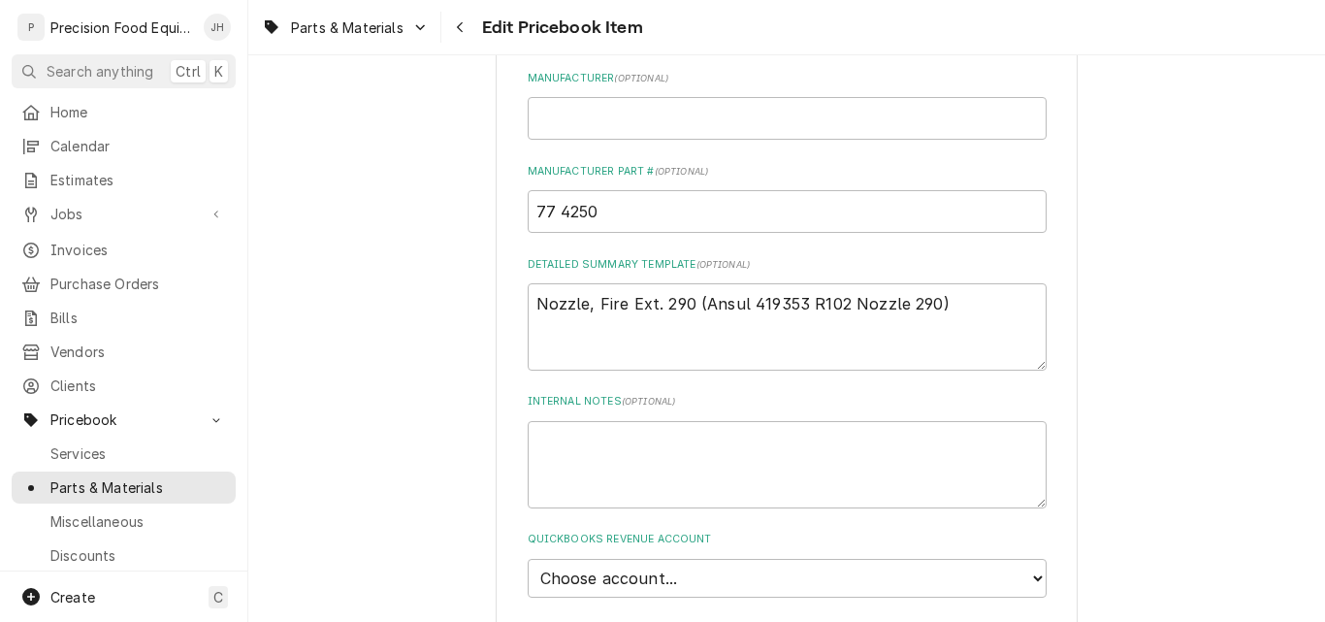
scroll to position [776, 0]
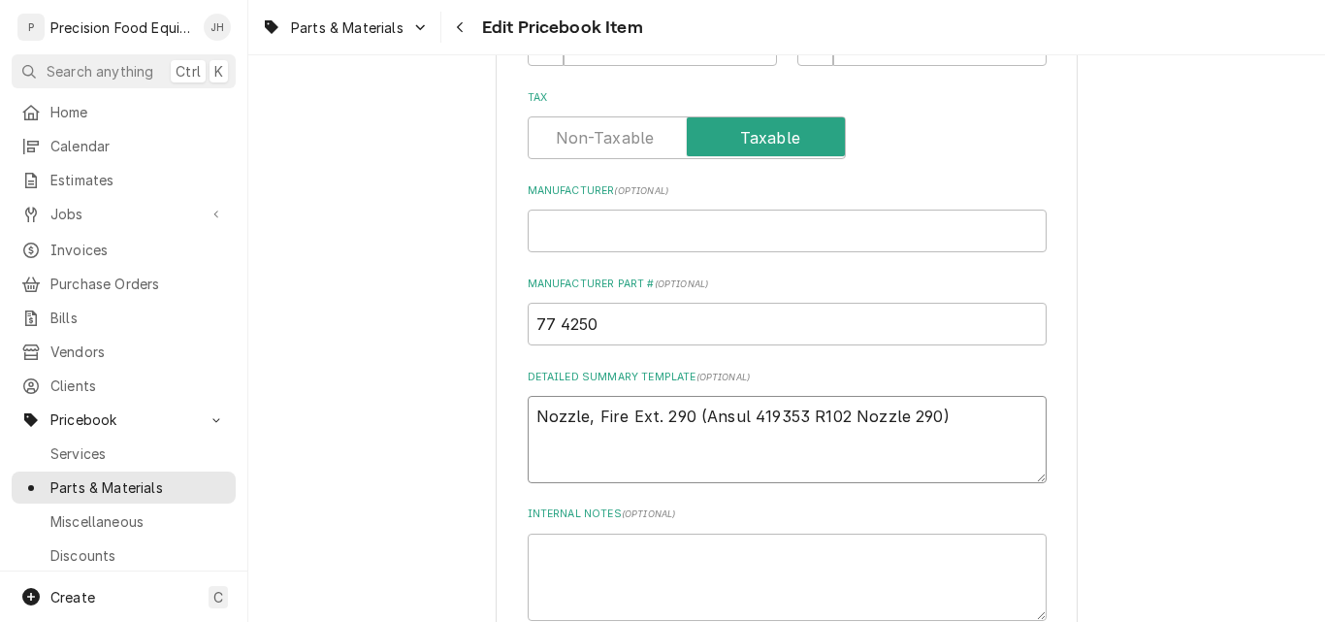
drag, startPoint x: 795, startPoint y: 412, endPoint x: 746, endPoint y: 415, distance: 49.5
click at [746, 415] on textarea "Nozzle, Fire Ext. 290 (Ansul 419353 R102 Nozzle 290)" at bounding box center [787, 439] width 519 height 87
drag, startPoint x: 694, startPoint y: 417, endPoint x: 928, endPoint y: 422, distance: 233.8
click at [928, 422] on textarea "Nozzle, Fire Ext. 290 (Ansul 419353 R102 Nozzle 290)" at bounding box center [787, 439] width 519 height 87
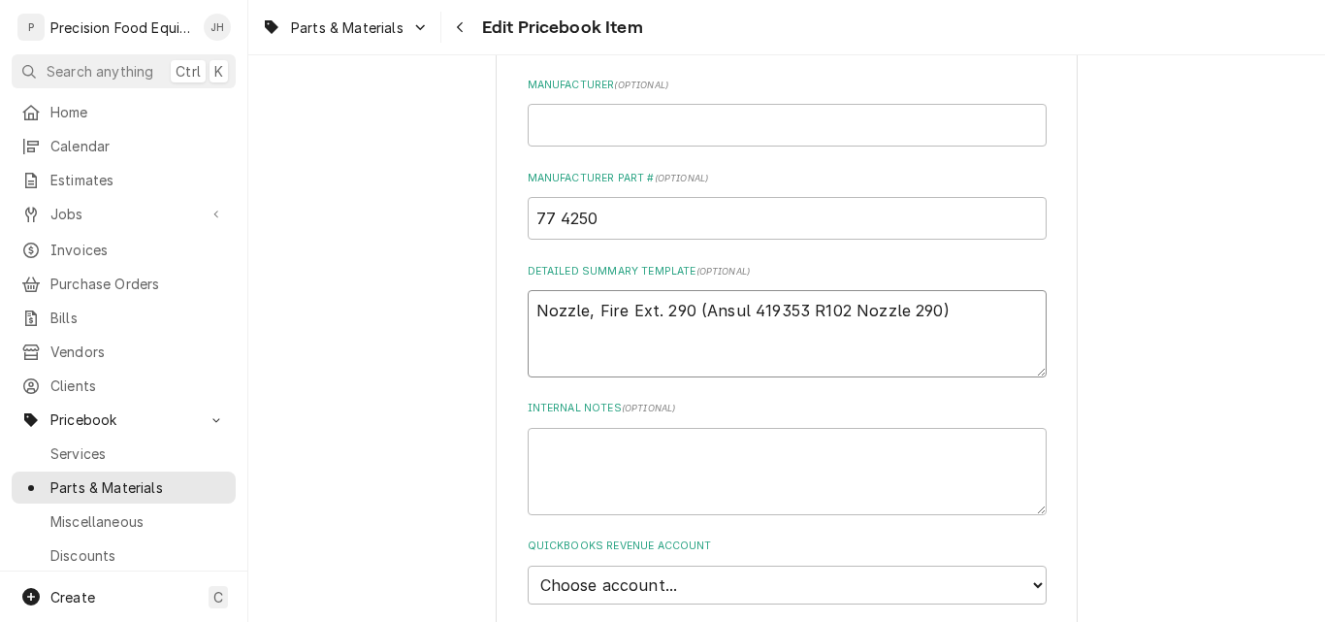
scroll to position [1067, 0]
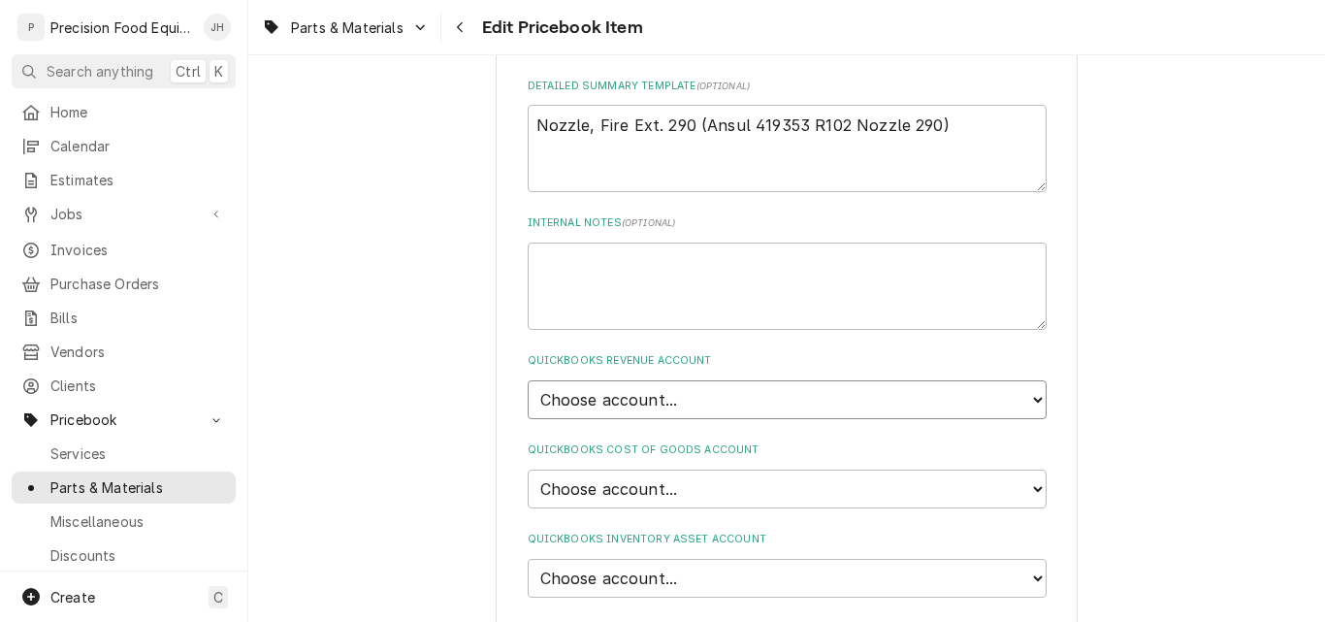
click at [724, 397] on select "Choose account... Discount Income Misc Income Non taxable issues 46600: Parts a…" at bounding box center [787, 399] width 519 height 39
select select "8000000A-1210141275"
click at [528, 380] on select "Choose account... Discount Income Misc Income Non taxable issues 46600: Parts a…" at bounding box center [787, 399] width 519 height 39
type textarea "x"
click at [670, 486] on select "Choose account... Loss Expense Loss Expense 11/3/2014 Loss Expense 11/4/2014 Co…" at bounding box center [787, 488] width 519 height 39
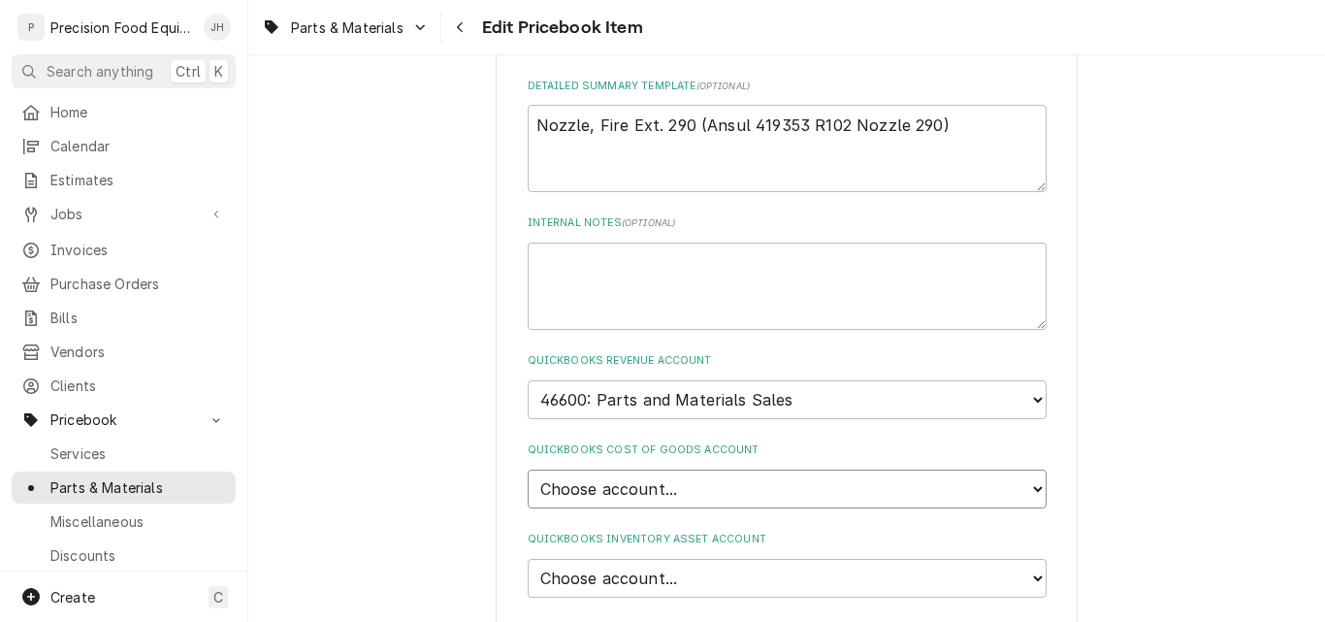
select select "80000023-1210145225"
click at [528, 469] on select "Choose account... Loss Expense Loss Expense 11/3/2014 Loss Expense 11/4/2014 Co…" at bounding box center [787, 488] width 519 height 39
type textarea "x"
click at [670, 567] on select "Choose account... Undeposited Funds Inventory Asset Payroll Asset" at bounding box center [787, 578] width 519 height 39
select select "80000022-1210145225"
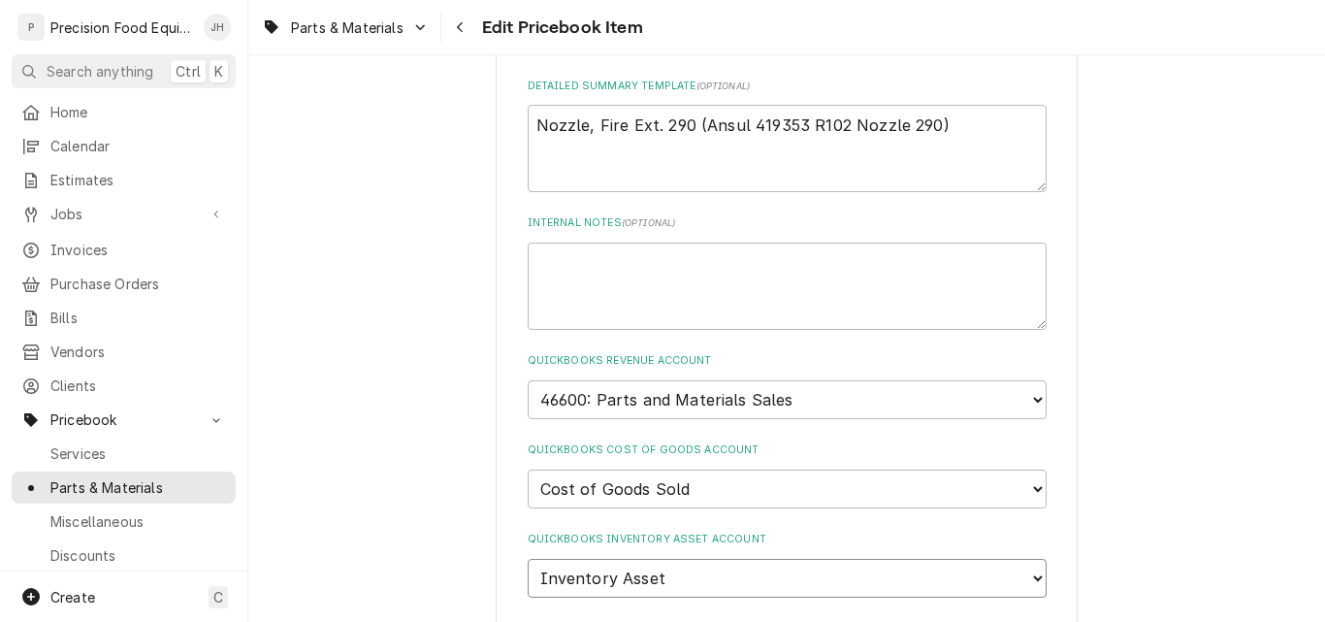
click at [528, 559] on select "Choose account... Undeposited Funds Inventory Asset Payroll Asset" at bounding box center [787, 578] width 519 height 39
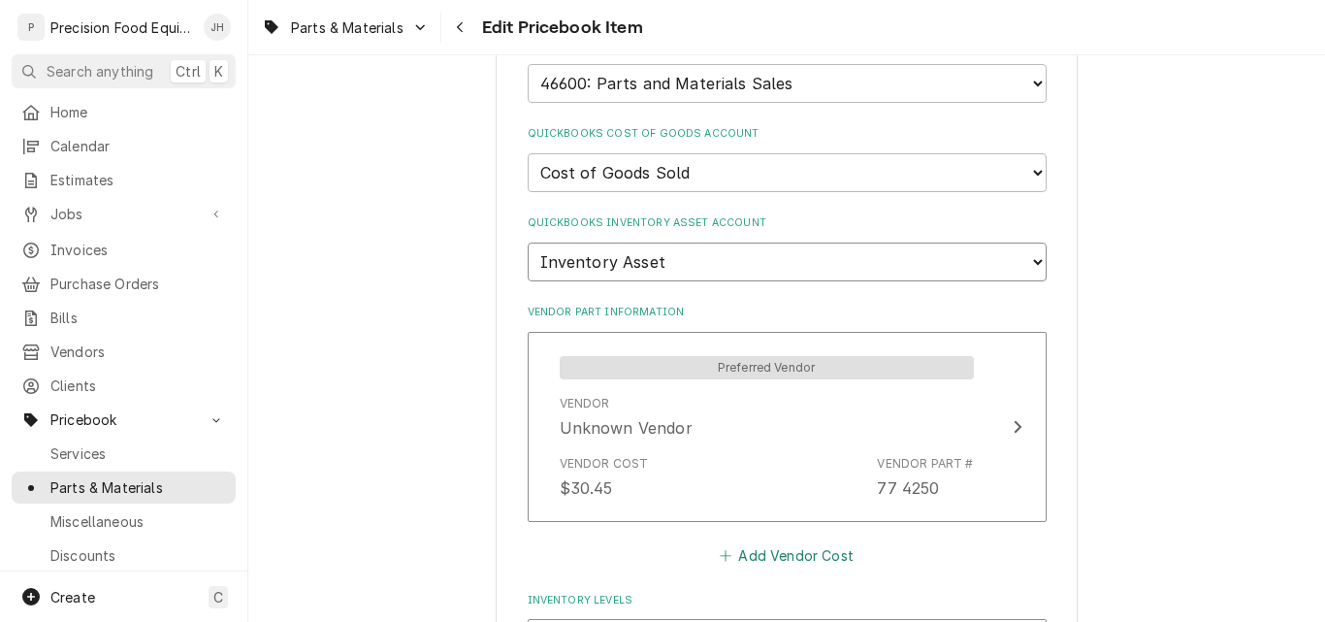
scroll to position [1455, 0]
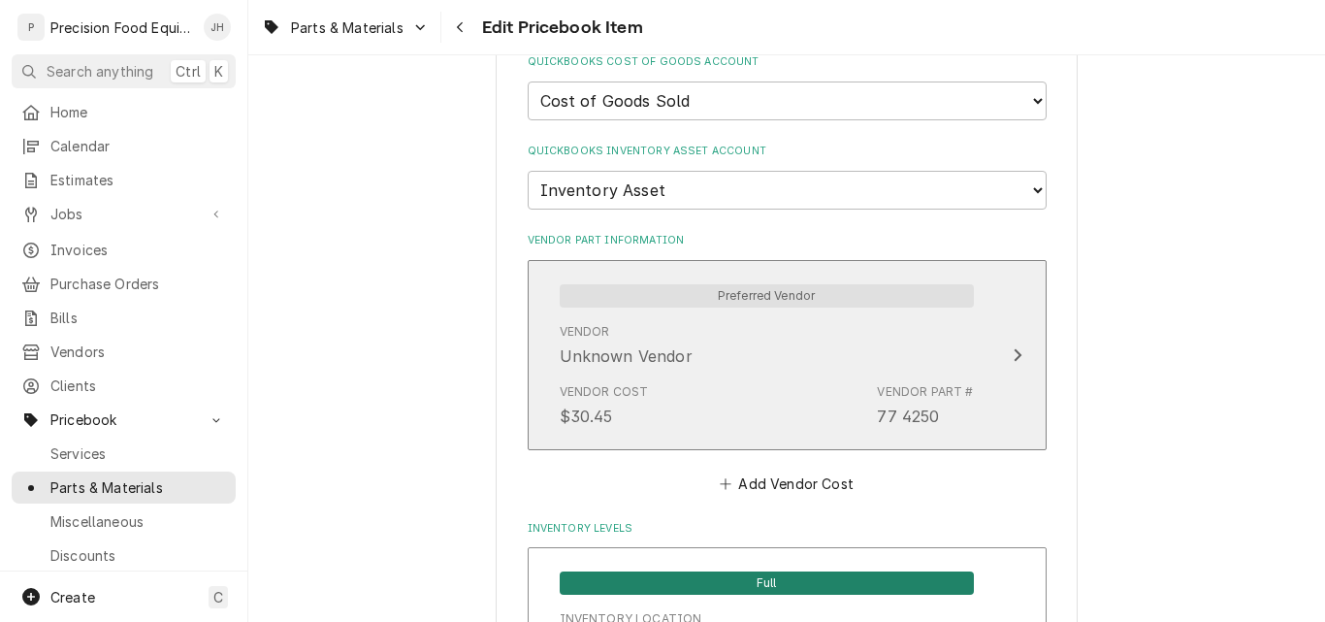
click at [721, 371] on div "Vendor Unknown Vendor" at bounding box center [767, 345] width 414 height 60
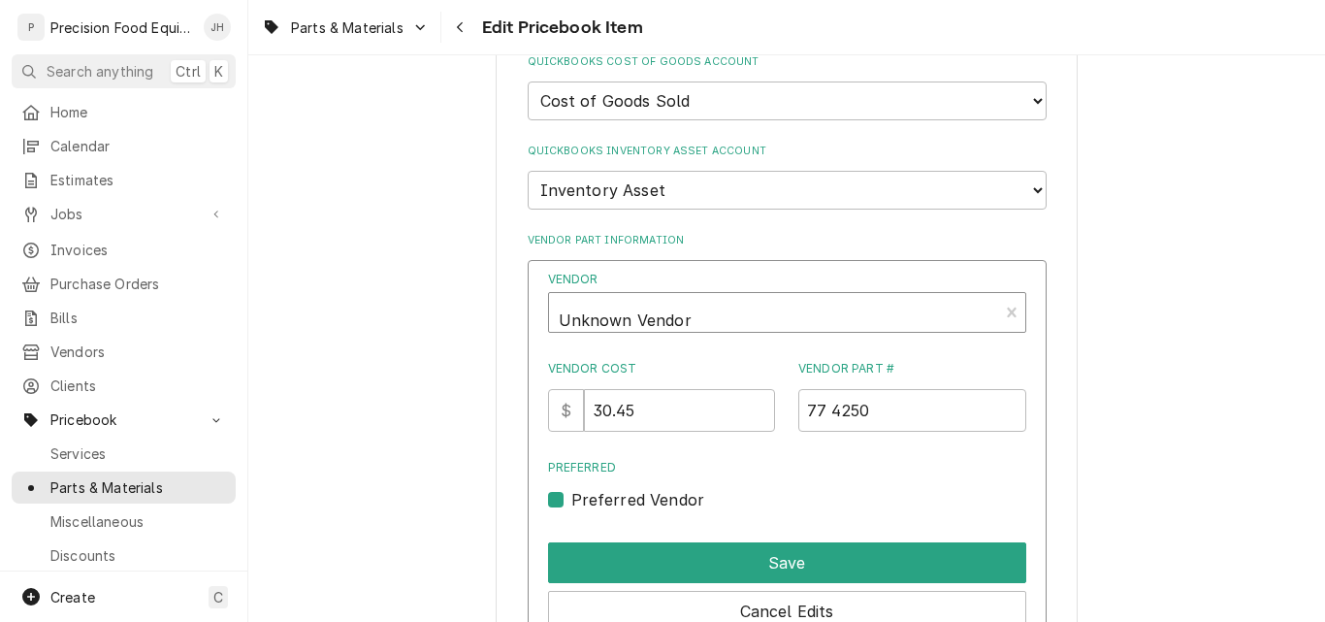
type textarea "x"
click at [679, 321] on div "Vendor" at bounding box center [774, 320] width 430 height 47
type input "john"
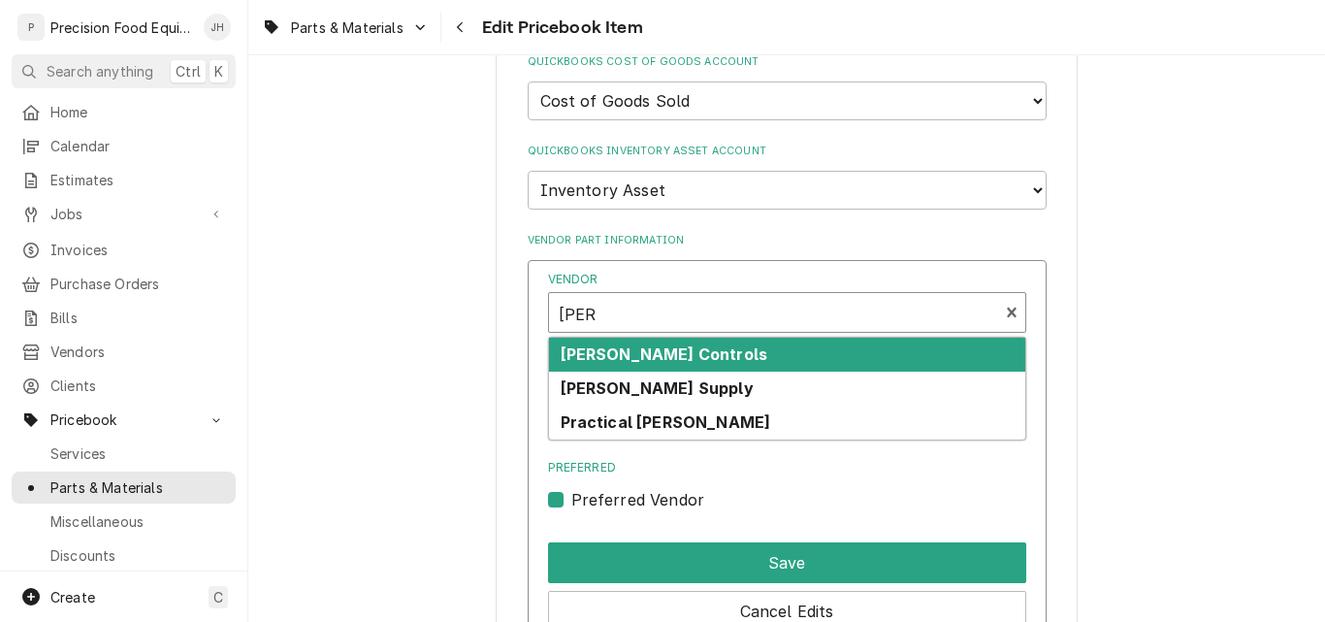
click at [727, 363] on div "Johnson Controls" at bounding box center [787, 354] width 476 height 34
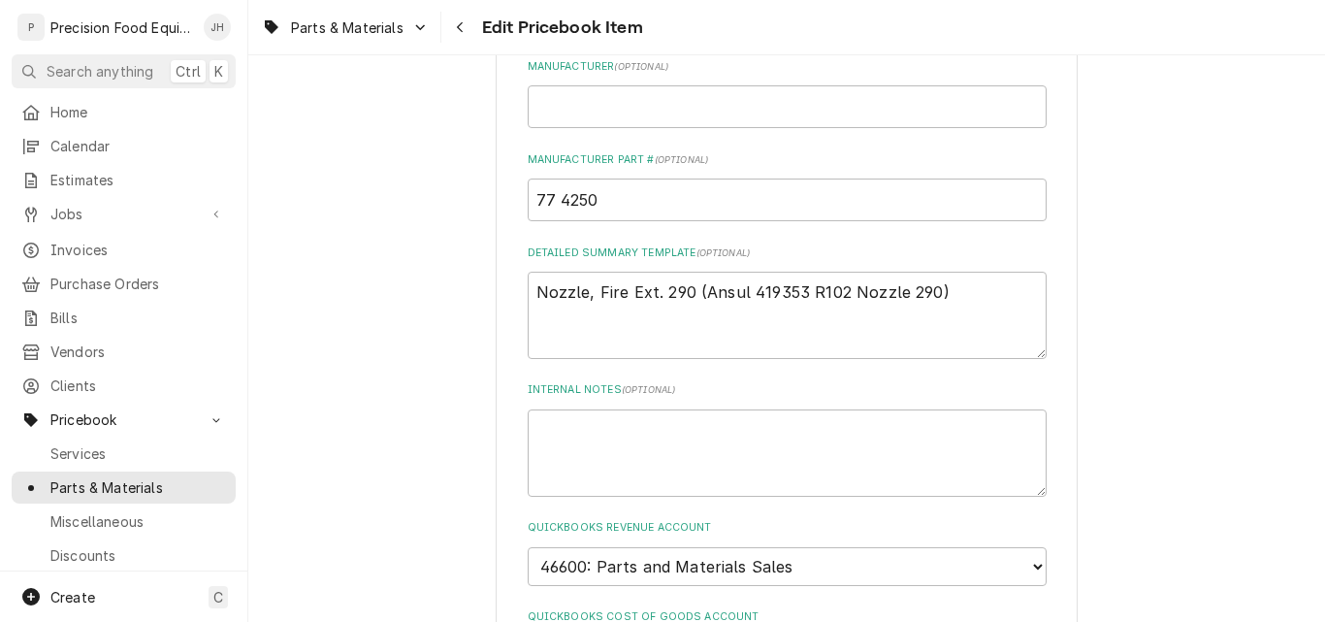
scroll to position [873, 0]
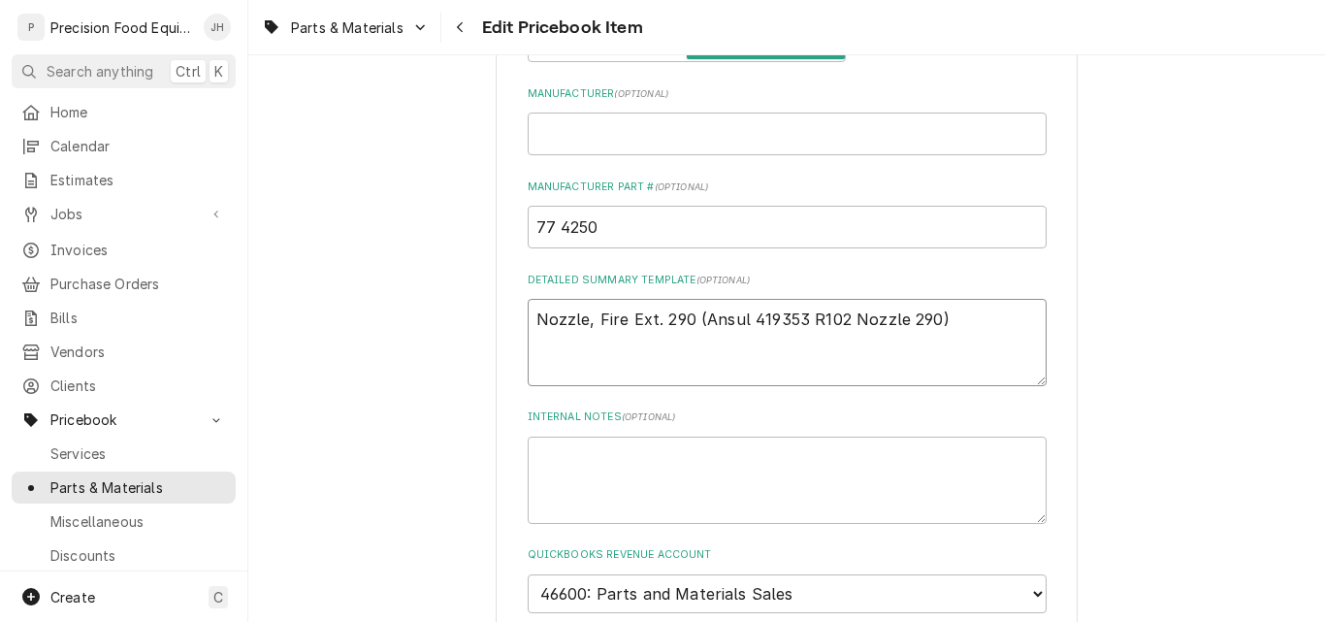
drag, startPoint x: 793, startPoint y: 319, endPoint x: 746, endPoint y: 324, distance: 47.8
click at [746, 324] on textarea "Nozzle, Fire Ext. 290 (Ansul 419353 R102 Nozzle 290)" at bounding box center [787, 342] width 519 height 87
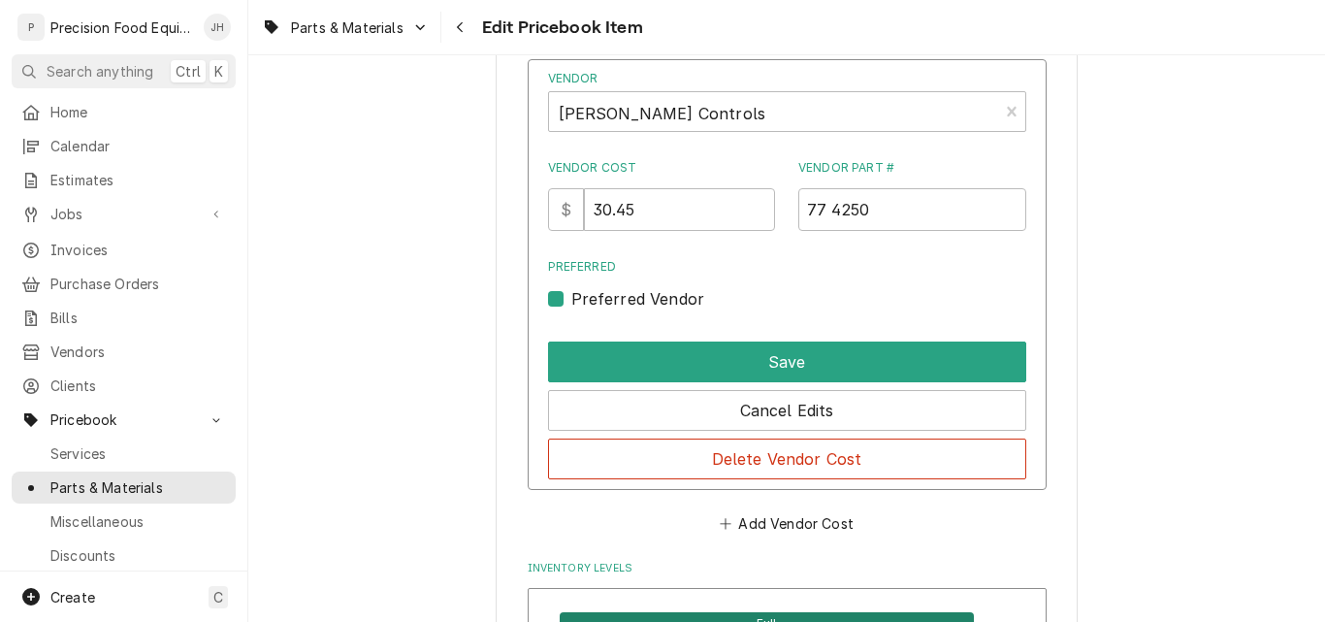
scroll to position [1649, 0]
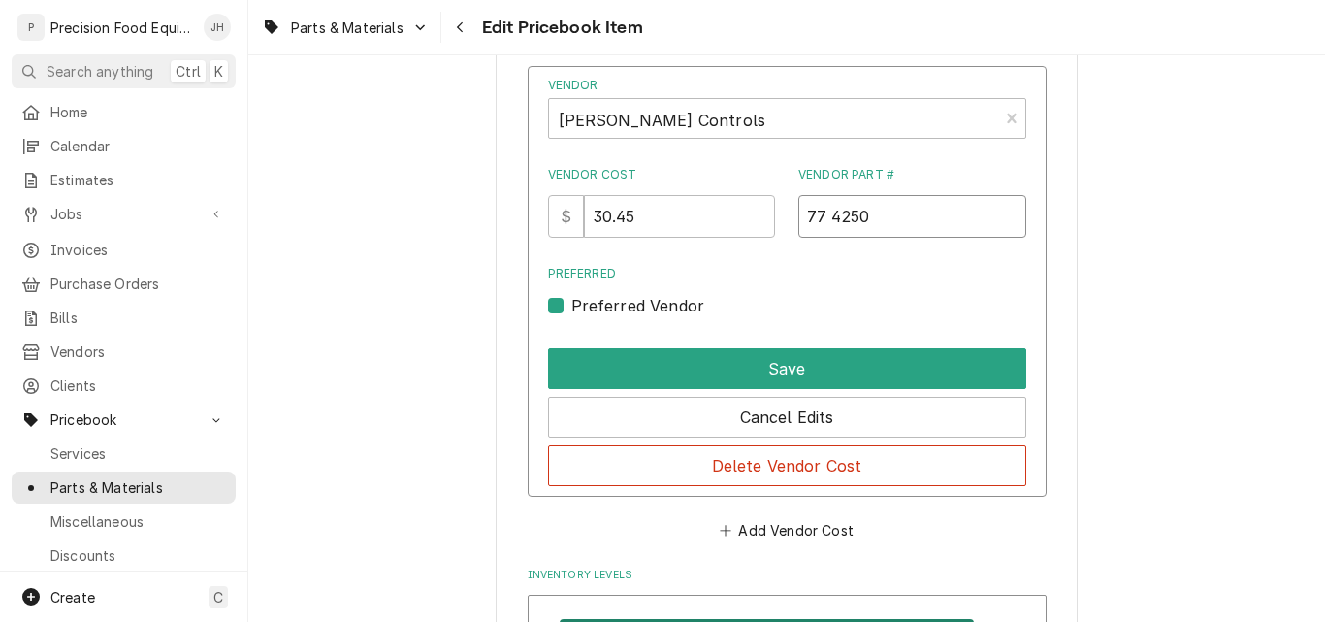
drag, startPoint x: 882, startPoint y: 210, endPoint x: 774, endPoint y: 223, distance: 109.3
click at [774, 223] on div "Vendor Cost $ 30.45 Vendor Part # 77 4250" at bounding box center [787, 202] width 478 height 72
paste input "419353"
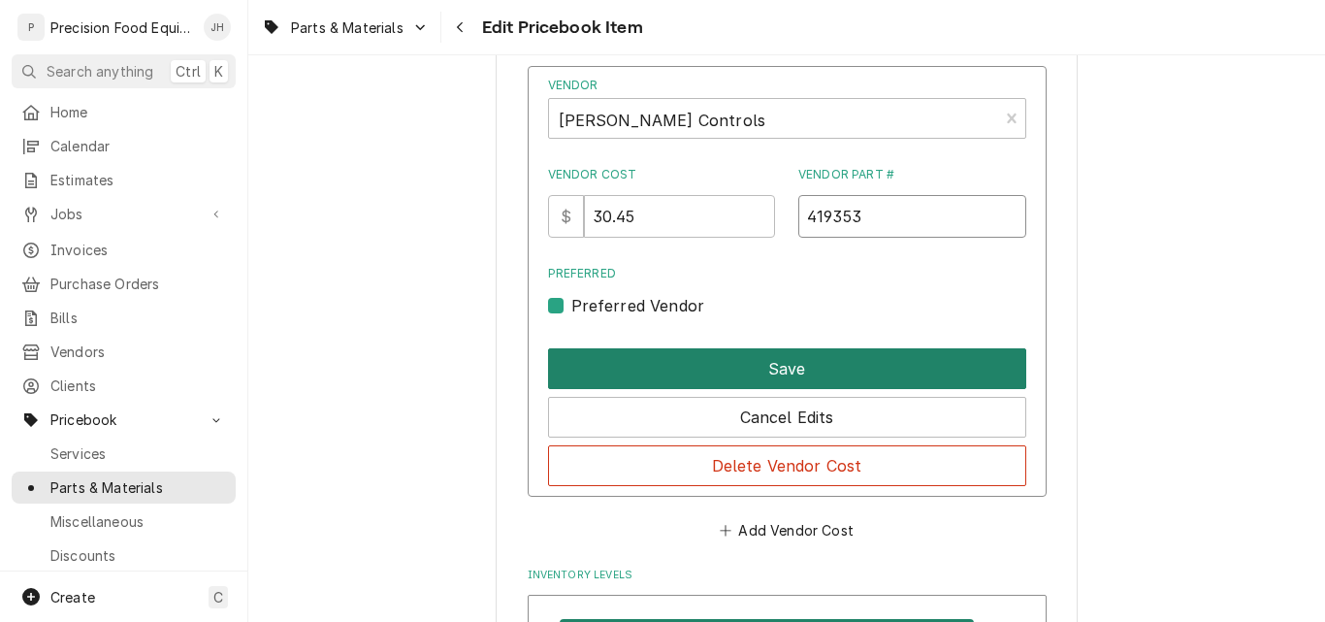
type input "419353"
click at [789, 363] on button "Save" at bounding box center [787, 368] width 478 height 41
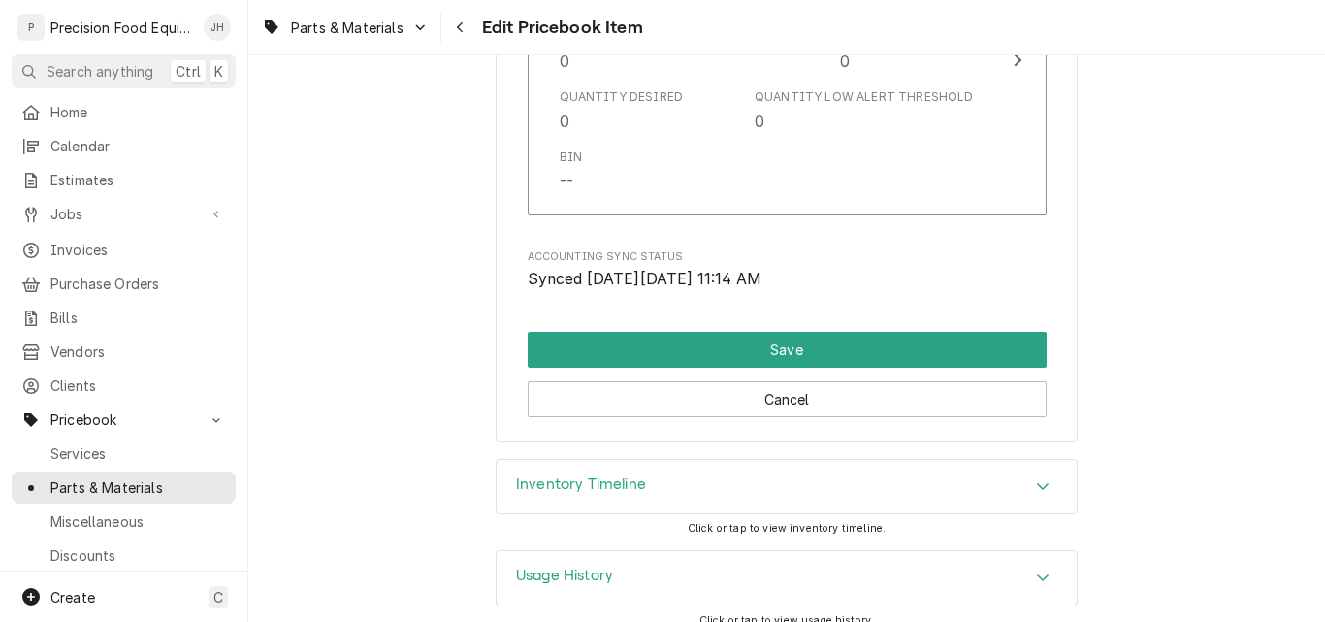
scroll to position [2117, 0]
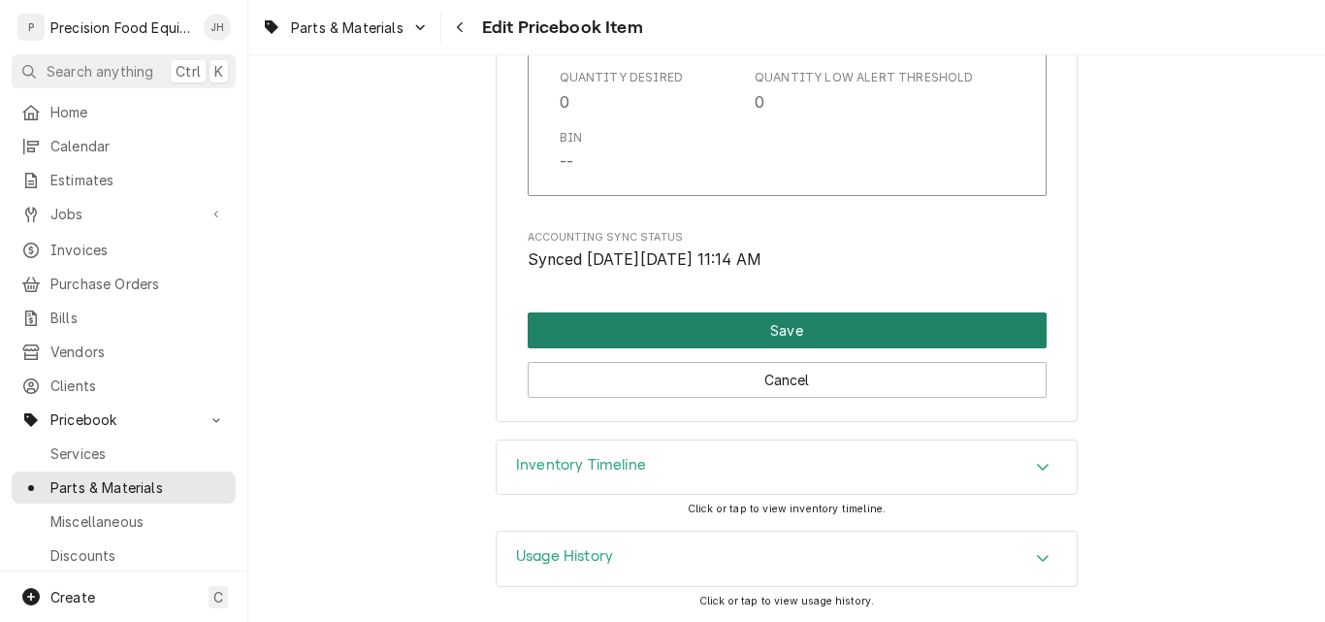
click at [823, 332] on button "Save" at bounding box center [787, 330] width 519 height 36
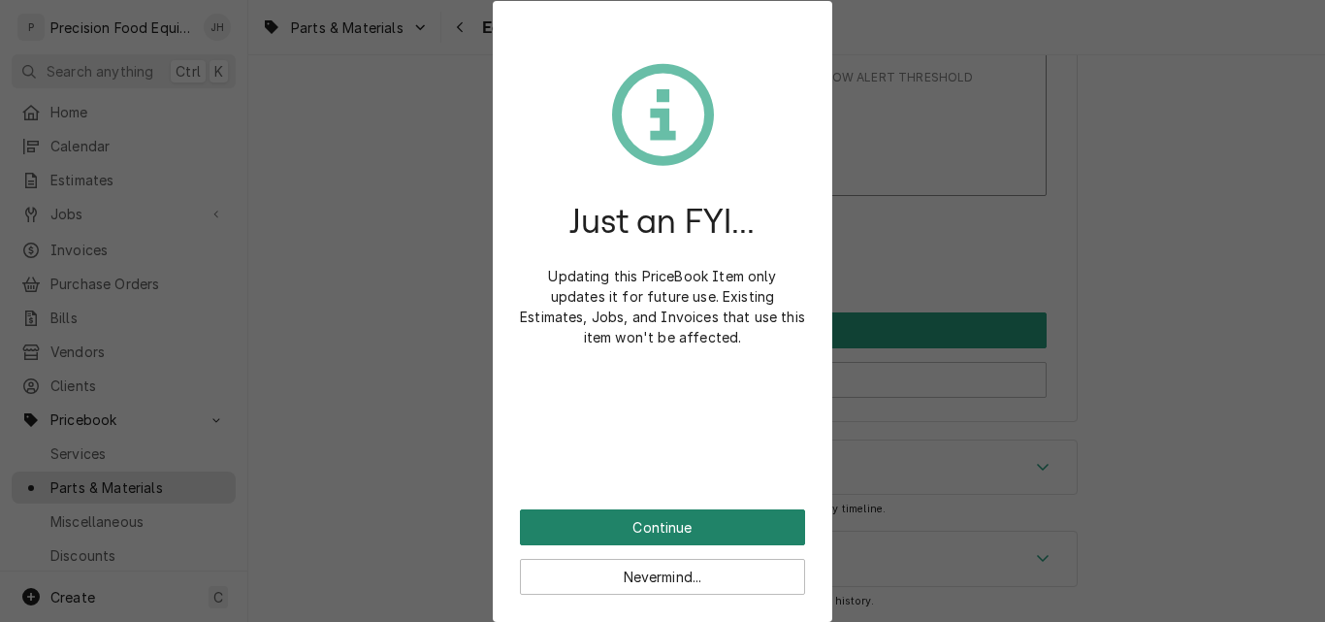
click at [717, 530] on button "Continue" at bounding box center [662, 527] width 285 height 36
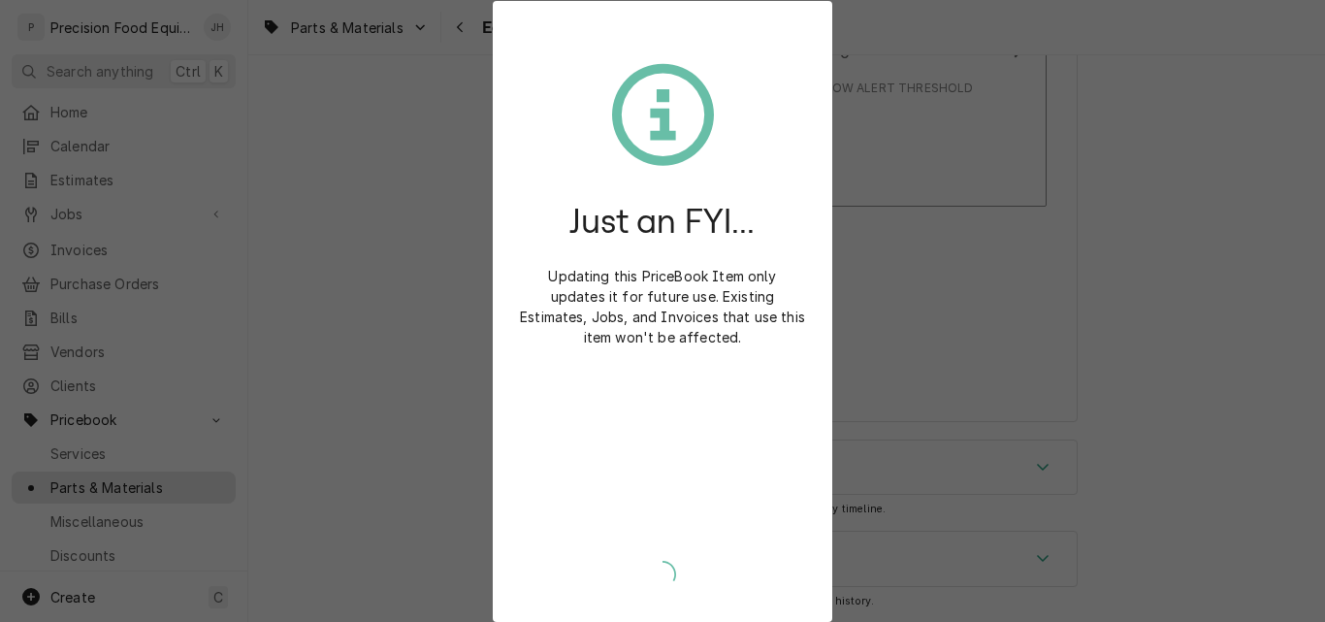
scroll to position [2106, 0]
type textarea "x"
